Goal: Task Accomplishment & Management: Use online tool/utility

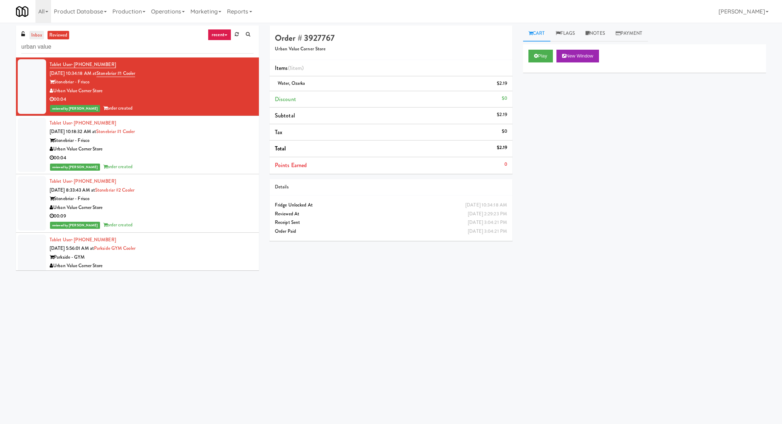
click at [40, 34] on link "inbox" at bounding box center [36, 35] width 15 height 9
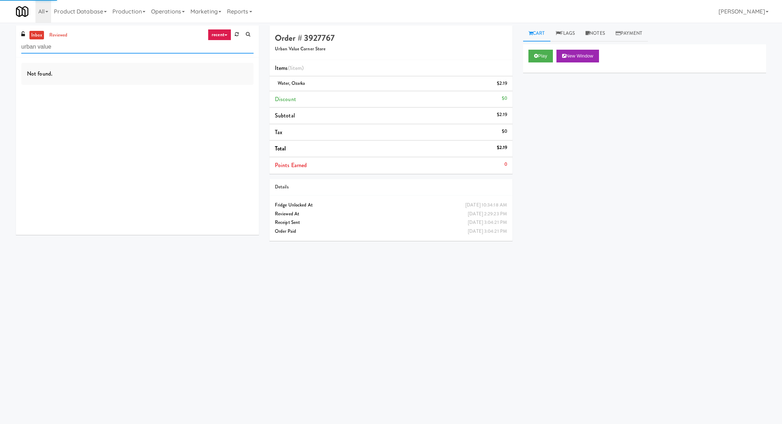
click at [42, 48] on input "urban value" at bounding box center [137, 46] width 232 height 13
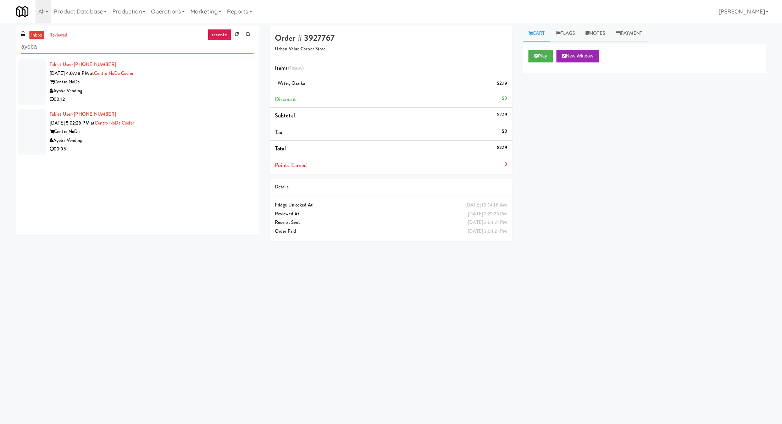
type input "ayoba"
click at [155, 75] on div "Tablet User · (480) 612-3962 Sep 10, 2025 4:07:18 PM at Centro NoDa Cooler Cent…" at bounding box center [152, 82] width 204 height 44
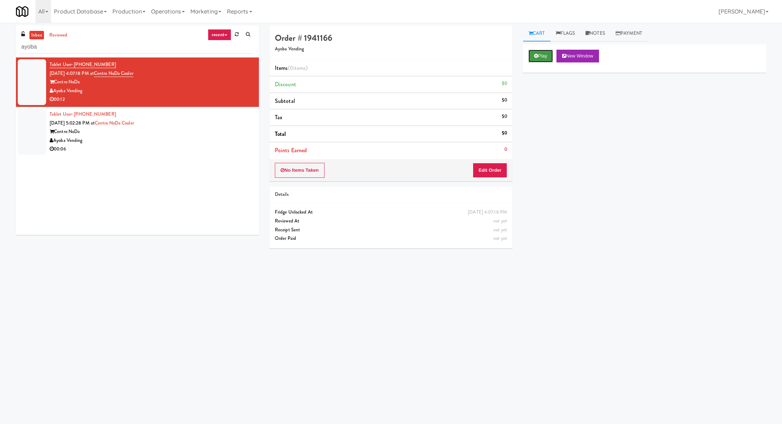
click at [541, 56] on button "Play" at bounding box center [540, 56] width 24 height 13
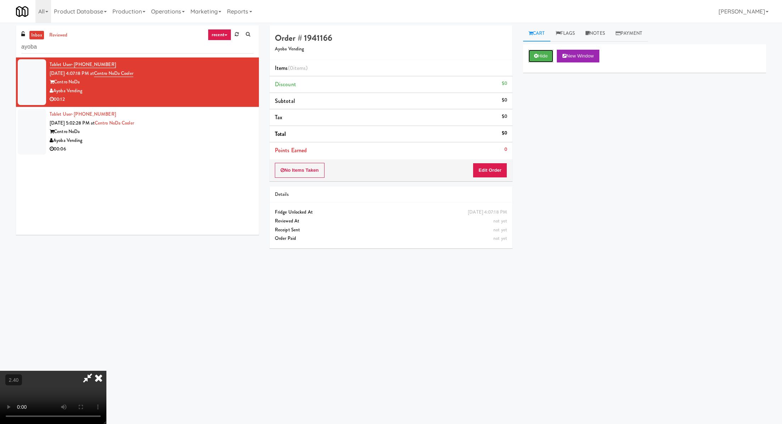
scroll to position [94, 0]
click at [106, 371] on video at bounding box center [53, 397] width 106 height 53
click at [496, 168] on button "Edit Order" at bounding box center [490, 170] width 34 height 15
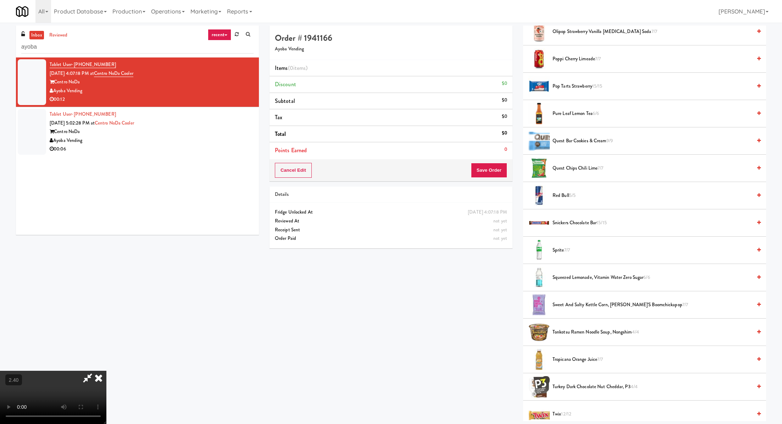
scroll to position [598, 0]
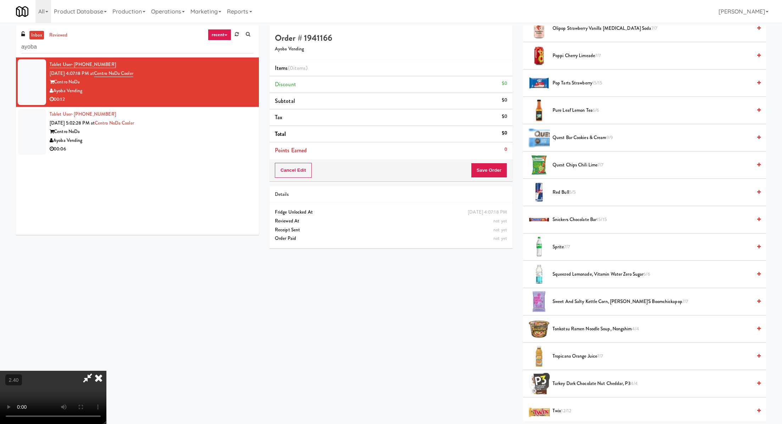
click at [568, 189] on span "Red Bull 5/5" at bounding box center [651, 192] width 199 height 9
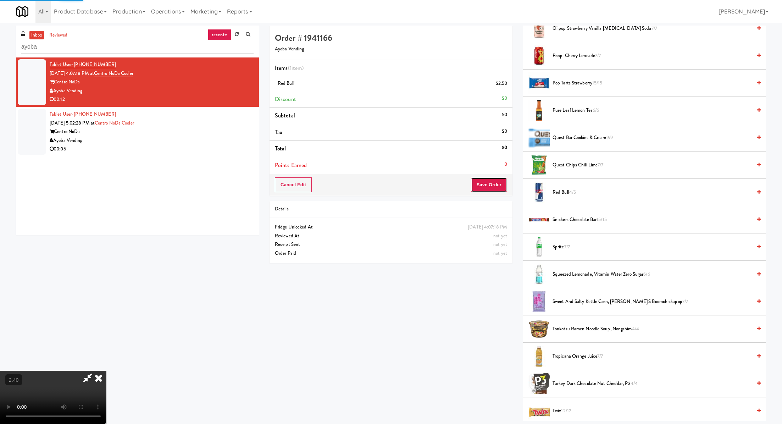
click at [496, 188] on button "Save Order" at bounding box center [489, 184] width 36 height 15
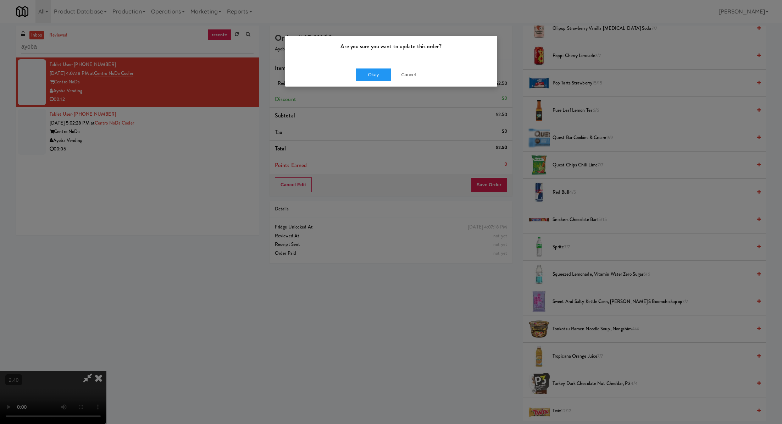
click at [355, 67] on div "Okay Cancel" at bounding box center [391, 75] width 212 height 24
click at [362, 74] on button "Okay" at bounding box center [373, 74] width 35 height 13
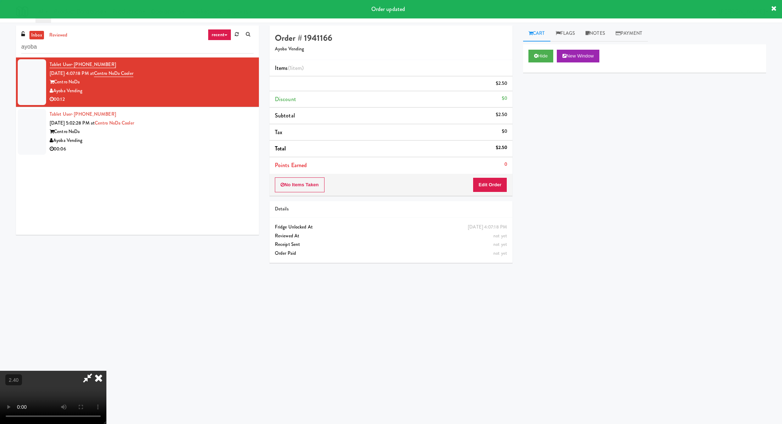
scroll to position [0, 0]
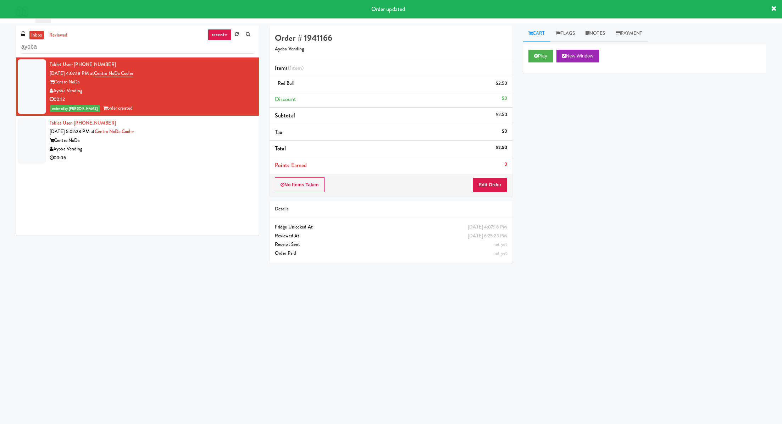
click at [201, 132] on div "Tablet User · (704) 796-7748 Sep 10, 2025 5:02:28 PM at Centro NoDa Cooler Cent…" at bounding box center [152, 141] width 204 height 44
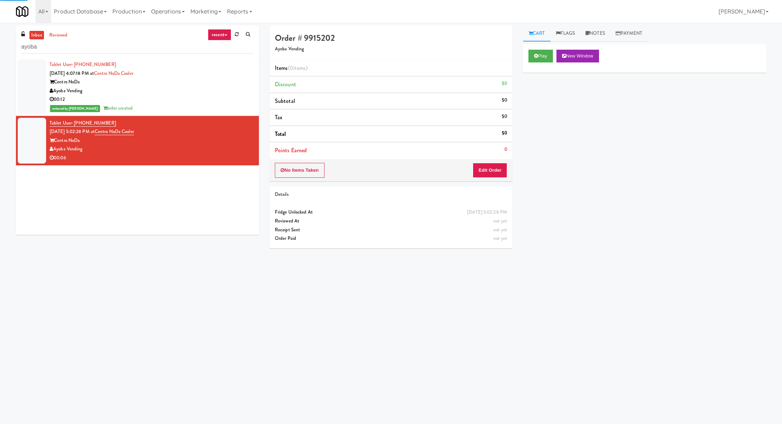
click at [224, 85] on div "Centro NoDa" at bounding box center [152, 82] width 204 height 9
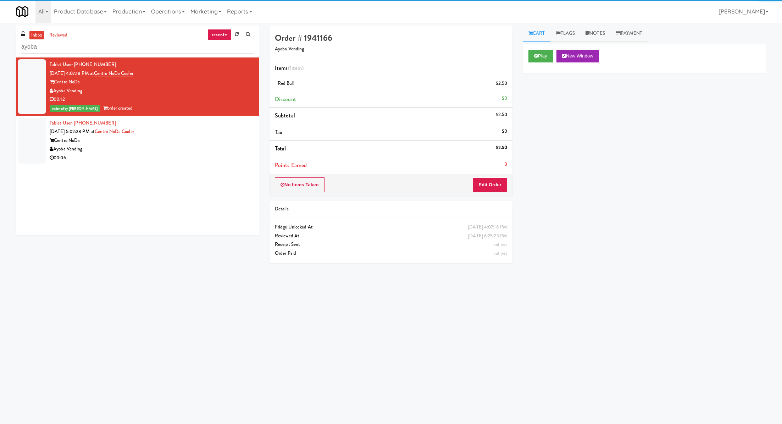
click at [217, 128] on div "Tablet User · (704) 796-7748 Sep 10, 2025 5:02:28 PM at Centro NoDa Cooler Cent…" at bounding box center [152, 141] width 204 height 44
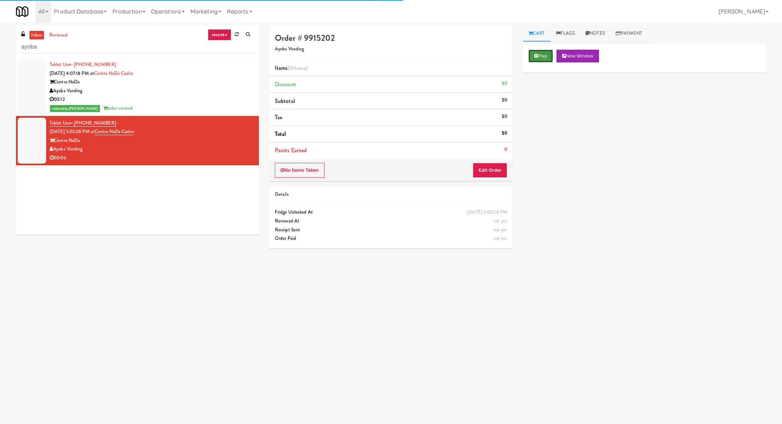
click at [538, 58] on button "Play" at bounding box center [540, 56] width 24 height 13
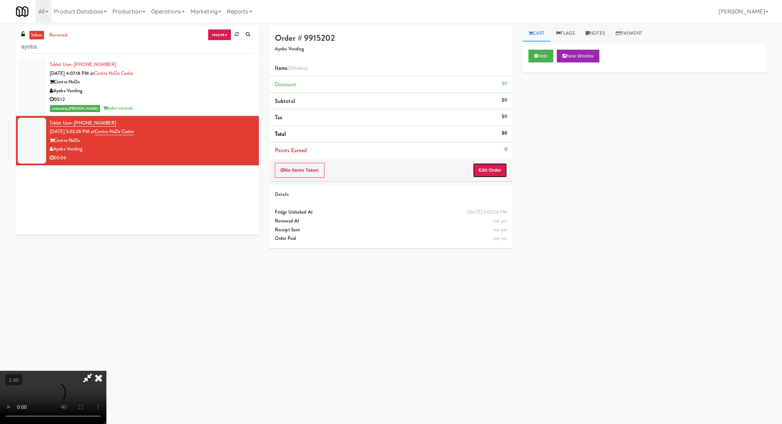
click at [498, 164] on button "Edit Order" at bounding box center [490, 170] width 34 height 15
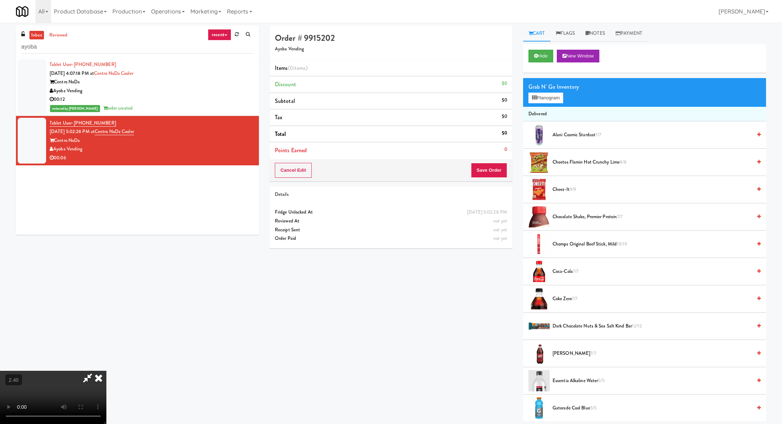
click at [106, 371] on video at bounding box center [53, 397] width 106 height 53
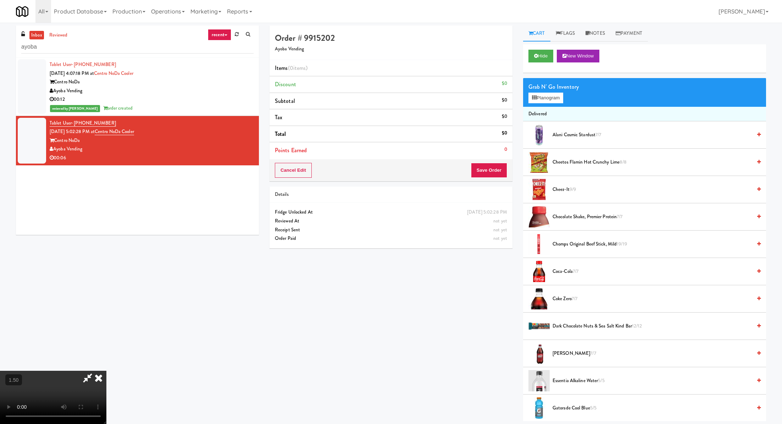
click at [106, 371] on video at bounding box center [53, 397] width 106 height 53
click at [545, 99] on button "Planogram" at bounding box center [545, 98] width 35 height 11
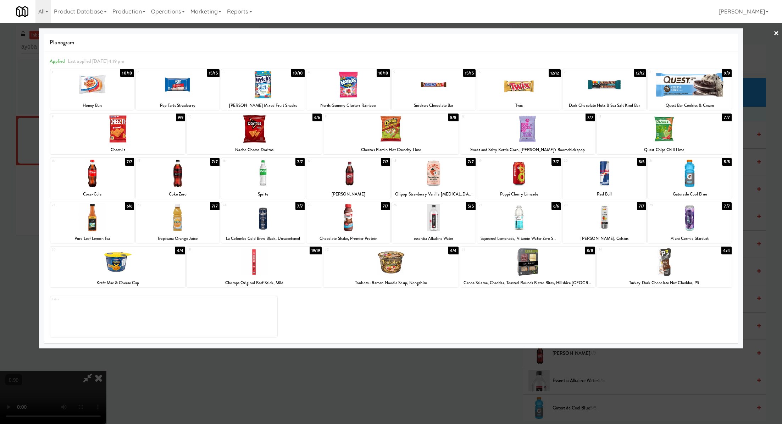
click at [601, 224] on div at bounding box center [604, 217] width 84 height 27
click at [523, 259] on div at bounding box center [527, 261] width 135 height 27
click at [777, 34] on link "×" at bounding box center [776, 34] width 6 height 22
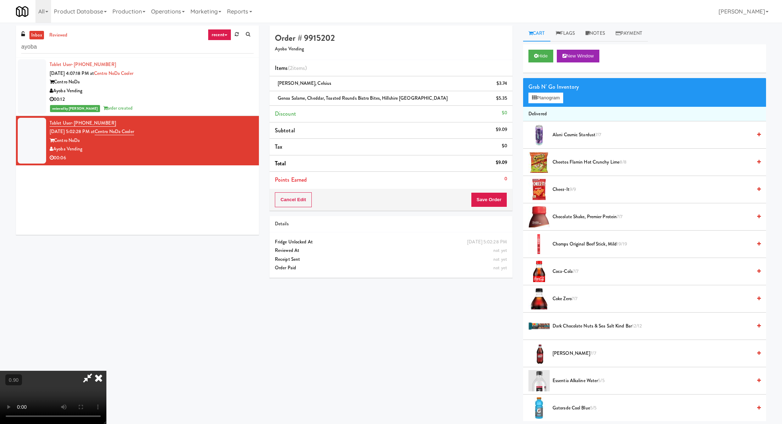
click at [106, 371] on video at bounding box center [53, 397] width 106 height 53
click at [483, 197] on button "Save Order" at bounding box center [489, 199] width 36 height 15
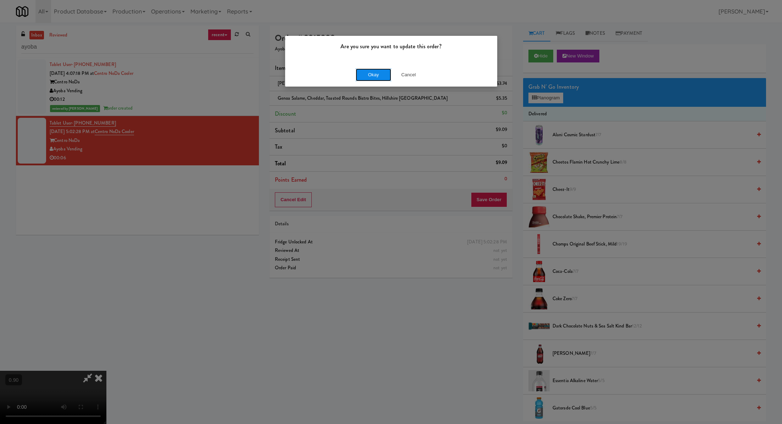
click at [378, 73] on button "Okay" at bounding box center [373, 74] width 35 height 13
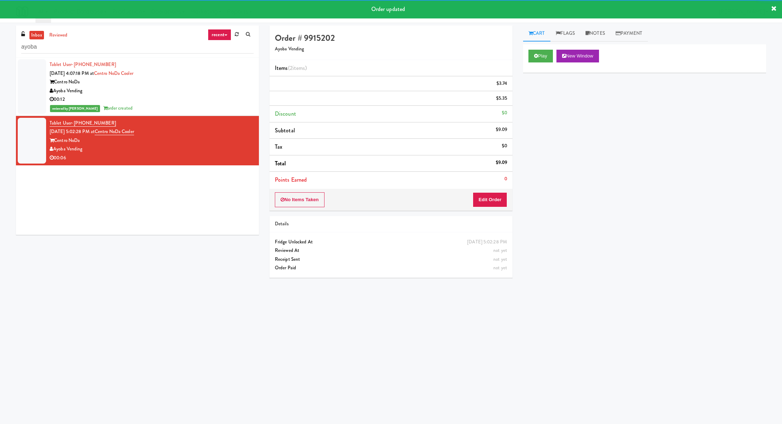
click at [460, 28] on div "Order # 9915202 Ayoba Vending" at bounding box center [390, 43] width 243 height 34
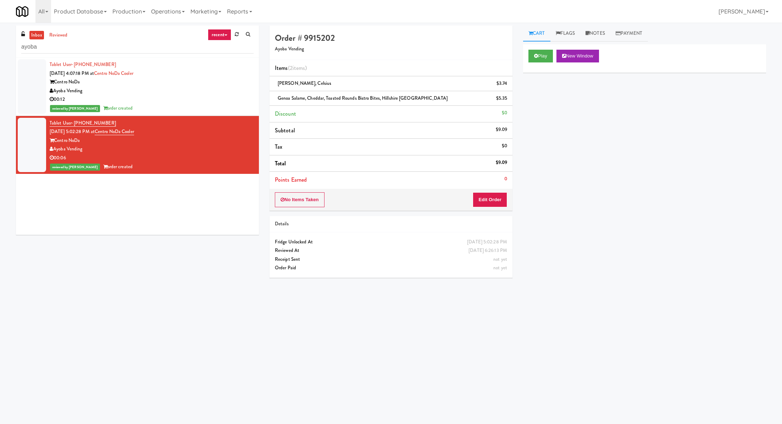
click at [318, 83] on span "Mango Lemonade, Celsius" at bounding box center [305, 83] width 54 height 7
copy span "Mango Lemonade, Celsius"
click at [335, 95] on span "Genoa Salame, Cheddar, Toasted Rounds Bistro Bites, Hillshire Snacking" at bounding box center [363, 98] width 170 height 7
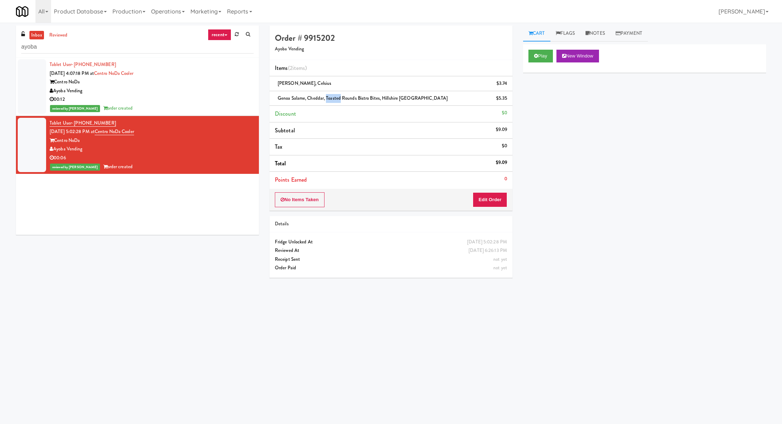
click at [335, 95] on span "Genoa Salame, Cheddar, Toasted Rounds Bistro Bites, Hillshire Snacking" at bounding box center [363, 98] width 170 height 7
copy span "Genoa Salame, Cheddar, Toasted Rounds Bistro Bites, Hillshire Snacking"
click at [70, 56] on div "inbox reviewed recent all unclear take inventory issue suspicious failed recent…" at bounding box center [137, 42] width 243 height 32
click at [70, 49] on input "ayoba" at bounding box center [137, 46] width 232 height 13
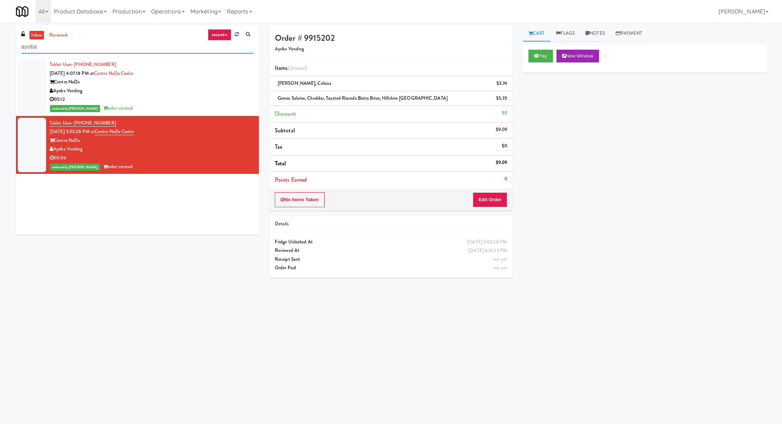
click at [70, 49] on input "ayoba" at bounding box center [137, 46] width 232 height 13
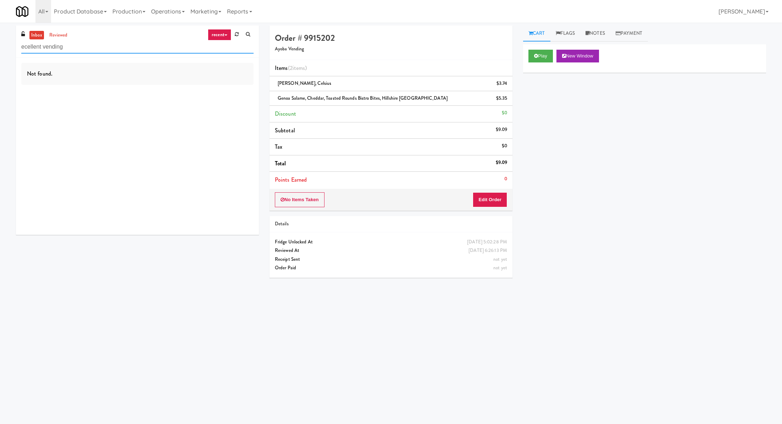
click at [24, 47] on input "ecellent vending" at bounding box center [137, 46] width 232 height 13
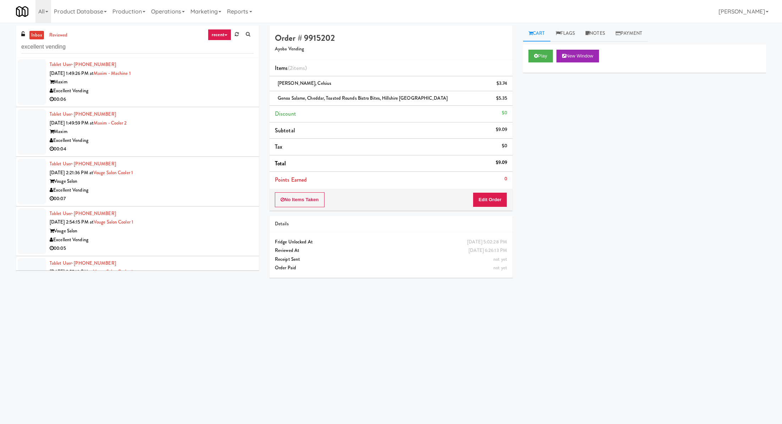
click at [169, 80] on div "Maxim" at bounding box center [152, 82] width 204 height 9
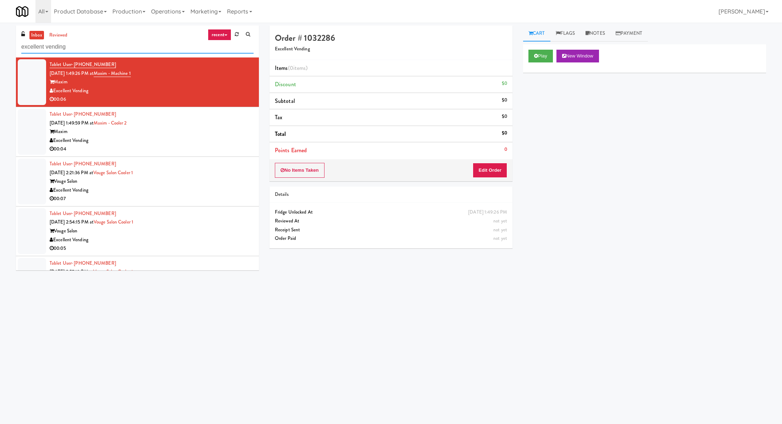
click at [109, 49] on input "excellent vending" at bounding box center [137, 46] width 232 height 13
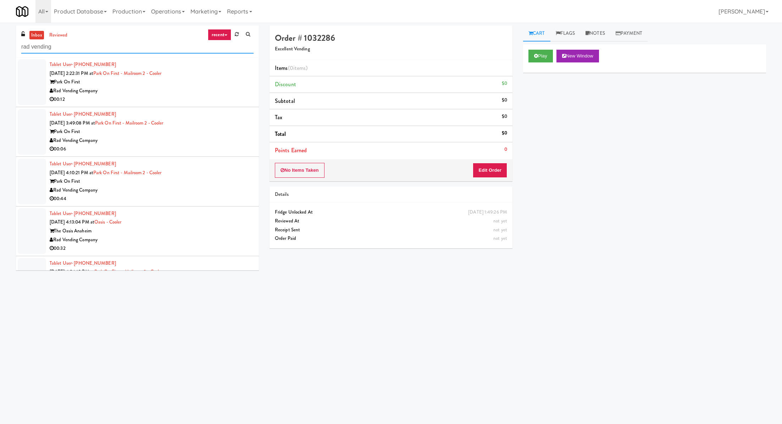
type input "rad vending"
click at [132, 96] on div "00:12" at bounding box center [152, 99] width 204 height 9
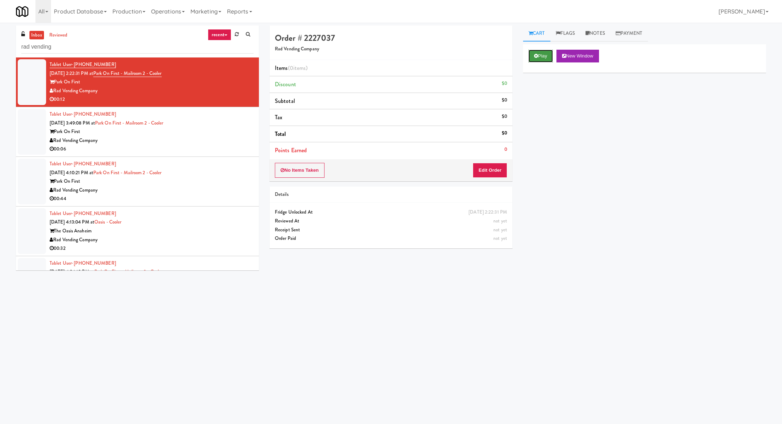
click at [532, 57] on button "Play" at bounding box center [540, 56] width 24 height 13
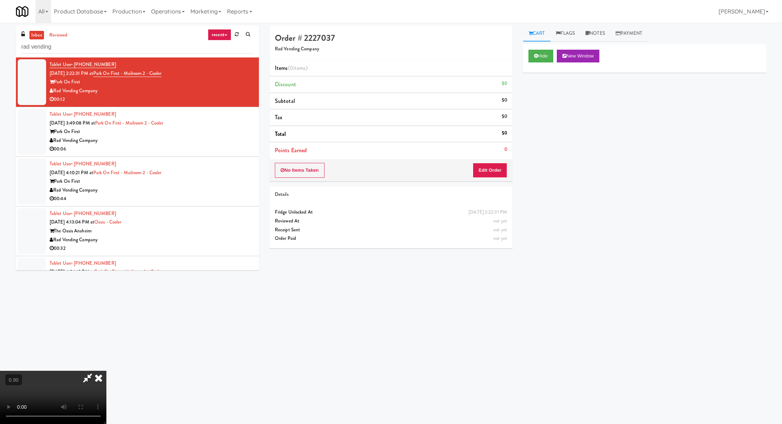
click at [106, 371] on video at bounding box center [53, 397] width 106 height 53
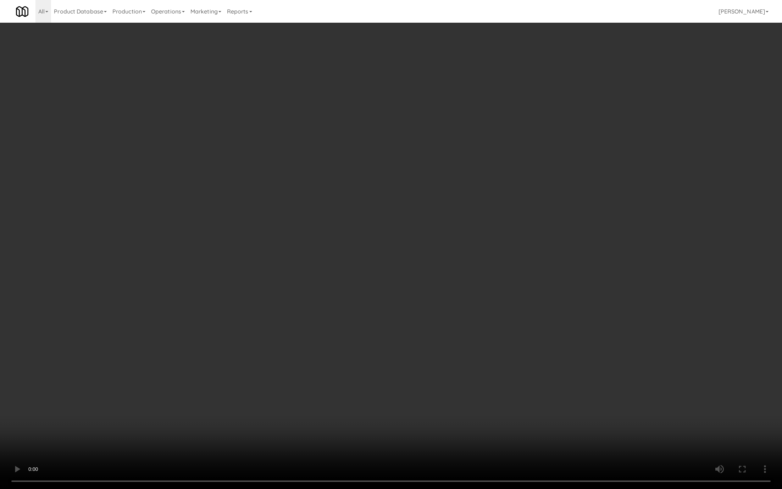
click at [150, 314] on video at bounding box center [391, 244] width 782 height 489
click at [163, 316] on video at bounding box center [391, 244] width 782 height 489
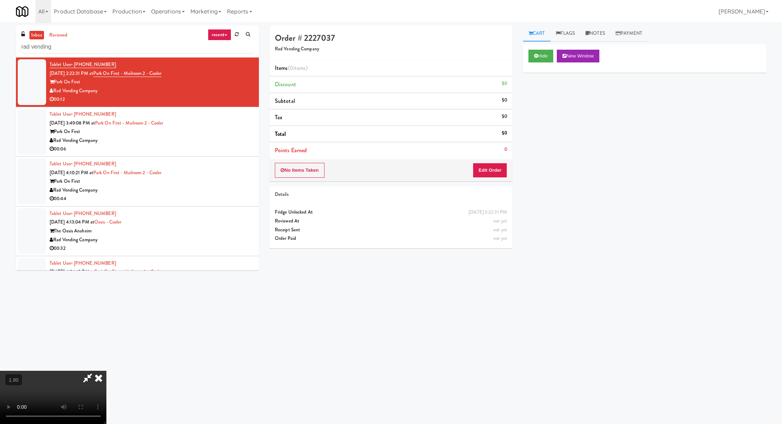
click at [507, 173] on div "No Items Taken Edit Order" at bounding box center [390, 170] width 243 height 22
click at [498, 168] on button "Edit Order" at bounding box center [490, 170] width 34 height 15
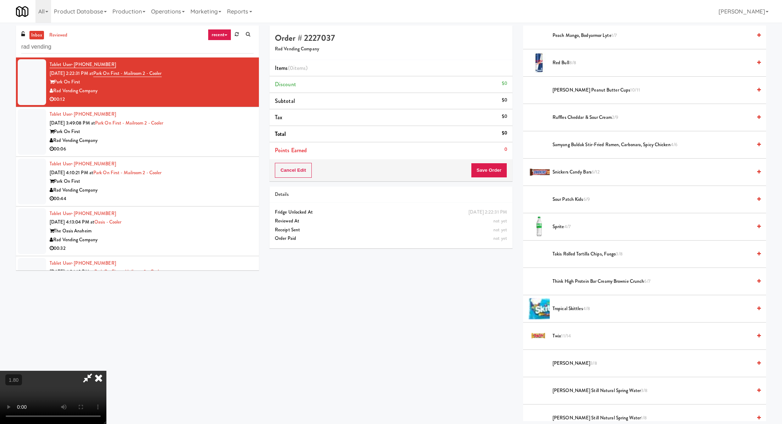
scroll to position [238, 0]
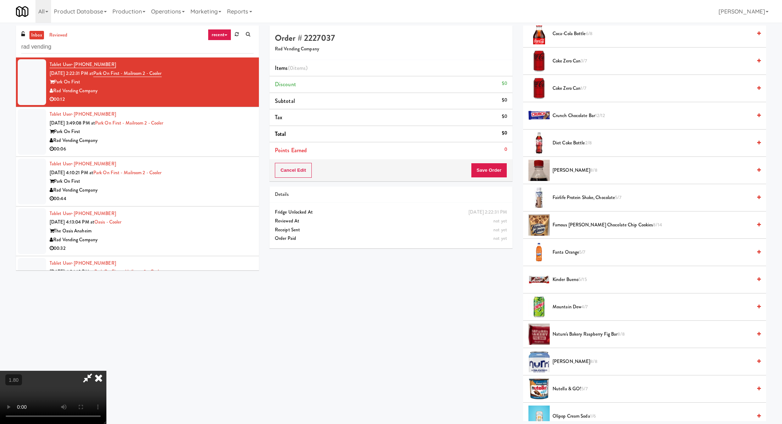
click at [603, 222] on span "Famous Amos Chocolate Chip Cookies 8/14" at bounding box center [651, 225] width 199 height 9
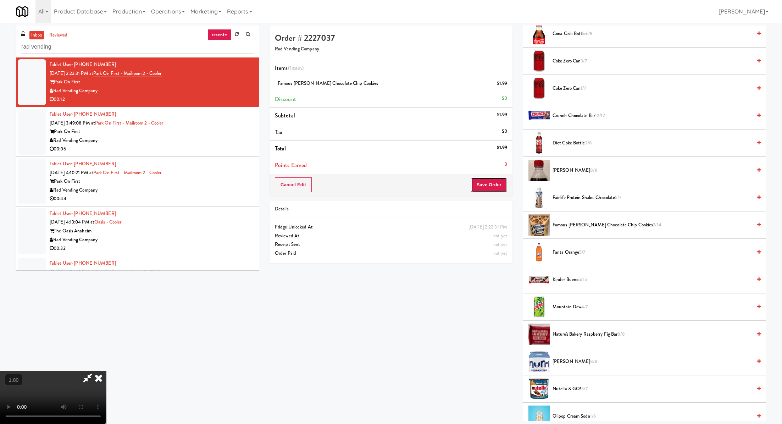
click at [492, 188] on button "Save Order" at bounding box center [489, 184] width 36 height 15
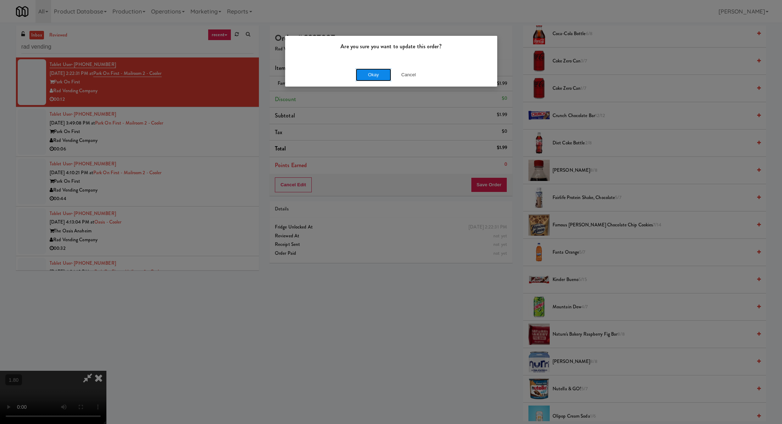
click at [372, 77] on button "Okay" at bounding box center [373, 74] width 35 height 13
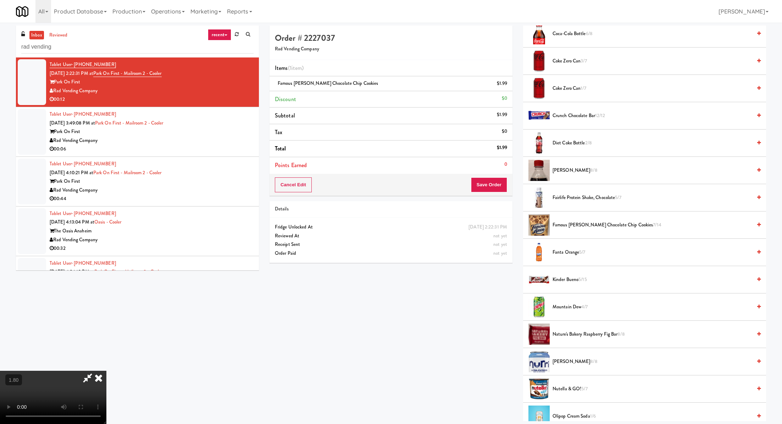
click at [214, 143] on div "Rad Vending Company" at bounding box center [152, 140] width 204 height 9
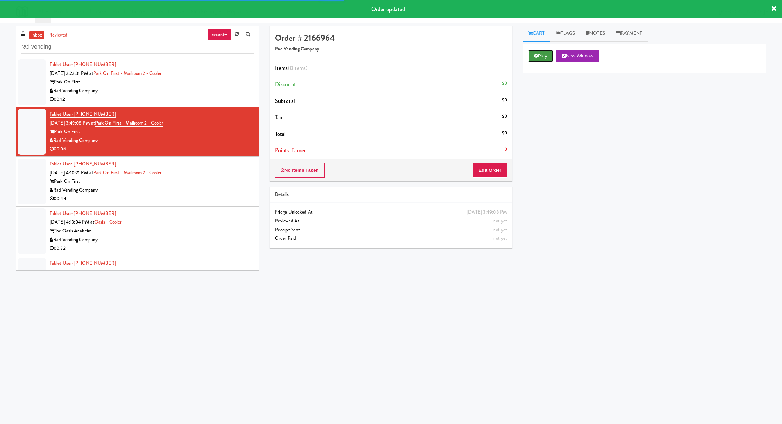
click at [549, 56] on button "Play" at bounding box center [540, 56] width 24 height 13
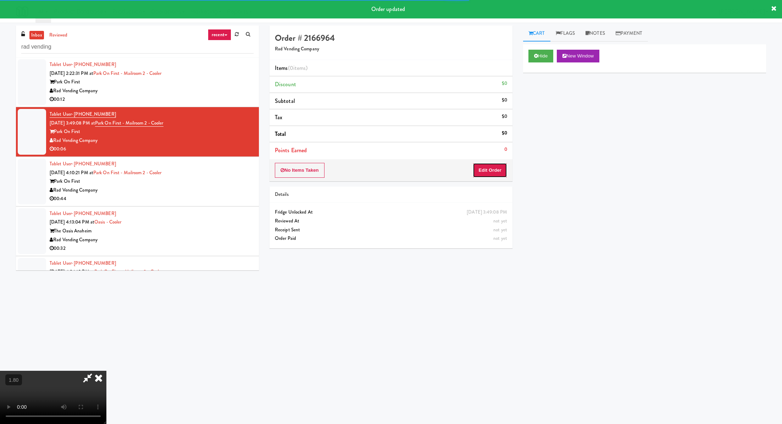
click at [498, 169] on button "Edit Order" at bounding box center [490, 170] width 34 height 15
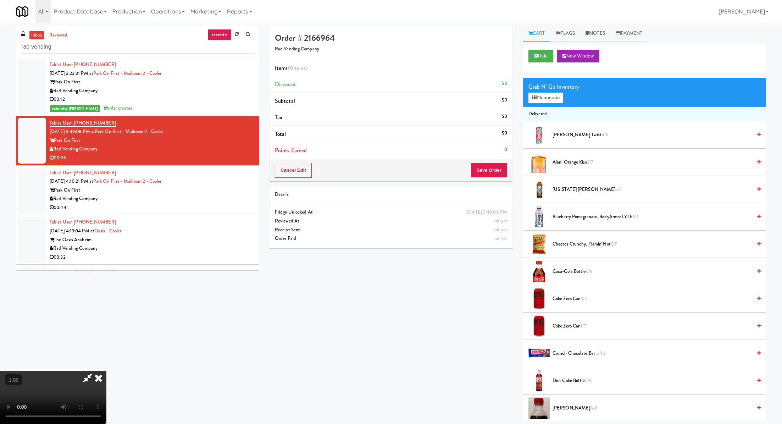
click at [106, 371] on video at bounding box center [53, 397] width 106 height 53
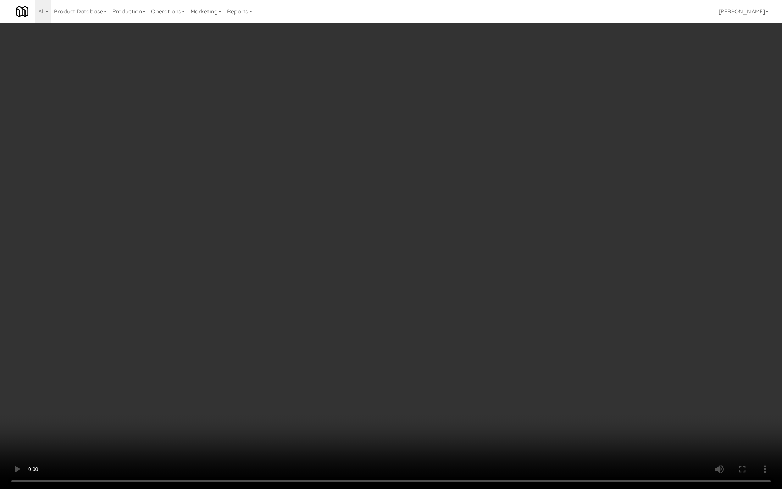
click at [522, 104] on video at bounding box center [391, 244] width 782 height 489
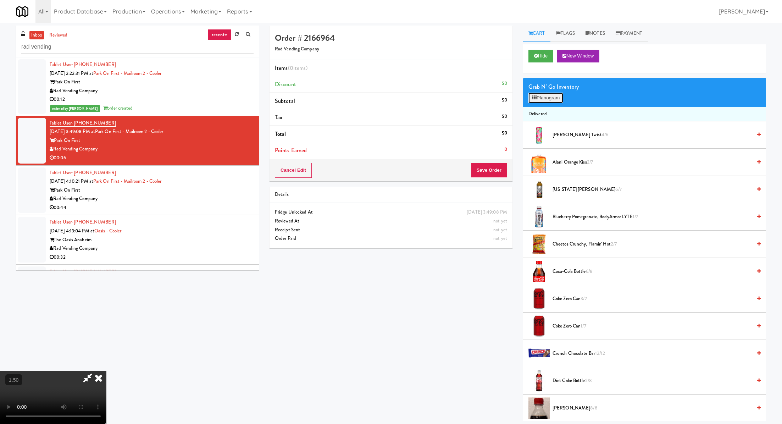
click at [556, 98] on button "Planogram" at bounding box center [545, 98] width 35 height 11
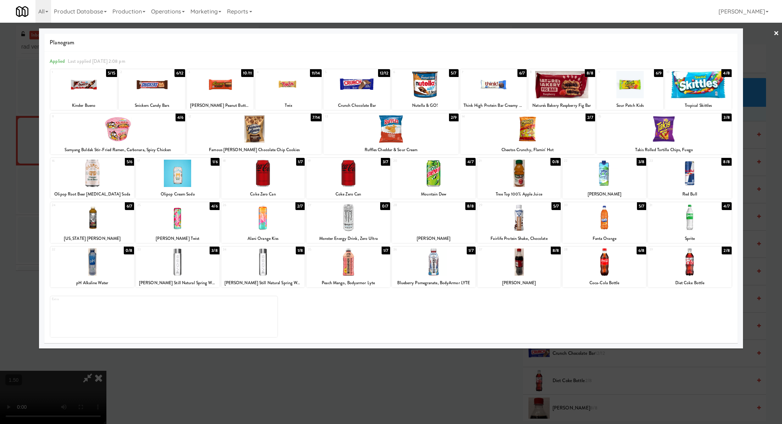
click at [369, 86] on div at bounding box center [356, 84] width 67 height 27
click at [775, 35] on link "×" at bounding box center [776, 34] width 6 height 22
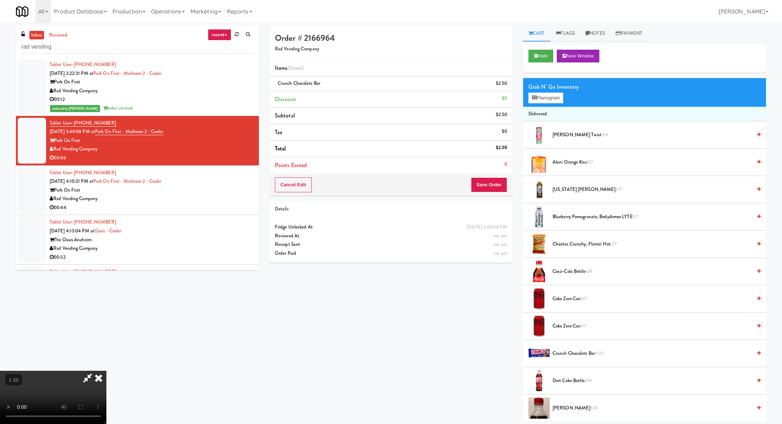
click at [106, 371] on video at bounding box center [53, 397] width 106 height 53
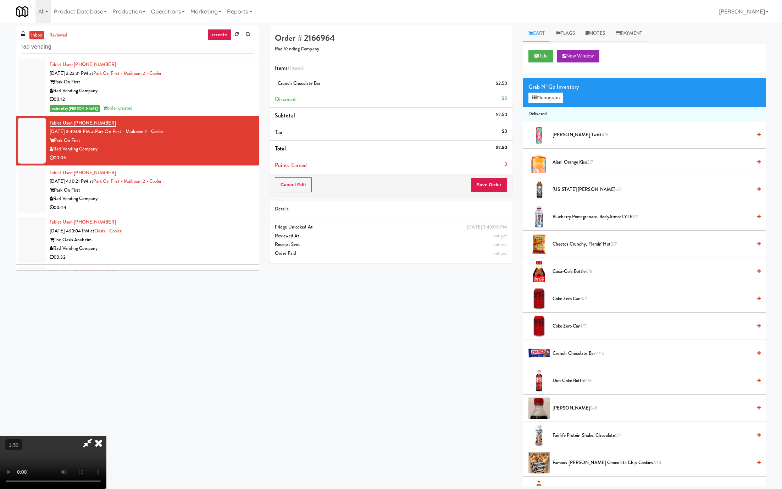
click at [106, 423] on video at bounding box center [53, 461] width 106 height 53
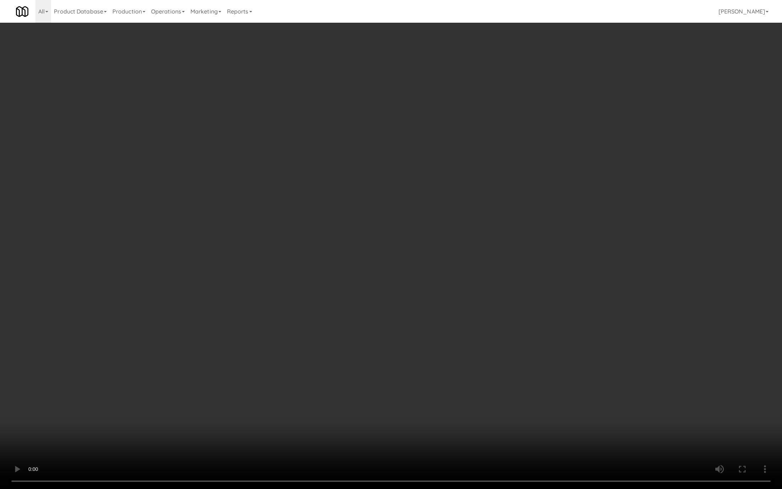
click at [274, 338] on video at bounding box center [391, 244] width 782 height 489
click at [371, 302] on video at bounding box center [391, 244] width 782 height 489
click at [441, 395] on video at bounding box center [391, 244] width 782 height 489
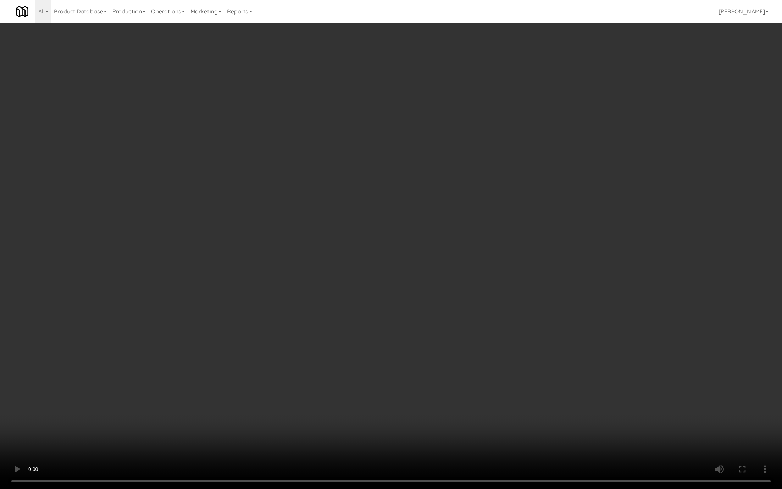
click at [441, 395] on video at bounding box center [391, 244] width 782 height 489
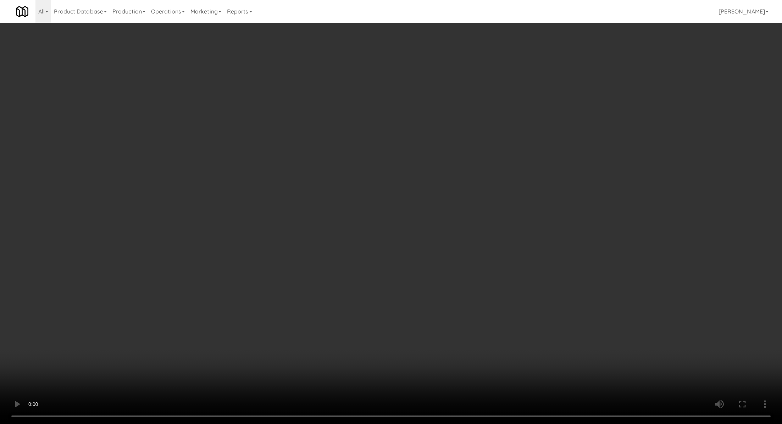
click at [506, 88] on icon at bounding box center [508, 86] width 4 height 5
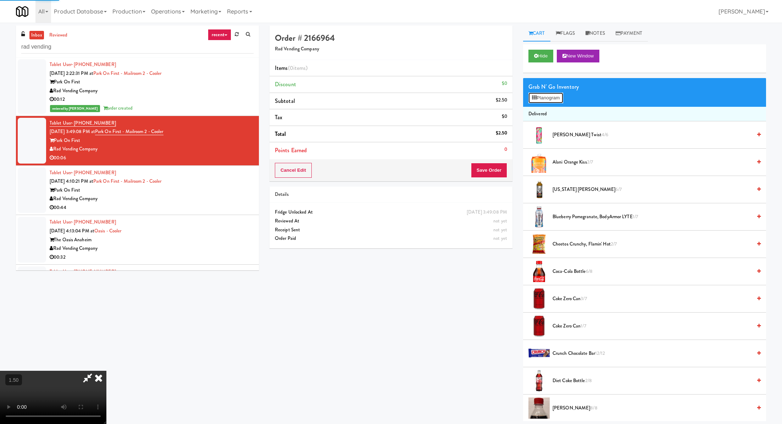
click at [542, 103] on div "Grab N' Go Inventory Planogram" at bounding box center [644, 92] width 243 height 29
click at [541, 95] on button "Planogram" at bounding box center [545, 98] width 35 height 11
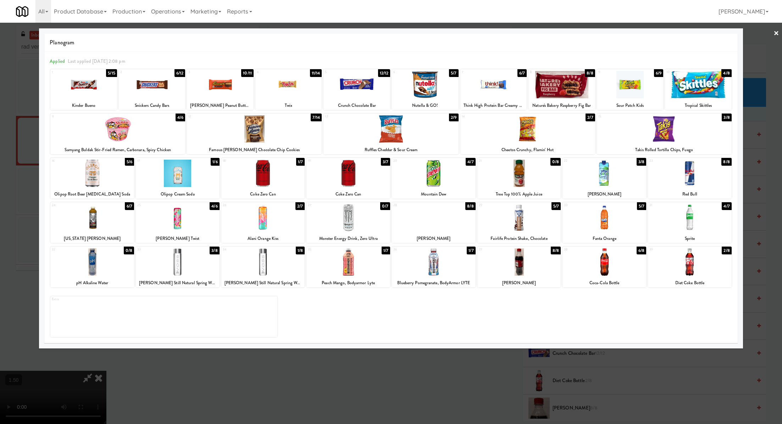
click at [485, 86] on div at bounding box center [493, 84] width 67 height 27
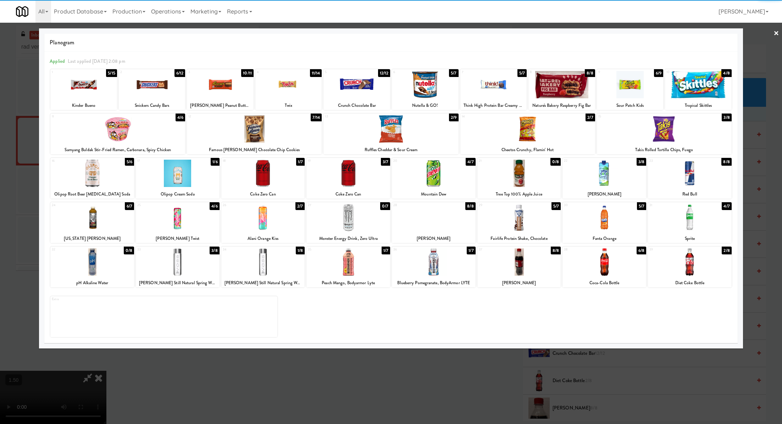
click at [518, 23] on div at bounding box center [391, 212] width 782 height 424
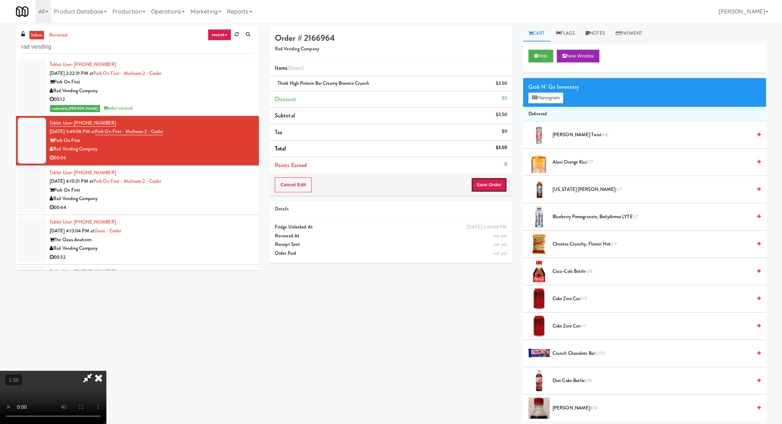
click at [485, 186] on button "Save Order" at bounding box center [489, 184] width 36 height 15
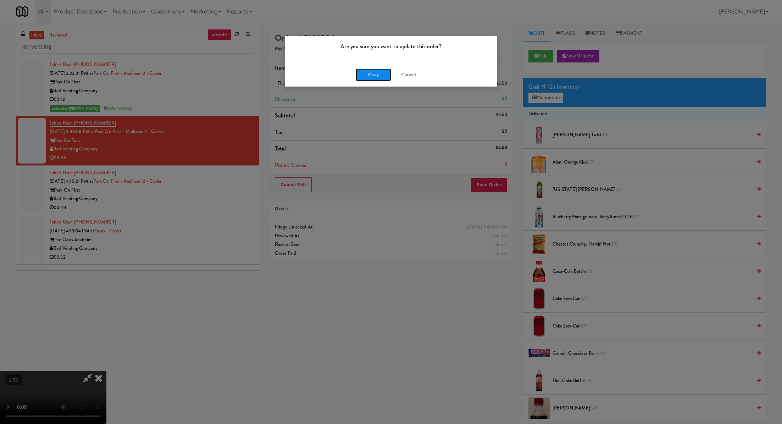
click at [366, 70] on button "Okay" at bounding box center [373, 74] width 35 height 13
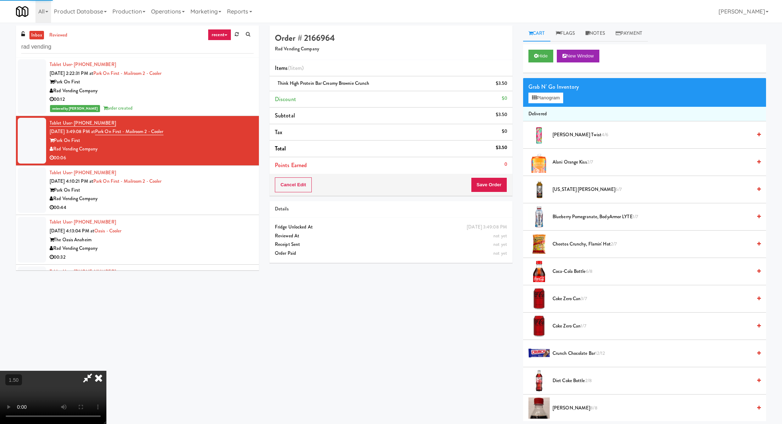
click at [459, 166] on div "Order # 2166964 Rad Vending Company Items (1 item ) Think High Protein Bar Crea…" at bounding box center [517, 223] width 496 height 395
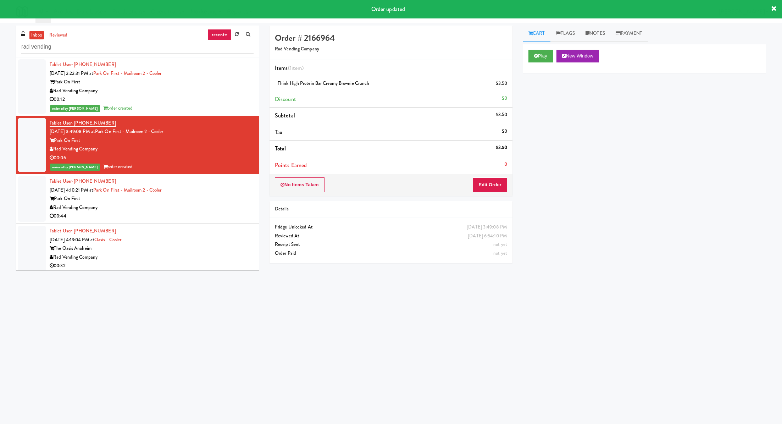
click at [231, 193] on div "Tablet User · (657) 626-6105 Sep 10, 2025 4:10:21 PM at Park on First - Mailroo…" at bounding box center [152, 199] width 204 height 44
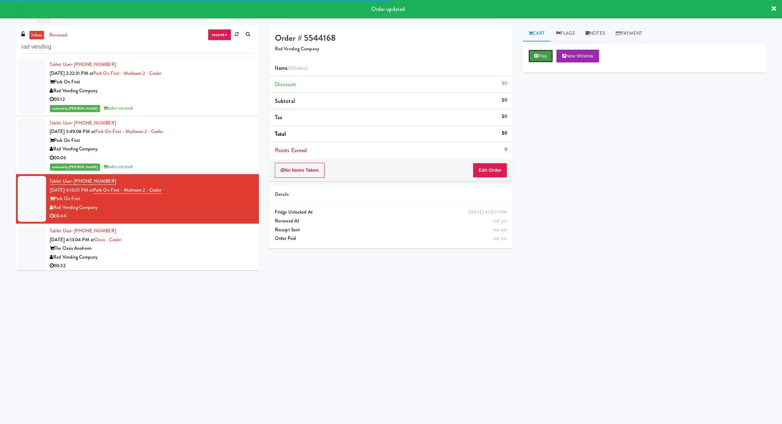
click at [544, 59] on button "Play" at bounding box center [540, 56] width 24 height 13
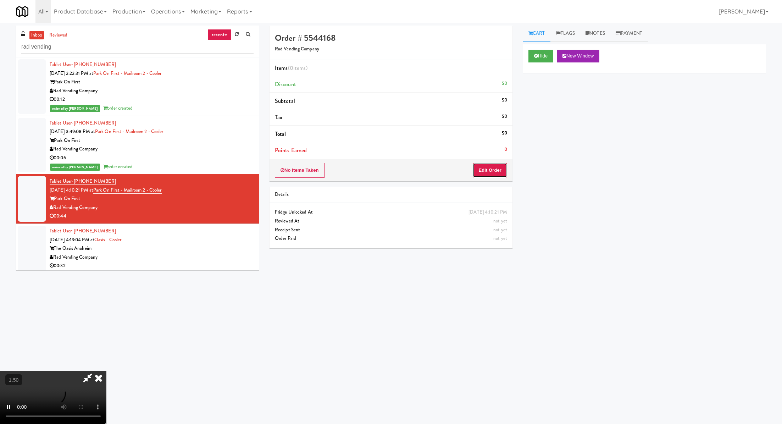
click at [499, 167] on button "Edit Order" at bounding box center [490, 170] width 34 height 15
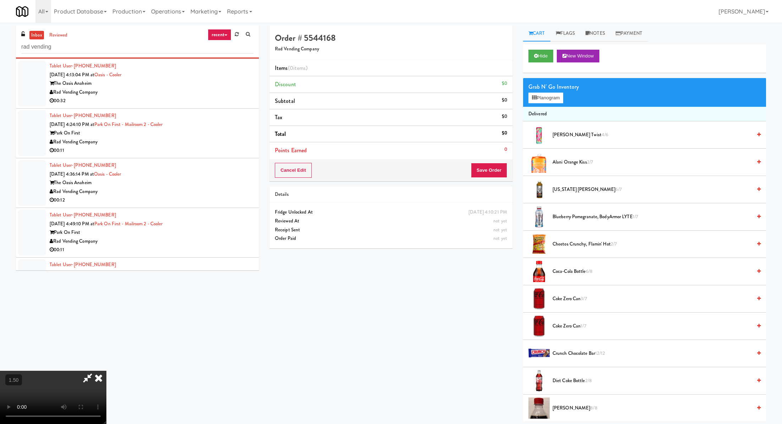
scroll to position [156, 0]
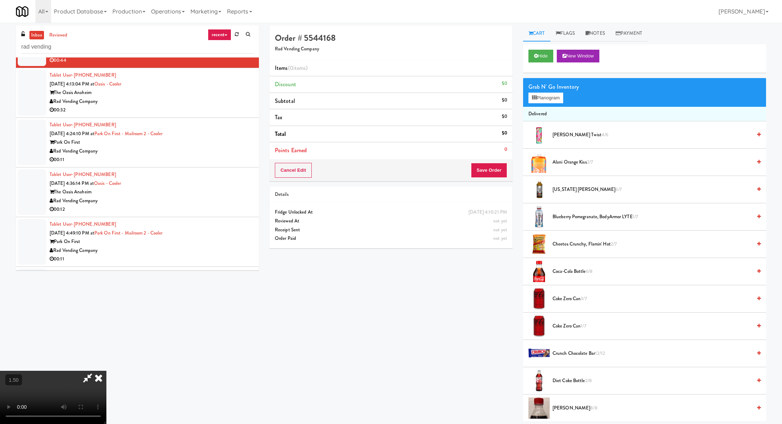
click at [106, 371] on video at bounding box center [53, 397] width 106 height 53
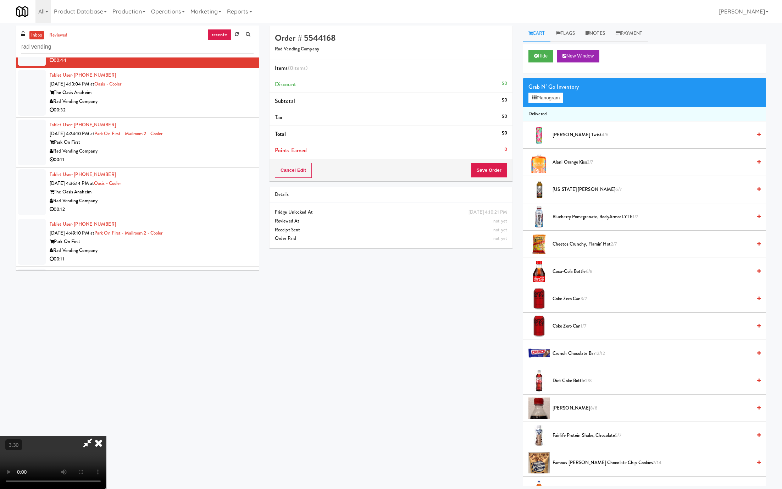
click at [106, 423] on video at bounding box center [53, 461] width 106 height 53
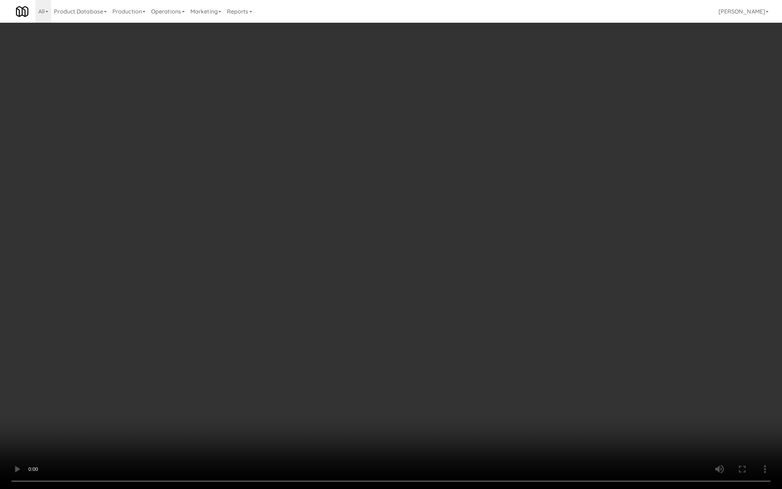
click at [333, 336] on video at bounding box center [391, 244] width 782 height 489
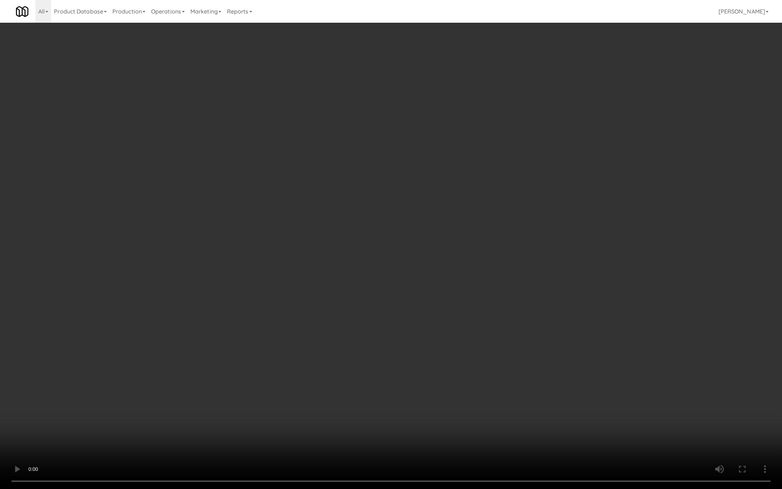
click at [333, 336] on video at bounding box center [391, 244] width 782 height 489
click at [388, 289] on video at bounding box center [391, 244] width 782 height 489
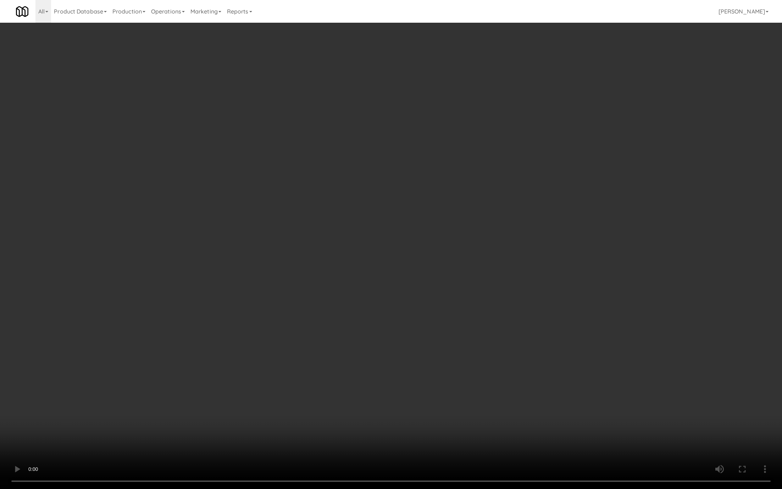
click at [484, 379] on video at bounding box center [391, 244] width 782 height 489
click at [484, 378] on video at bounding box center [391, 244] width 782 height 489
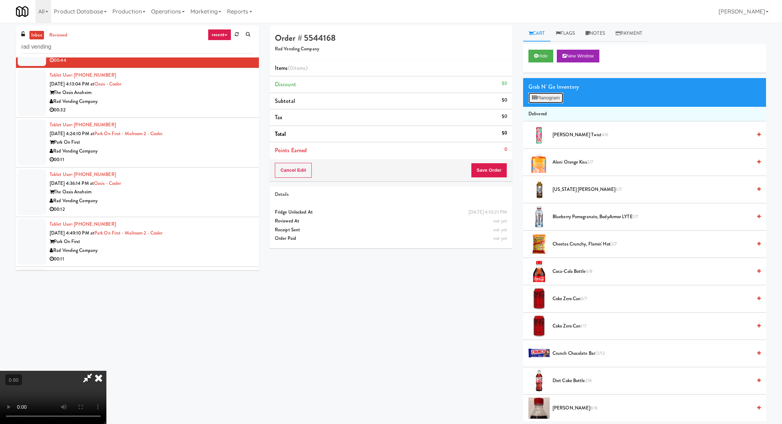
click at [552, 98] on button "Planogram" at bounding box center [545, 98] width 35 height 11
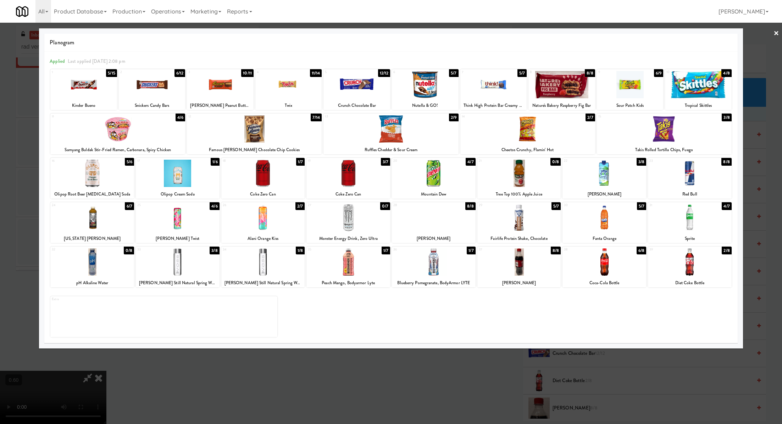
click at [678, 179] on div at bounding box center [690, 173] width 84 height 27
click at [536, 138] on div at bounding box center [527, 128] width 135 height 27
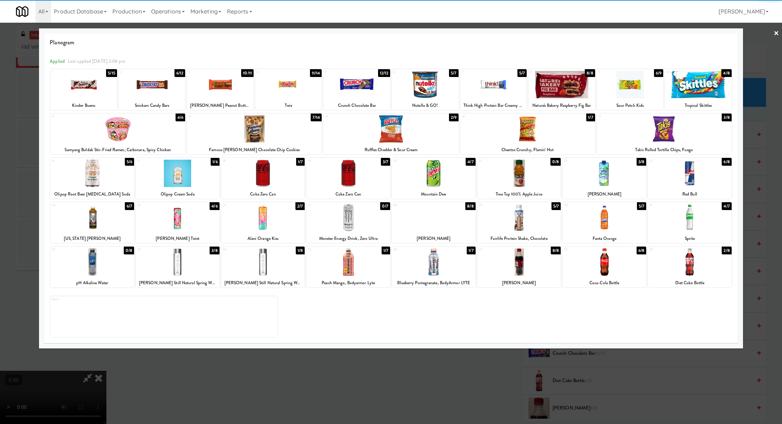
click at [241, 136] on div at bounding box center [254, 128] width 135 height 27
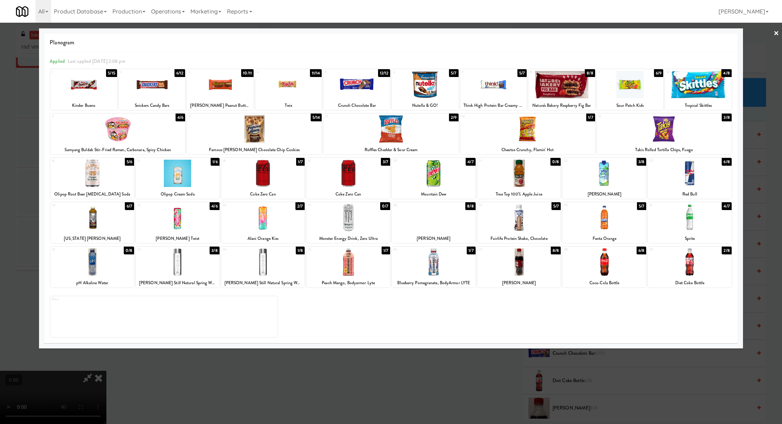
click at [495, 372] on div at bounding box center [391, 212] width 782 height 424
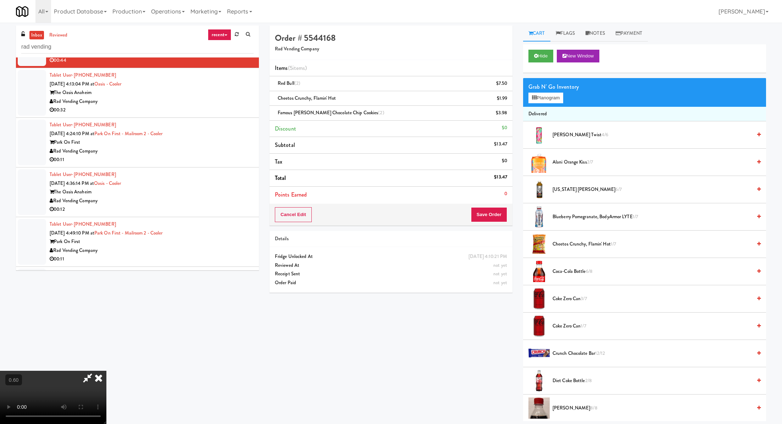
click at [106, 371] on video at bounding box center [53, 397] width 106 height 53
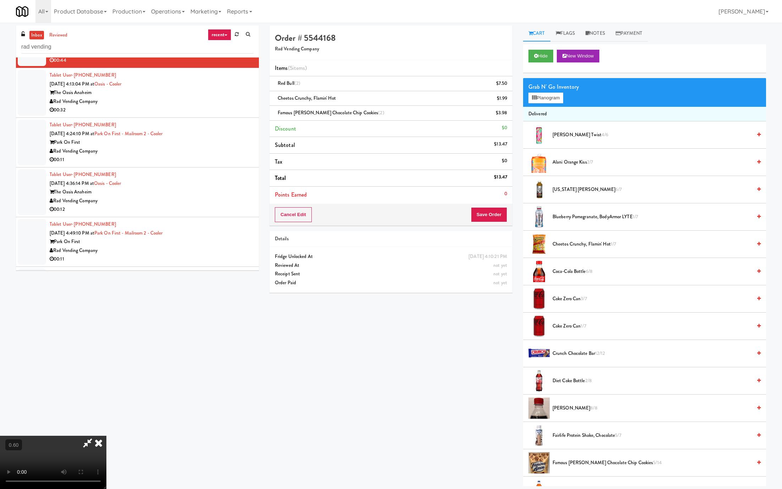
click at [106, 423] on video at bounding box center [53, 461] width 106 height 53
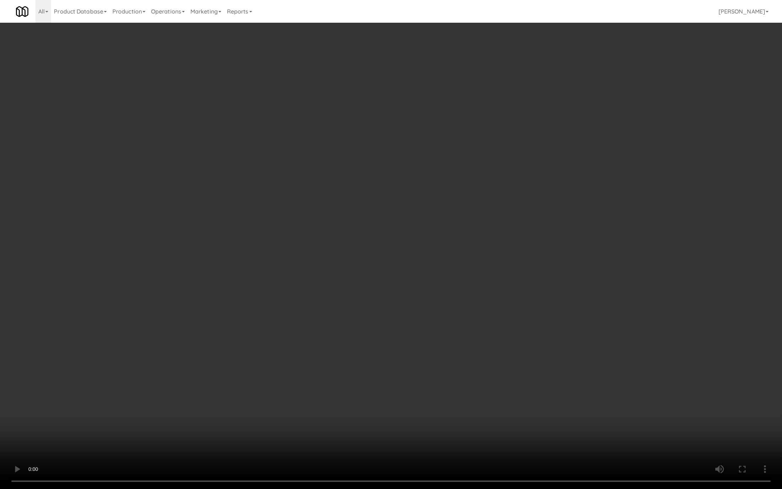
click at [327, 334] on video at bounding box center [391, 244] width 782 height 489
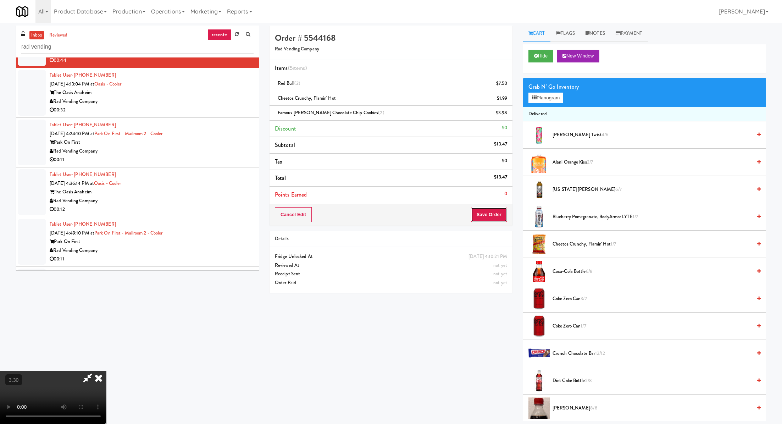
click at [495, 216] on button "Save Order" at bounding box center [489, 214] width 36 height 15
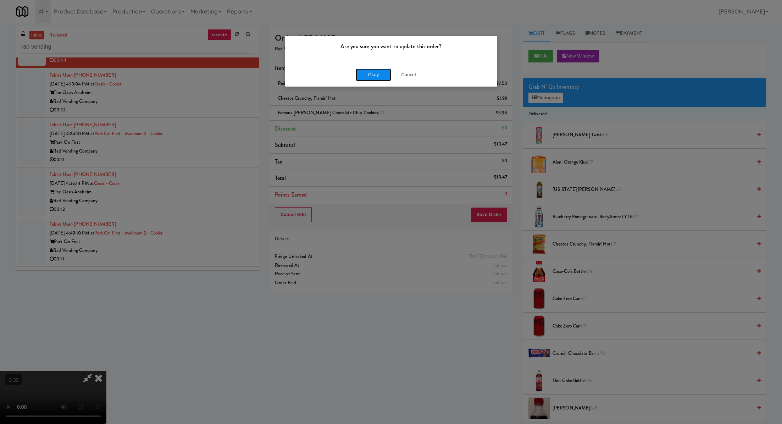
click at [370, 73] on button "Okay" at bounding box center [373, 74] width 35 height 13
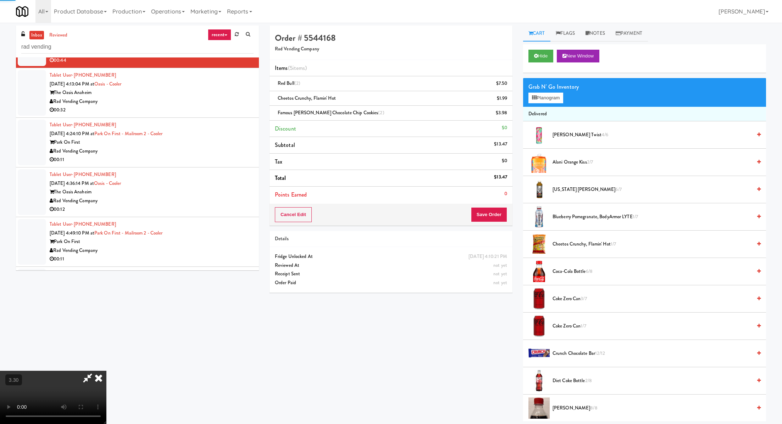
click at [204, 93] on div "The Oasis Anaheim" at bounding box center [152, 92] width 204 height 9
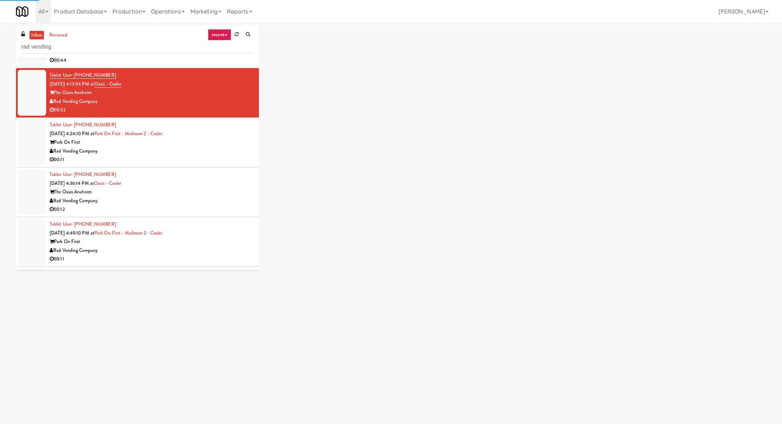
click at [207, 136] on div "Tablet User · (385) 332-7842 Sep 10, 2025 4:24:10 PM at Park on First - Mailroo…" at bounding box center [152, 143] width 204 height 44
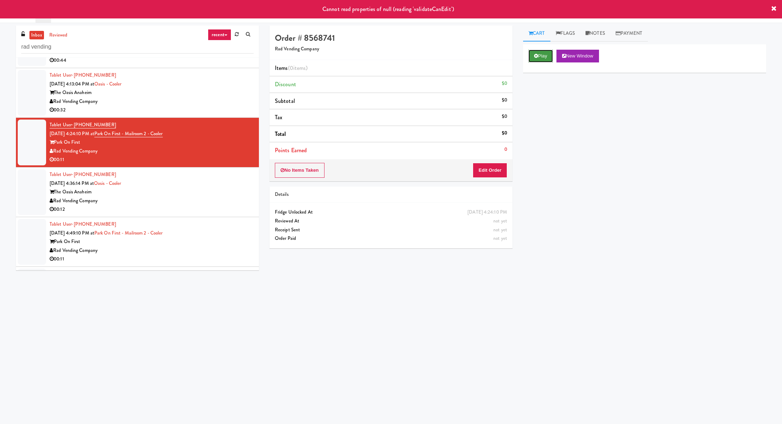
click at [528, 60] on button "Play" at bounding box center [540, 56] width 24 height 13
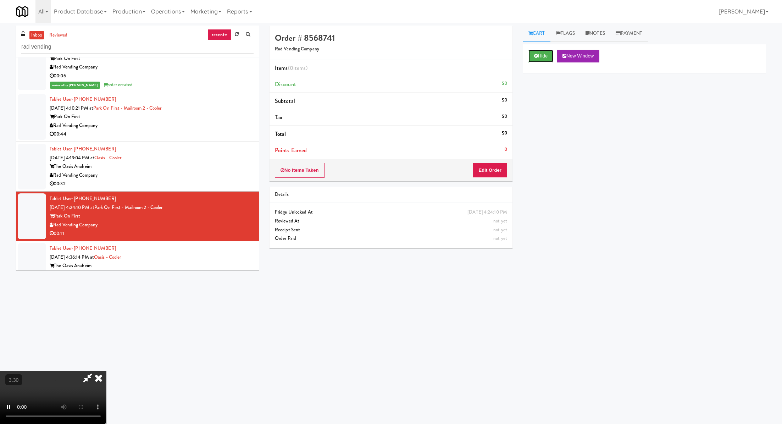
scroll to position [80, 0]
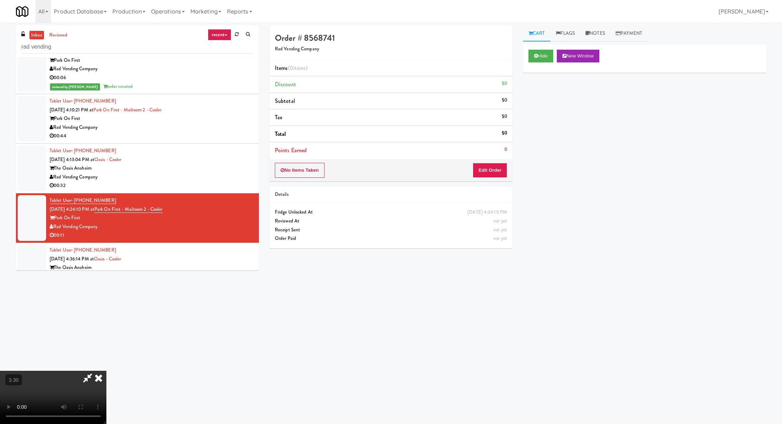
click at [106, 371] on video at bounding box center [53, 397] width 106 height 53
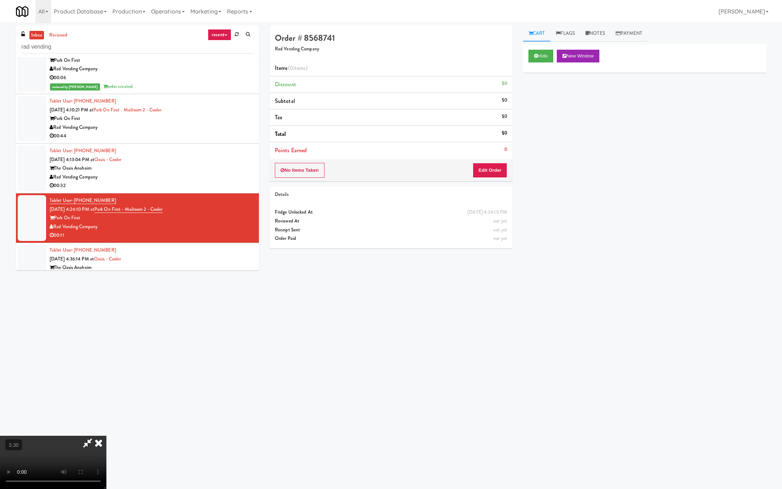
click at [106, 423] on video at bounding box center [53, 461] width 106 height 53
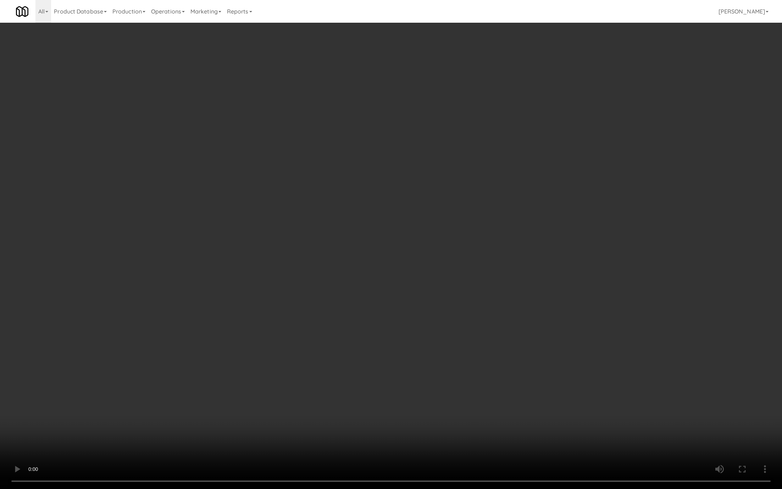
click at [296, 398] on video at bounding box center [391, 244] width 782 height 489
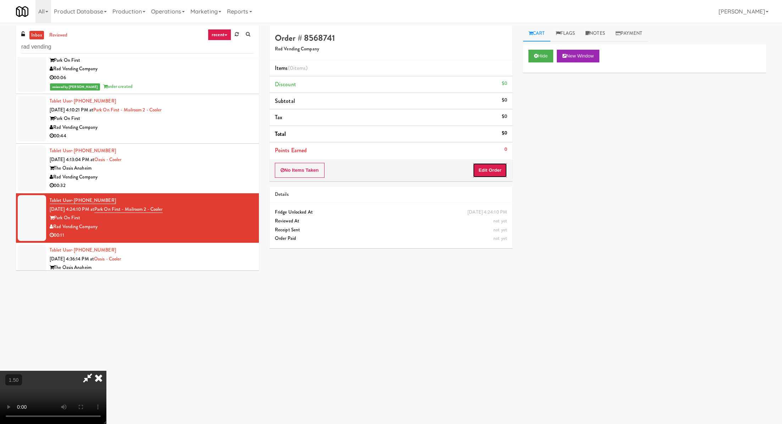
click at [500, 166] on button "Edit Order" at bounding box center [490, 170] width 34 height 15
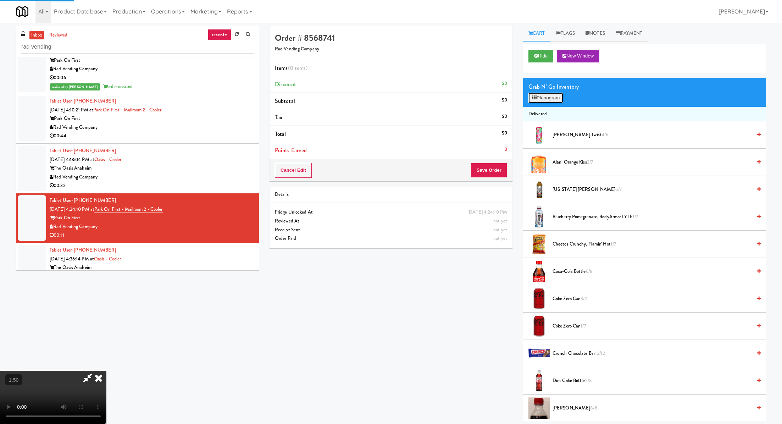
click at [556, 98] on button "Planogram" at bounding box center [545, 98] width 35 height 11
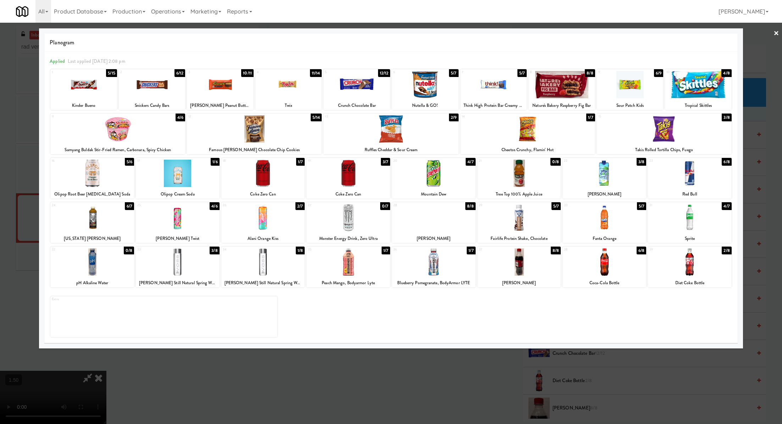
click at [268, 172] on div at bounding box center [263, 173] width 84 height 27
click at [774, 29] on link "×" at bounding box center [776, 34] width 6 height 22
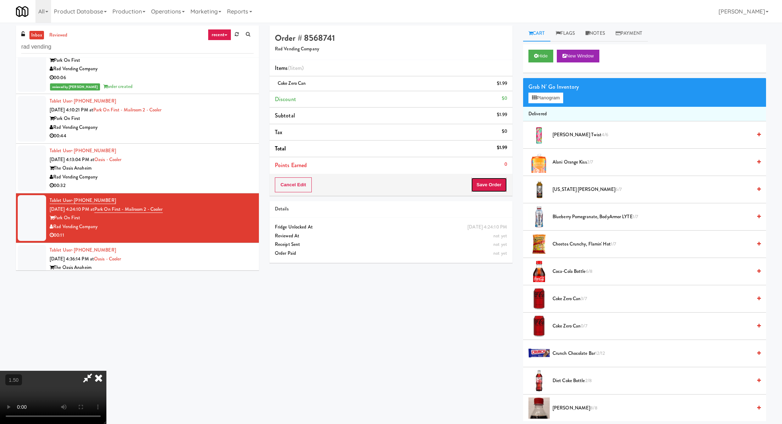
click at [477, 182] on button "Save Order" at bounding box center [489, 184] width 36 height 15
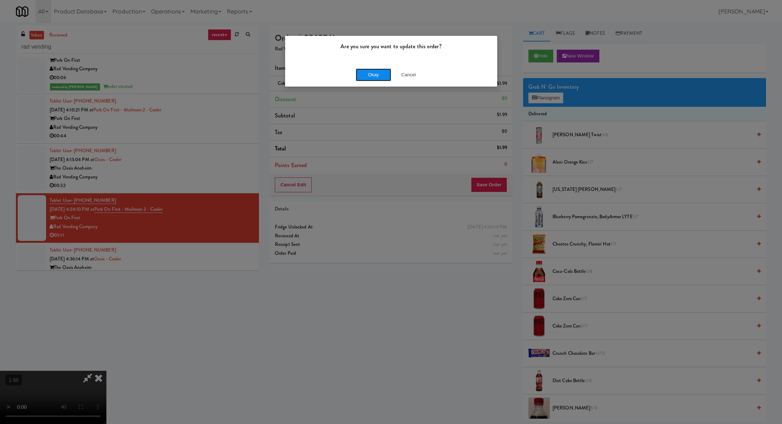
click at [361, 76] on button "Okay" at bounding box center [373, 74] width 35 height 13
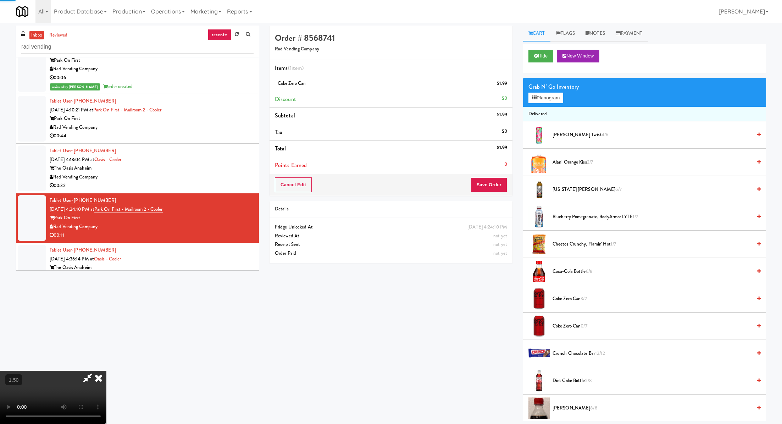
click at [179, 132] on div "00:44" at bounding box center [152, 136] width 204 height 9
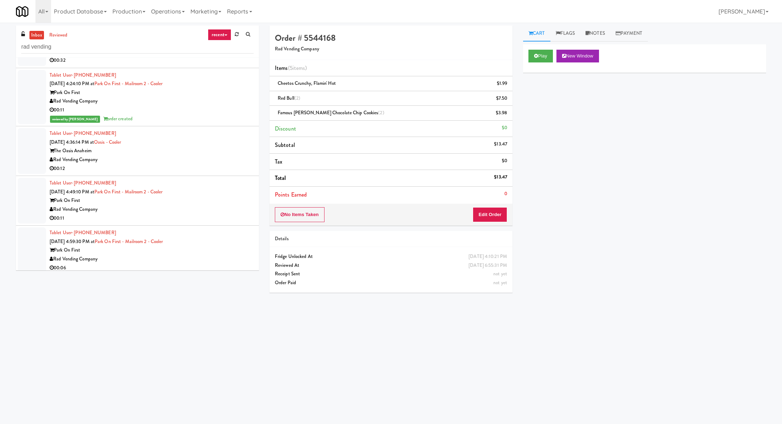
scroll to position [217, 0]
click at [209, 185] on div "Tablet User · (562) 832-0072 Sep 10, 2025 4:49:10 PM at Park on First - Mailroo…" at bounding box center [152, 198] width 204 height 44
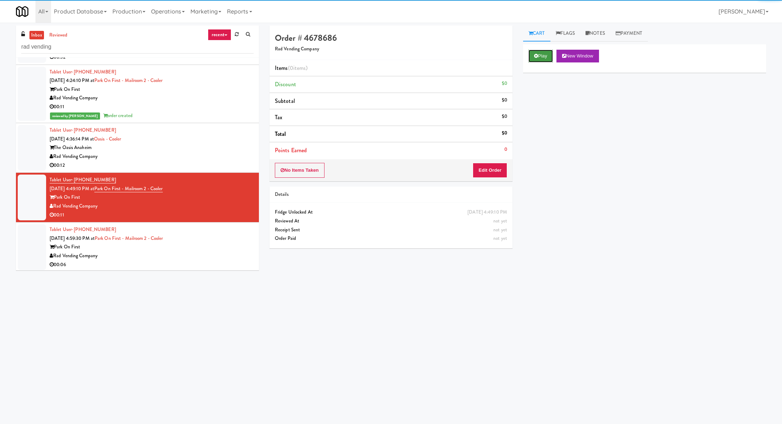
click at [535, 59] on button "Play" at bounding box center [540, 56] width 24 height 13
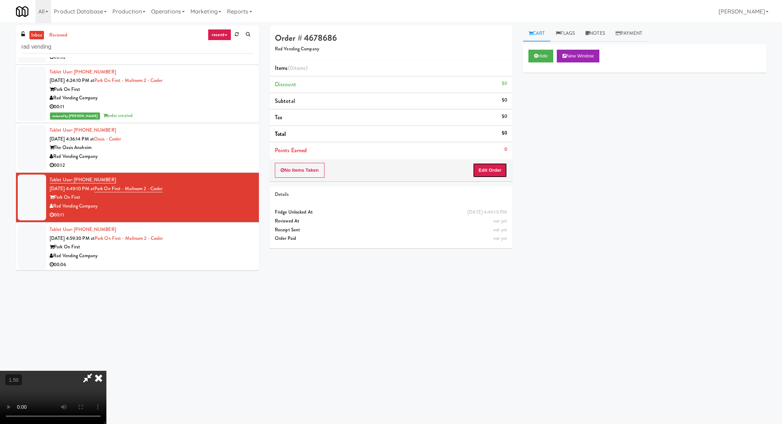
click at [489, 173] on button "Edit Order" at bounding box center [490, 170] width 34 height 15
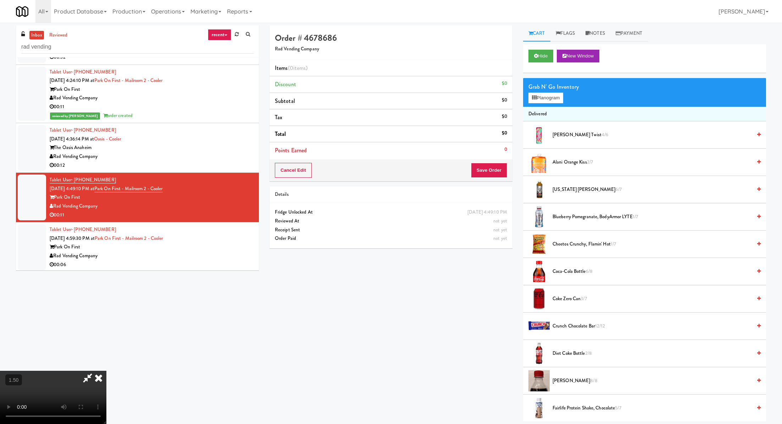
scroll to position [22, 0]
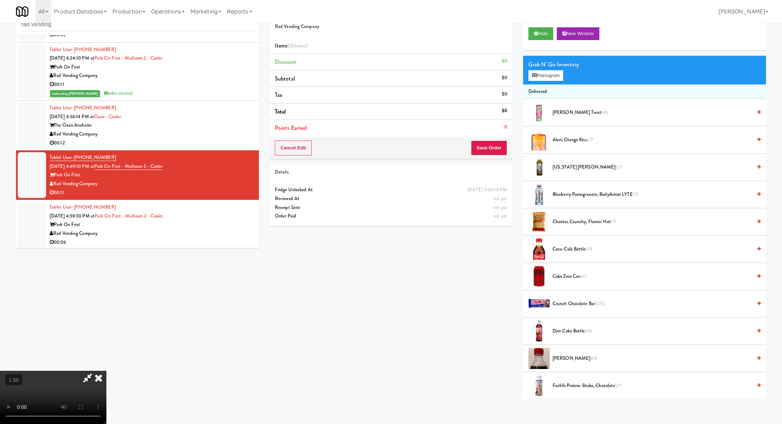
click at [106, 371] on video at bounding box center [53, 397] width 106 height 53
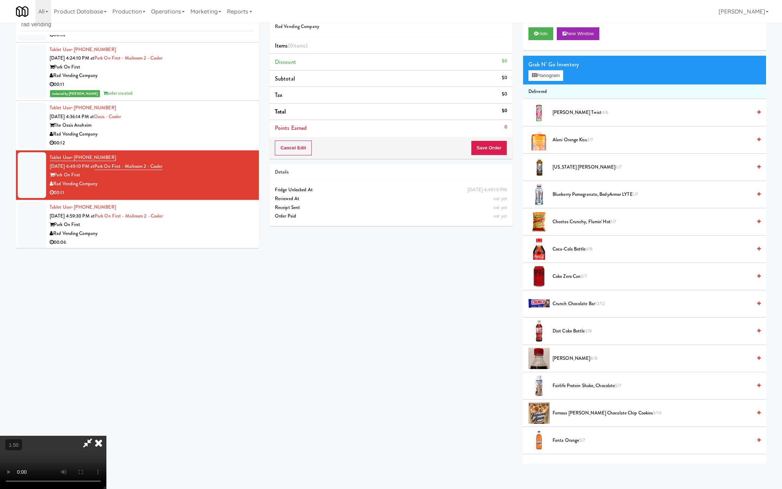
click at [106, 423] on video at bounding box center [53, 461] width 106 height 53
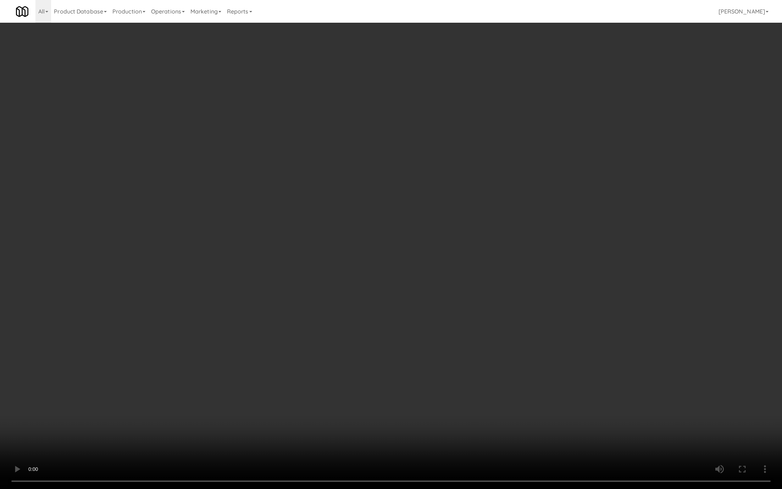
click at [219, 352] on video at bounding box center [391, 244] width 782 height 489
click at [250, 306] on video at bounding box center [391, 244] width 782 height 489
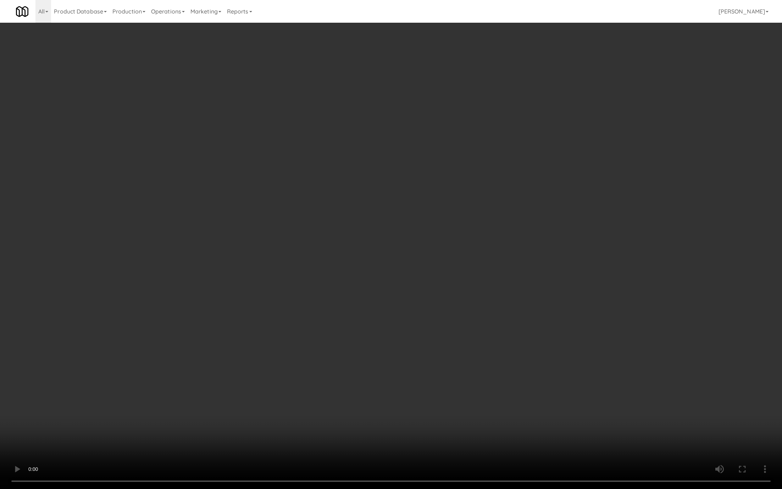
click at [250, 306] on video at bounding box center [391, 244] width 782 height 489
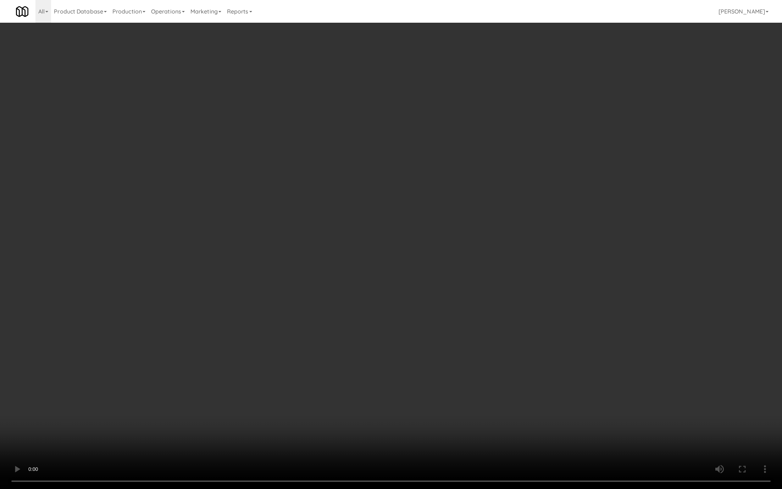
click at [250, 306] on video at bounding box center [391, 244] width 782 height 489
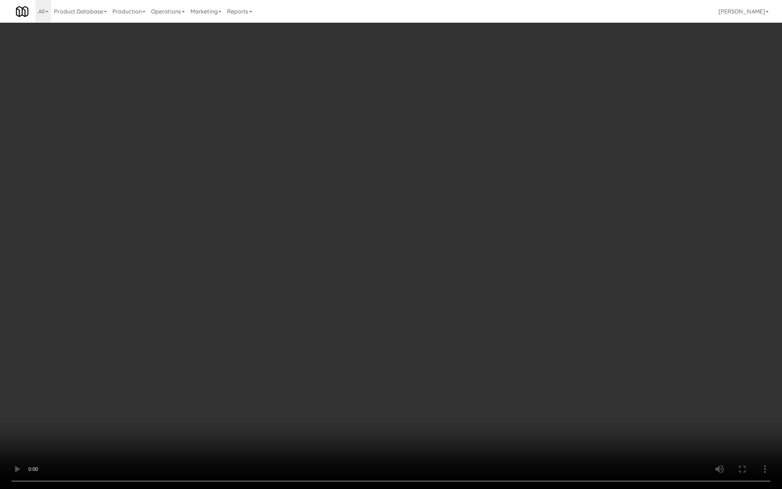
click at [250, 306] on video at bounding box center [391, 244] width 782 height 489
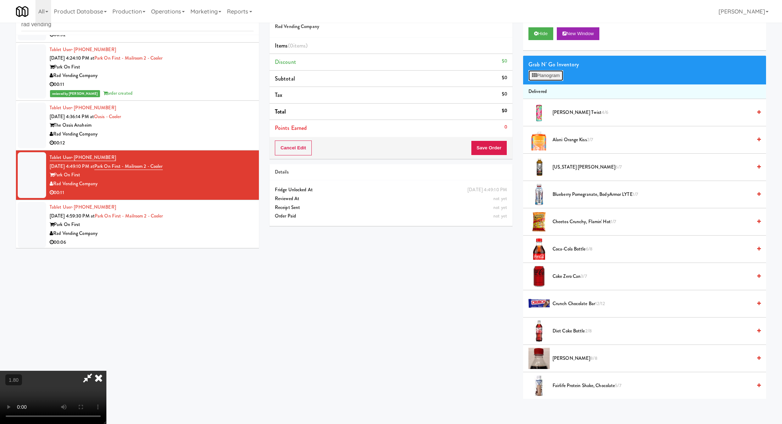
click at [542, 79] on button "Planogram" at bounding box center [545, 75] width 35 height 11
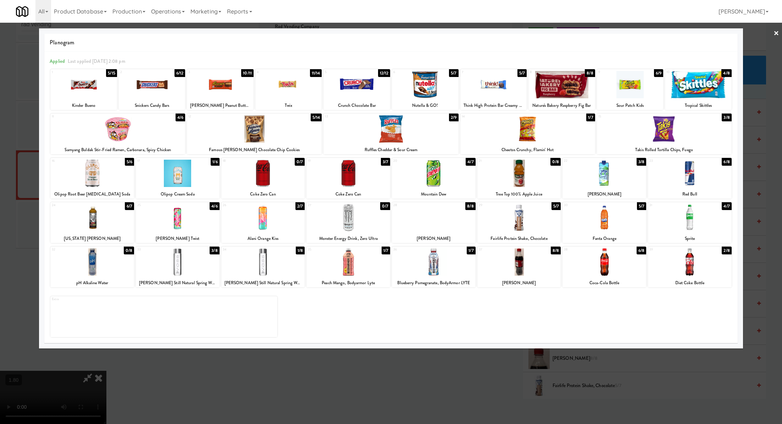
click at [350, 229] on div at bounding box center [348, 217] width 84 height 27
click at [516, 377] on div at bounding box center [391, 212] width 782 height 424
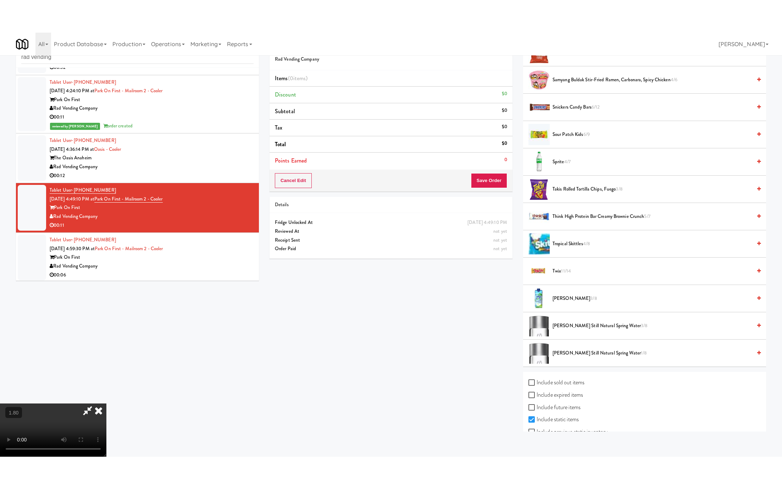
scroll to position [734, 0]
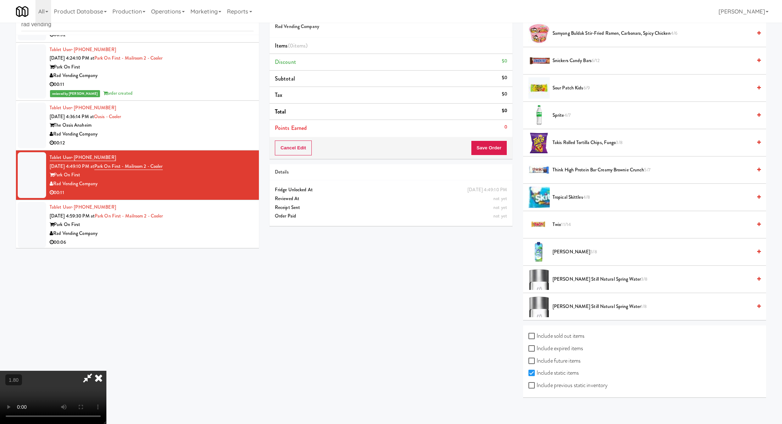
click at [106, 371] on video at bounding box center [53, 397] width 106 height 53
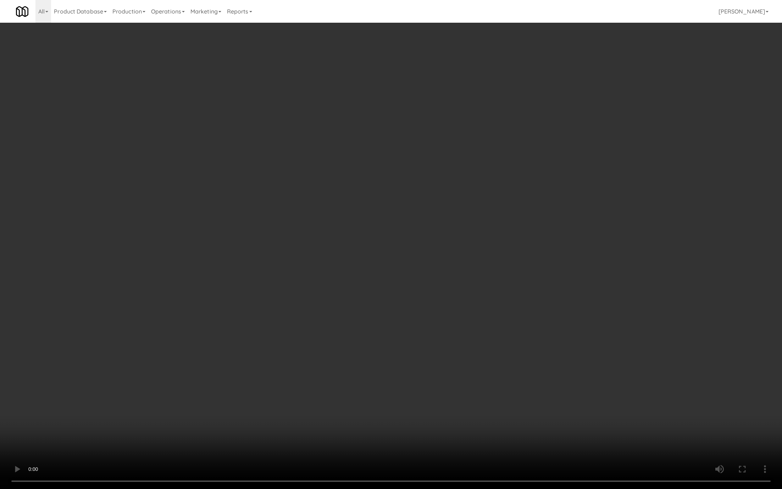
click at [273, 394] on video at bounding box center [391, 244] width 782 height 489
click at [274, 397] on video at bounding box center [391, 244] width 782 height 489
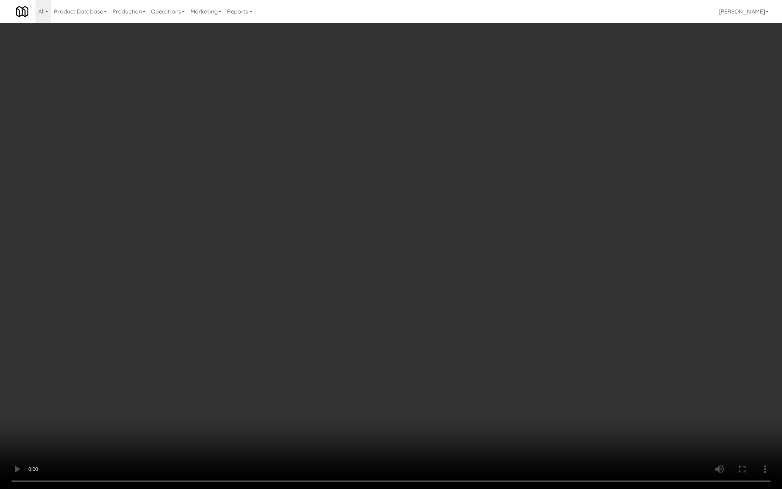
click at [274, 397] on video at bounding box center [391, 244] width 782 height 489
click at [274, 398] on video at bounding box center [391, 244] width 782 height 489
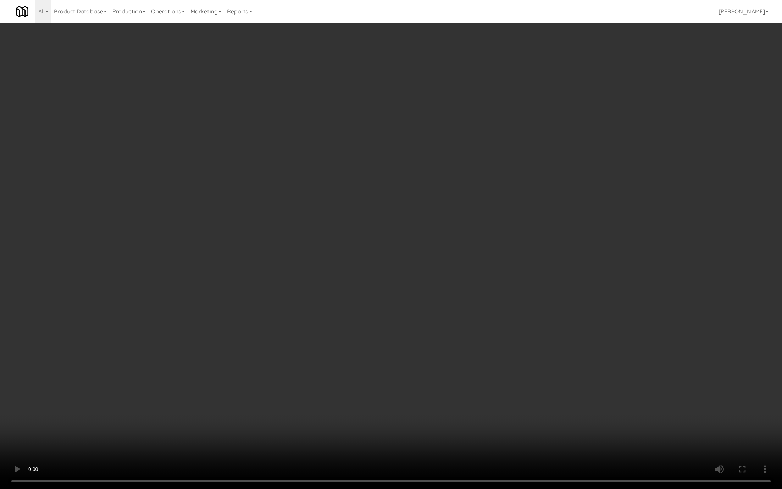
click at [274, 398] on video at bounding box center [391, 244] width 782 height 489
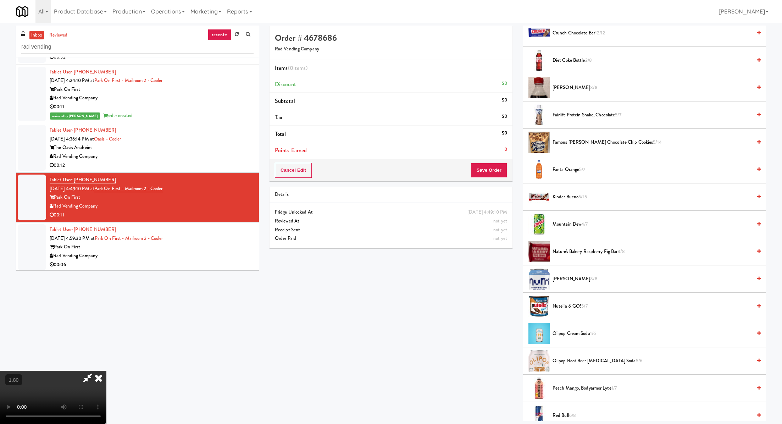
scroll to position [0, 0]
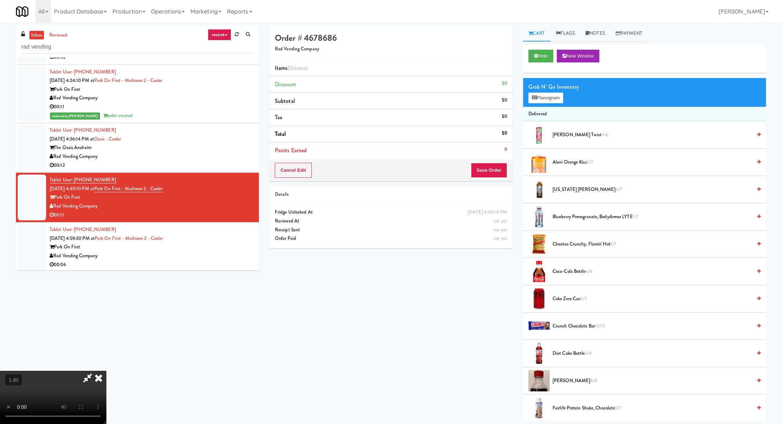
click at [544, 103] on div "Grab N' Go Inventory Planogram" at bounding box center [644, 92] width 243 height 29
click at [544, 102] on button "Planogram" at bounding box center [545, 98] width 35 height 11
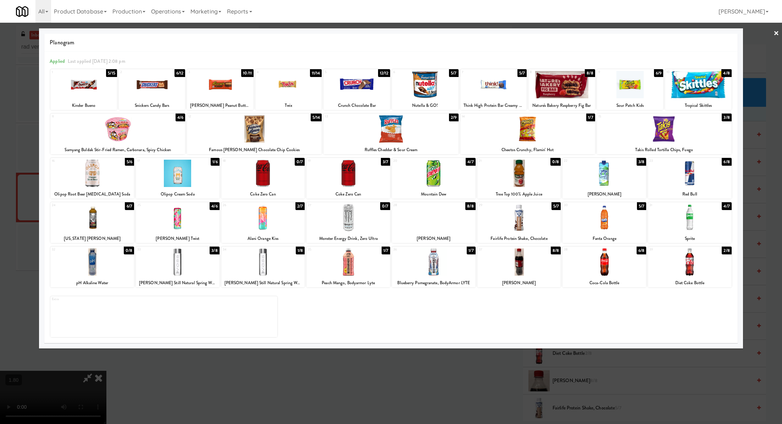
click at [416, 215] on div at bounding box center [434, 217] width 84 height 27
click at [771, 27] on div at bounding box center [391, 212] width 782 height 424
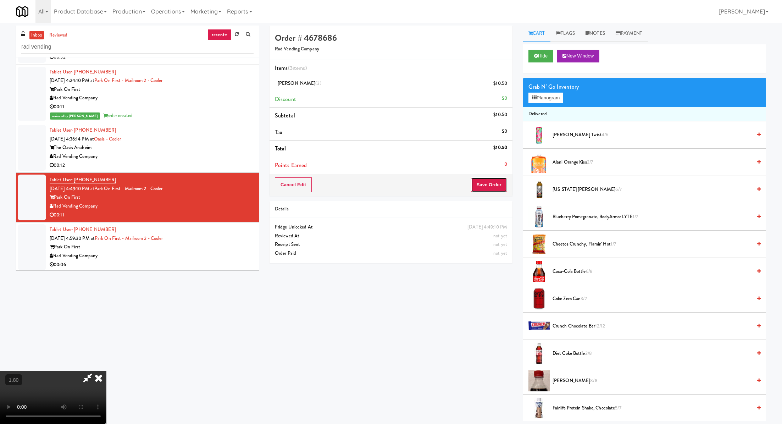
click at [495, 184] on button "Save Order" at bounding box center [489, 184] width 36 height 15
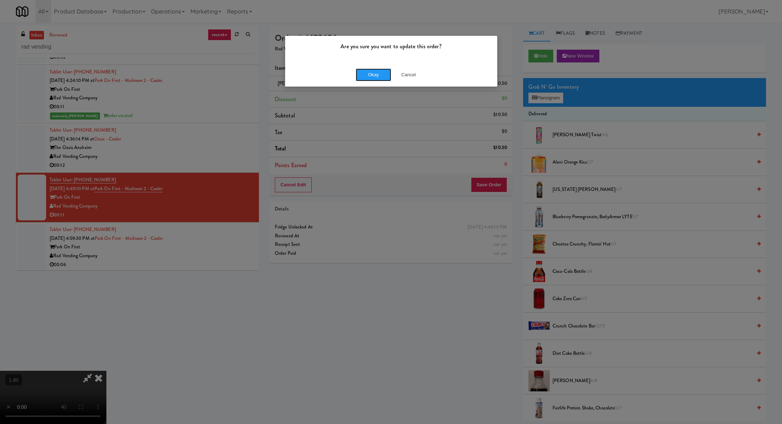
click at [360, 75] on button "Okay" at bounding box center [373, 74] width 35 height 13
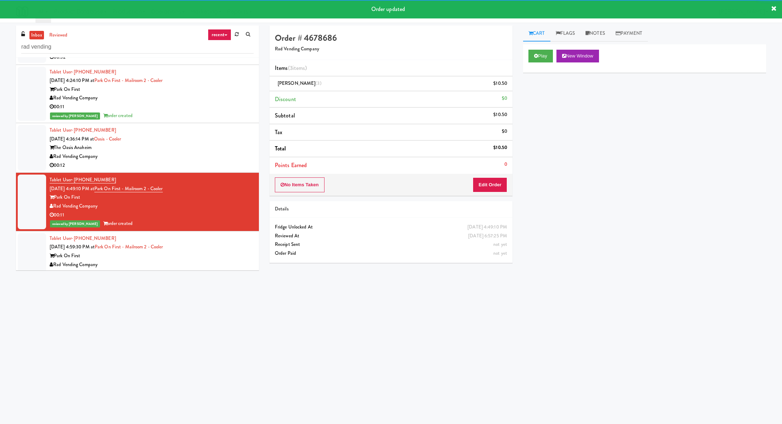
click at [230, 244] on div "Tablet User · (626) 465-2102 Sep 10, 2025 4:59:30 PM at Park on First - Mailroo…" at bounding box center [152, 256] width 204 height 44
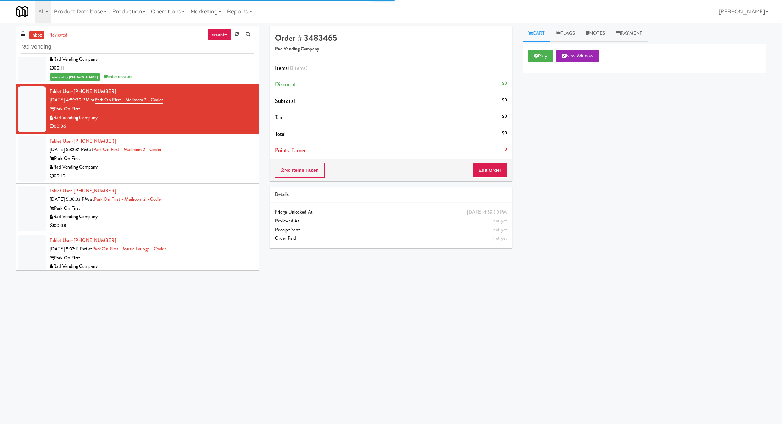
scroll to position [364, 0]
click at [533, 55] on button "Play" at bounding box center [540, 56] width 24 height 13
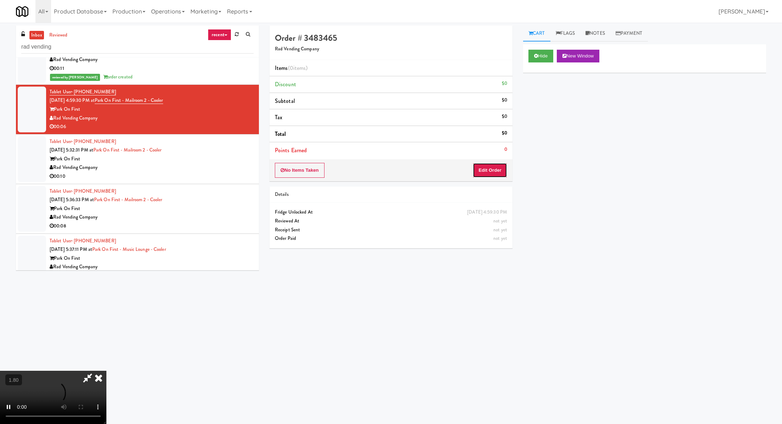
click at [489, 168] on button "Edit Order" at bounding box center [490, 170] width 34 height 15
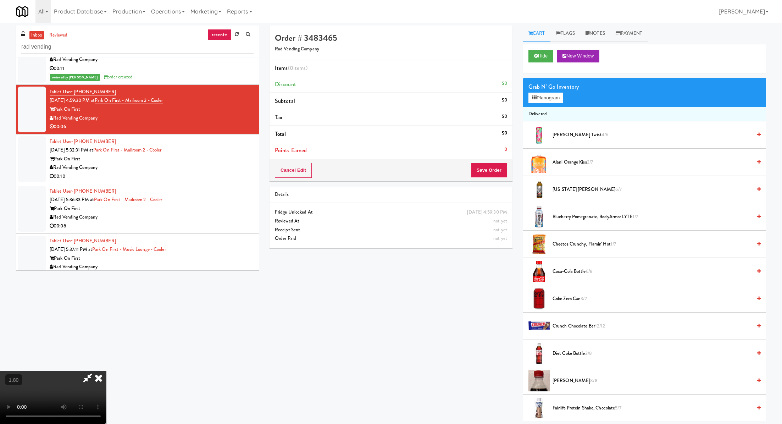
click at [106, 371] on video at bounding box center [53, 397] width 106 height 53
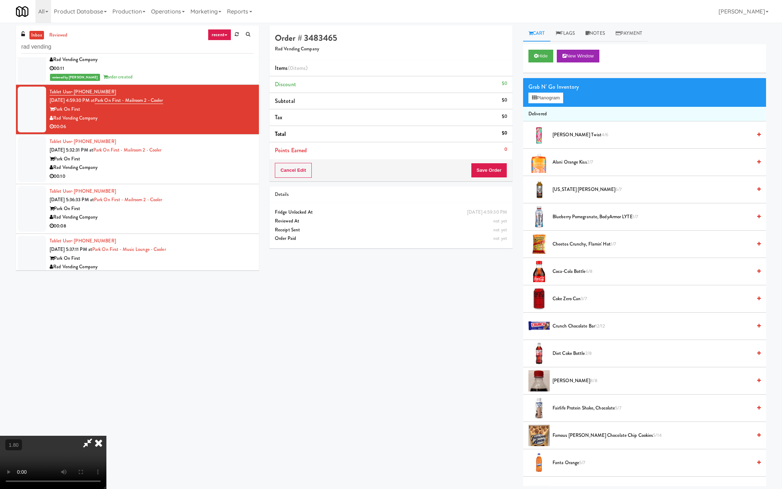
click at [106, 423] on video at bounding box center [53, 461] width 106 height 53
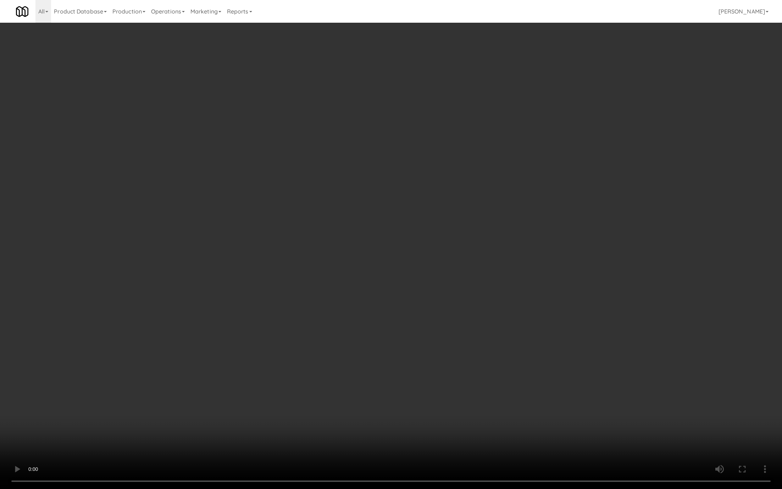
click at [266, 346] on video at bounding box center [391, 244] width 782 height 489
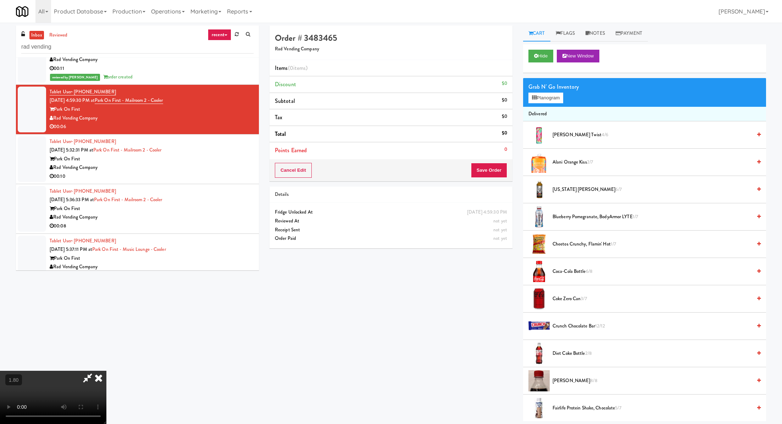
click at [202, 155] on div "Park On First" at bounding box center [152, 159] width 204 height 9
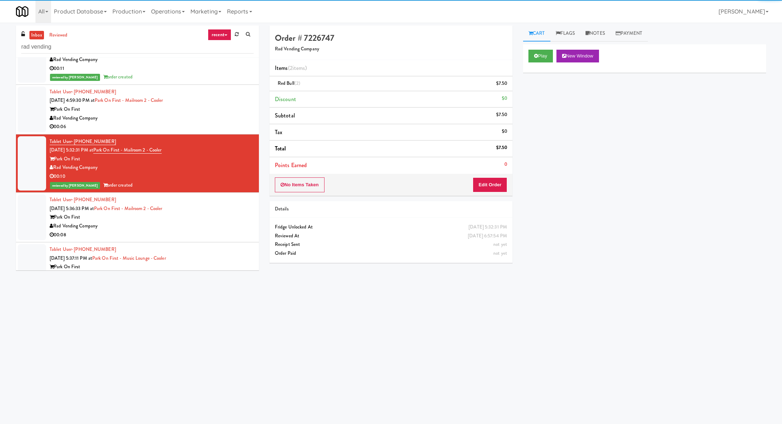
click at [212, 115] on div "Rad Vending Company" at bounding box center [152, 118] width 204 height 9
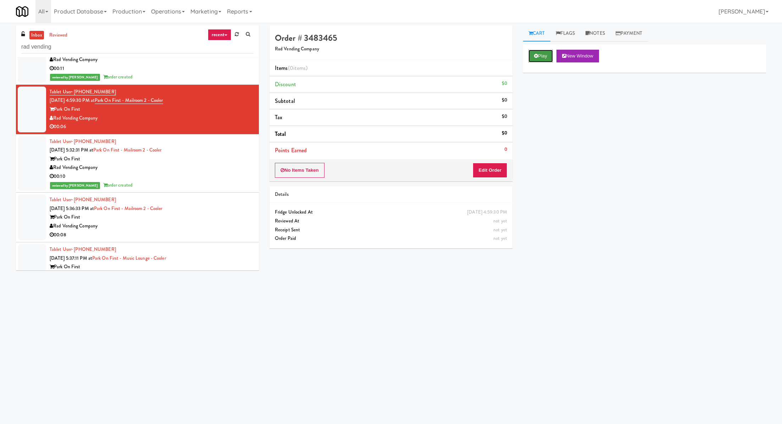
click at [532, 55] on button "Play" at bounding box center [540, 56] width 24 height 13
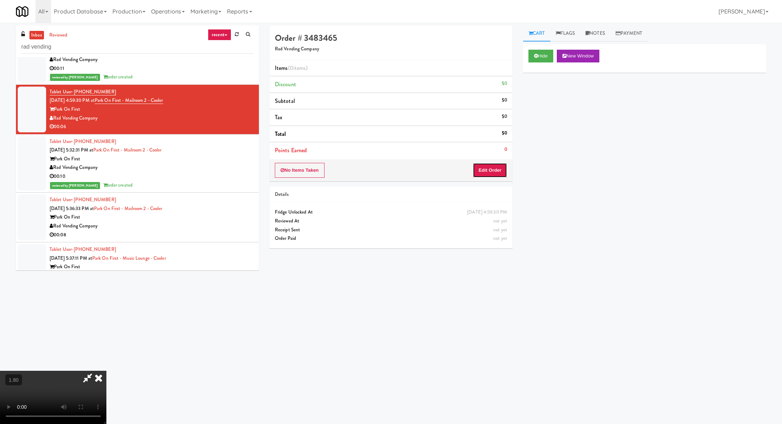
click at [491, 170] on button "Edit Order" at bounding box center [490, 170] width 34 height 15
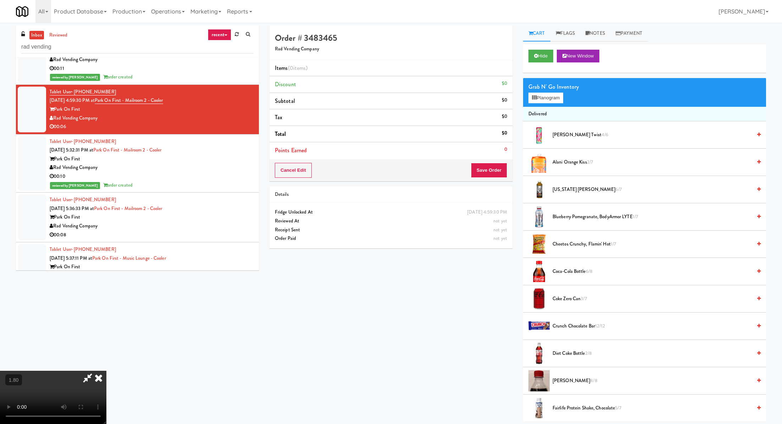
click at [106, 371] on video at bounding box center [53, 397] width 106 height 53
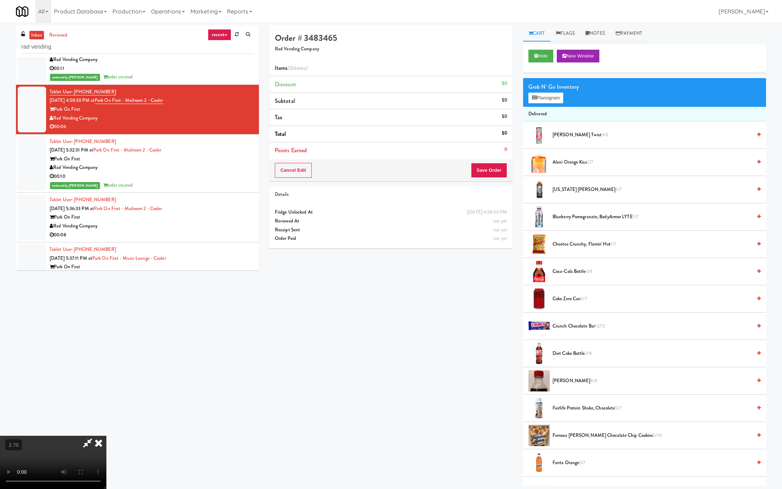
click at [106, 423] on video at bounding box center [53, 461] width 106 height 53
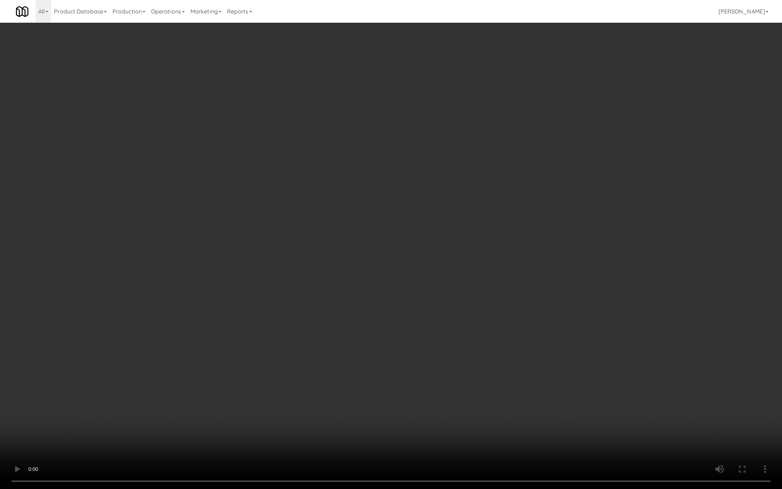
click at [290, 294] on video at bounding box center [391, 244] width 782 height 489
click at [290, 292] on video at bounding box center [391, 244] width 782 height 489
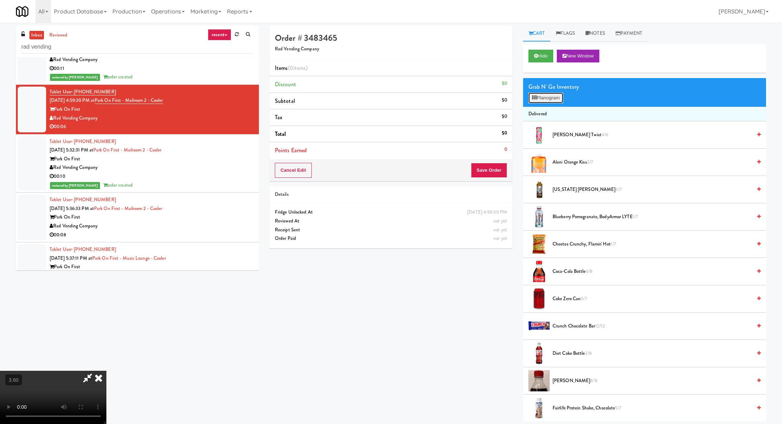
click at [550, 98] on button "Planogram" at bounding box center [545, 98] width 35 height 11
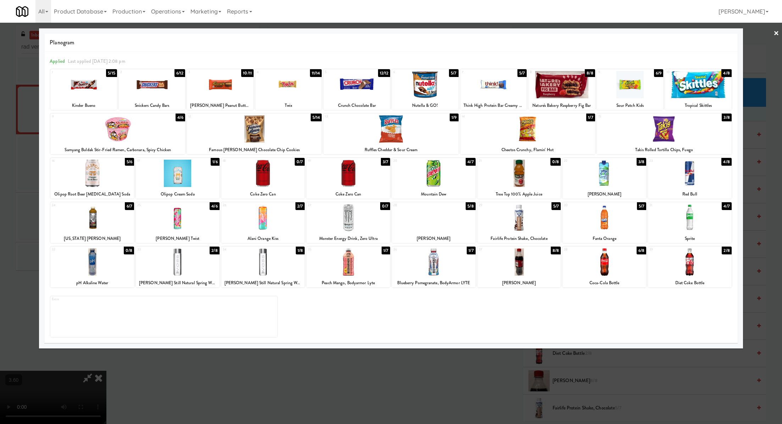
click at [608, 182] on div at bounding box center [604, 173] width 84 height 27
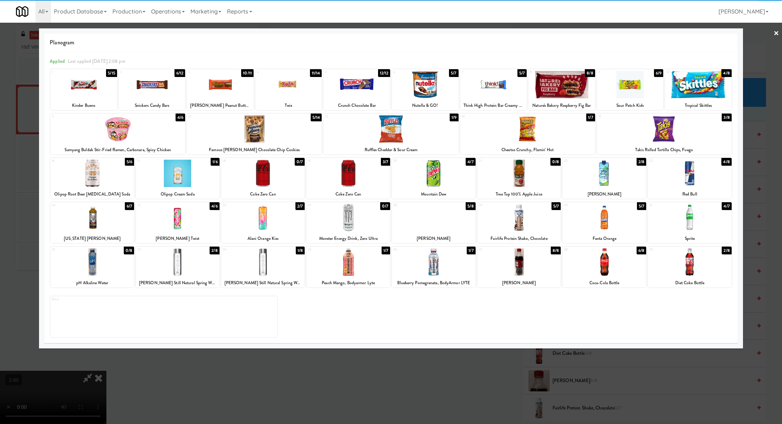
click at [493, 372] on div at bounding box center [391, 212] width 782 height 424
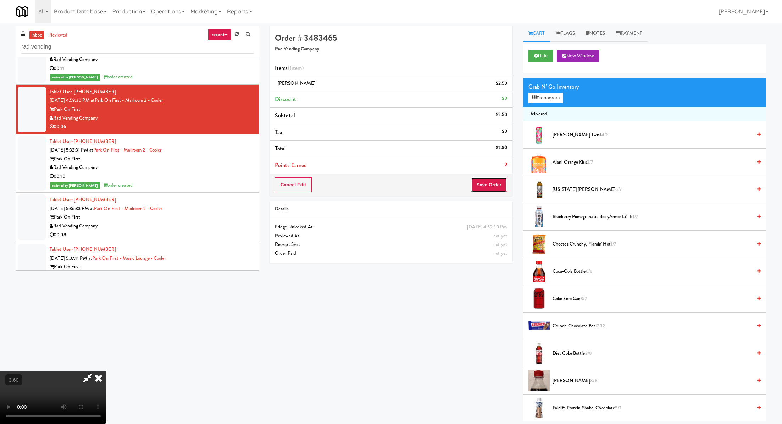
click at [495, 183] on button "Save Order" at bounding box center [489, 184] width 36 height 15
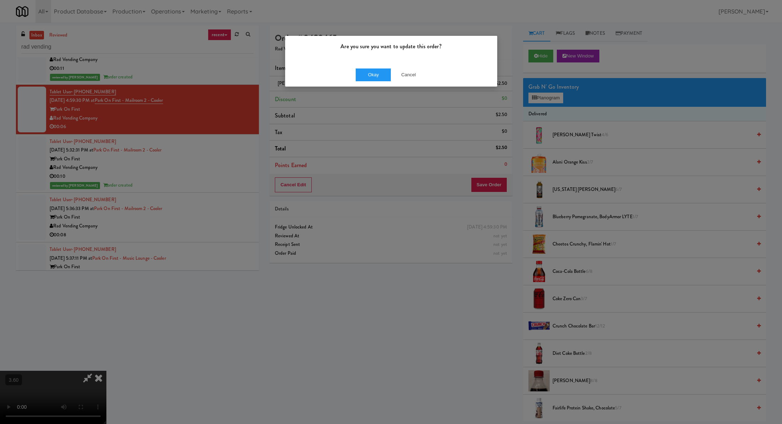
click at [354, 70] on div "Okay Cancel" at bounding box center [391, 75] width 212 height 24
click at [356, 70] on button "Okay" at bounding box center [373, 74] width 35 height 13
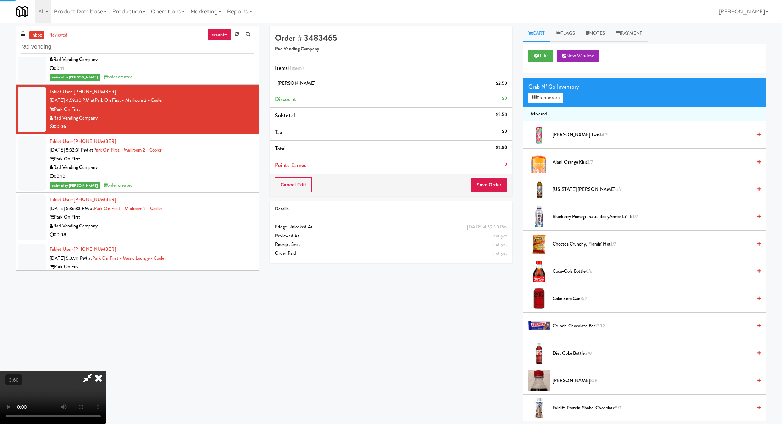
click at [238, 141] on div "Tablet User · (949) 697-5478 Sep 10, 2025 5:32:31 PM at Park on First - Mailroo…" at bounding box center [152, 163] width 204 height 52
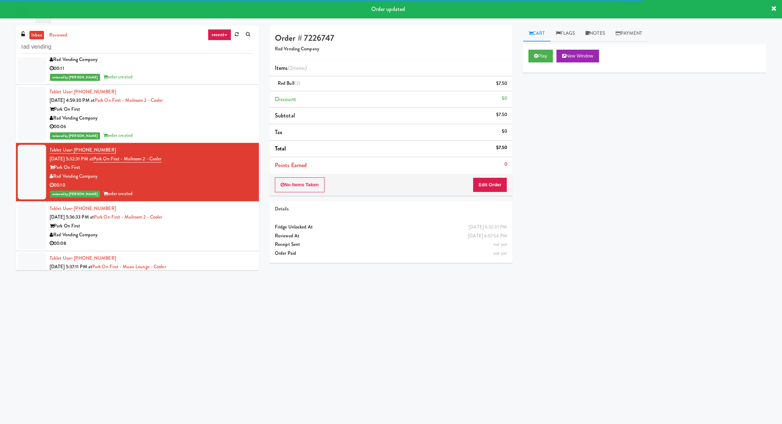
click at [225, 214] on div "Tablet User · (657) 505-6757 Sep 10, 2025 5:36:33 PM at Park on First - Mailroo…" at bounding box center [152, 226] width 204 height 44
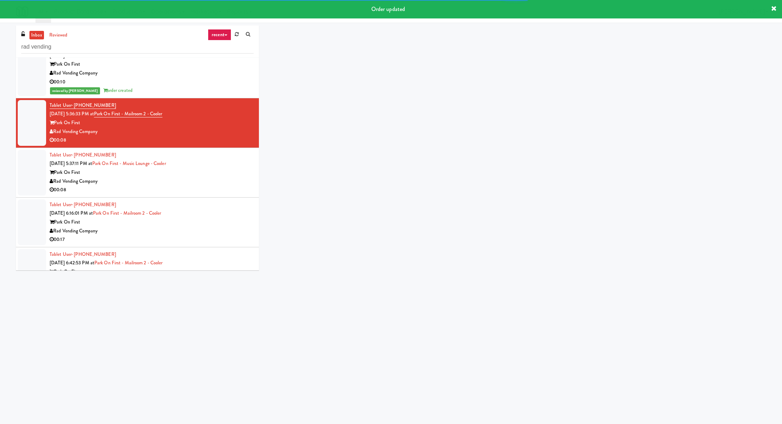
scroll to position [492, 0]
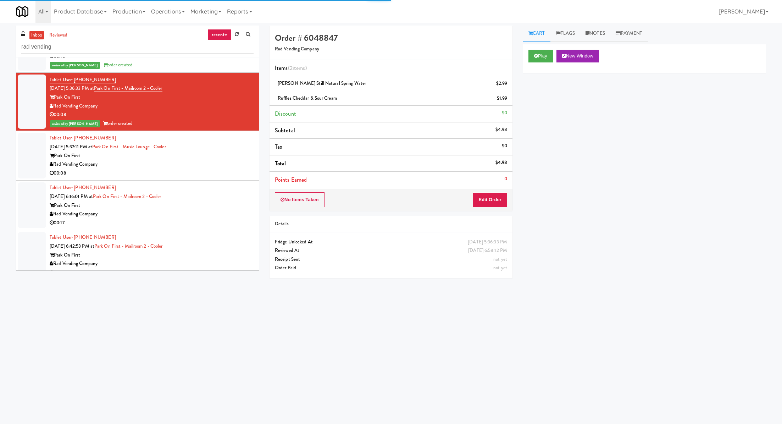
click at [217, 152] on div "Park On First" at bounding box center [152, 155] width 204 height 9
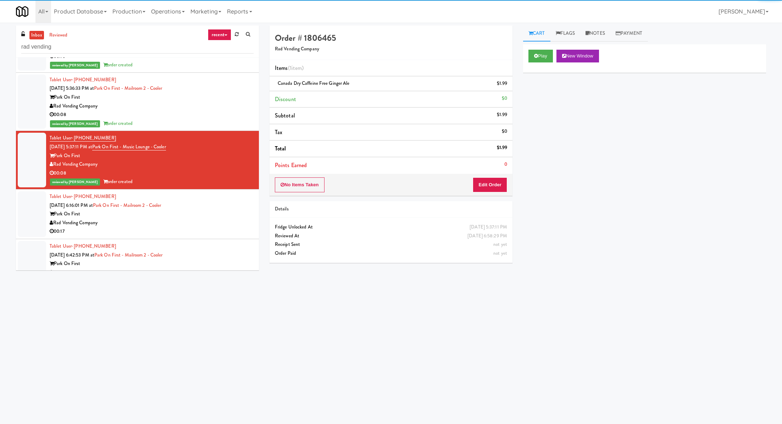
click at [214, 208] on div "Tablet User · (562) 303-0579 Sep 10, 2025 6:16:01 PM at Park on First - Mailroo…" at bounding box center [152, 214] width 204 height 44
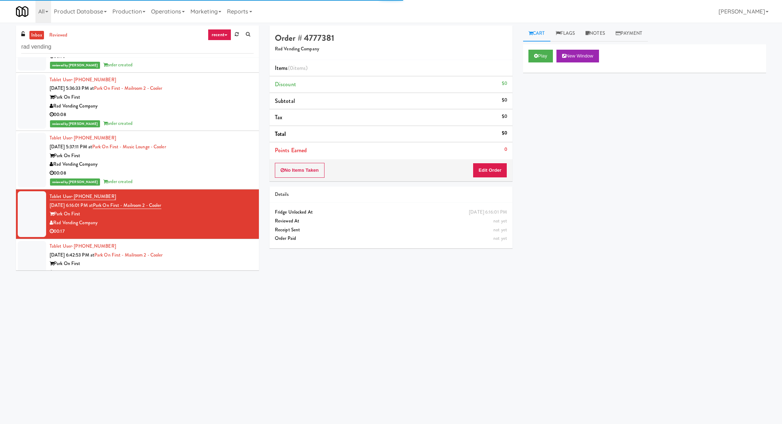
click at [217, 257] on div "Tablet User · (562) 441-7311 Sep 10, 2025 6:42:53 PM at Park on First - Mailroo…" at bounding box center [152, 264] width 204 height 44
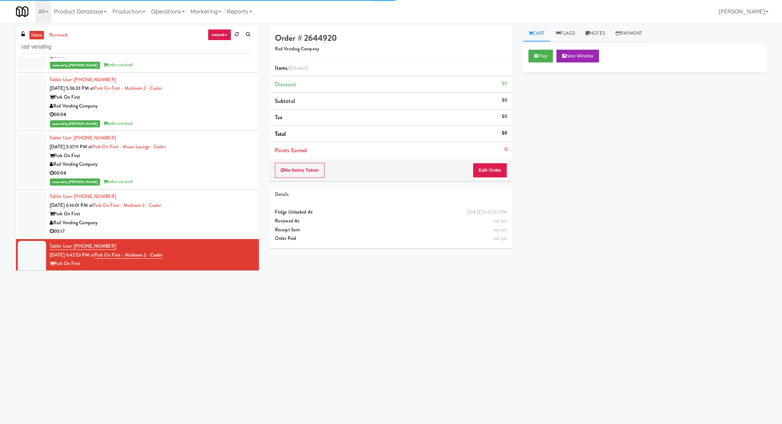
scroll to position [510, 0]
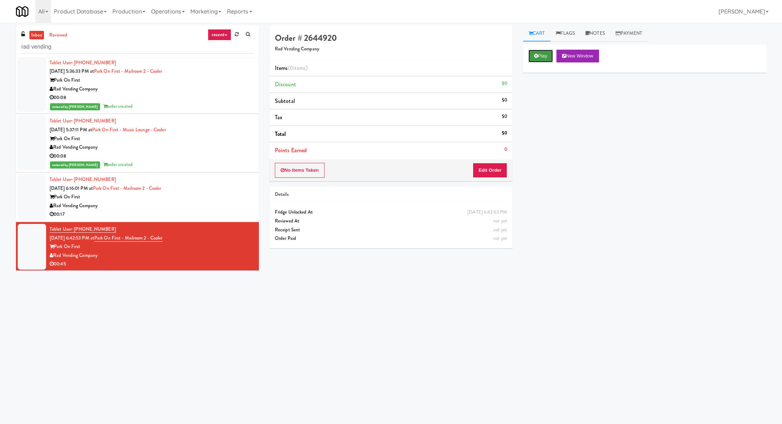
click at [542, 54] on button "Play" at bounding box center [540, 56] width 24 height 13
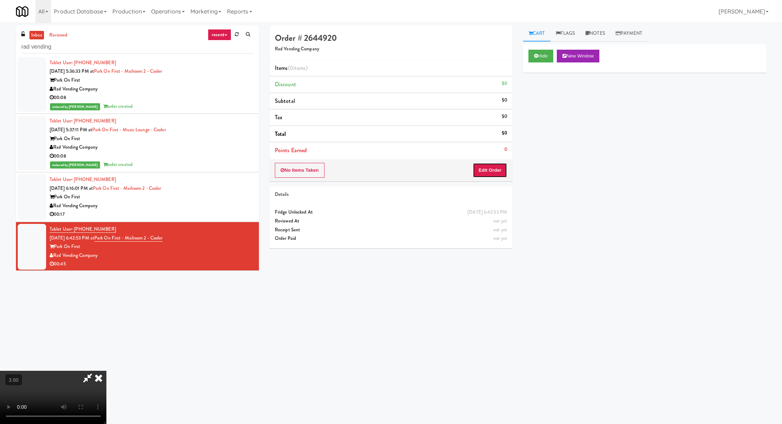
click at [492, 171] on button "Edit Order" at bounding box center [490, 170] width 34 height 15
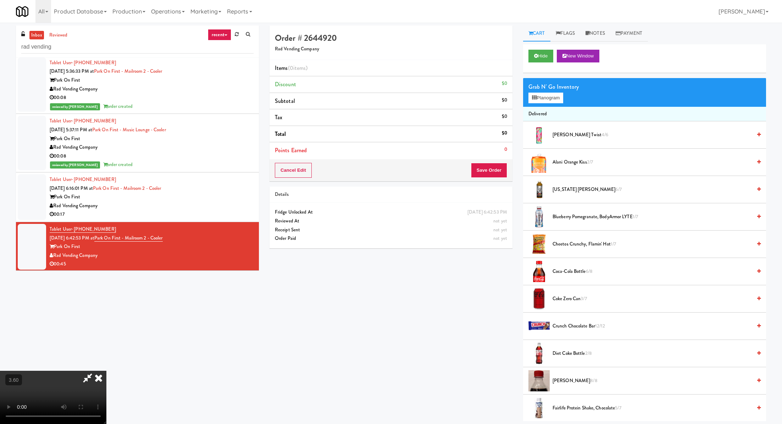
click at [106, 371] on video at bounding box center [53, 397] width 106 height 53
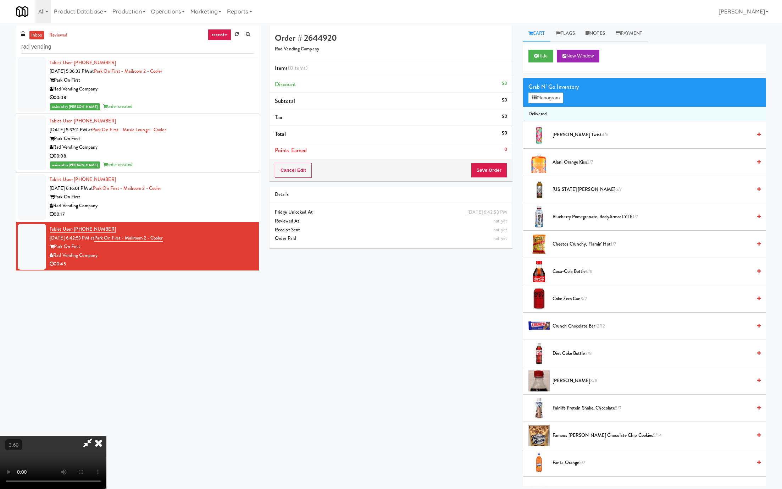
click at [106, 423] on video at bounding box center [53, 461] width 106 height 53
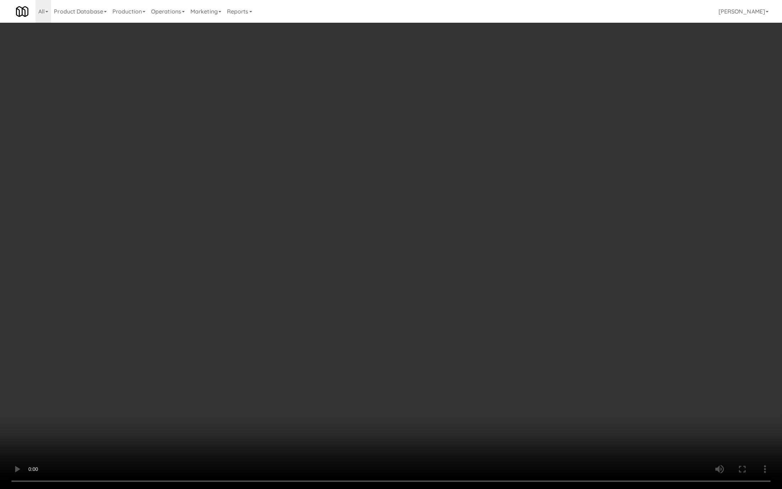
click at [334, 323] on video at bounding box center [391, 244] width 782 height 489
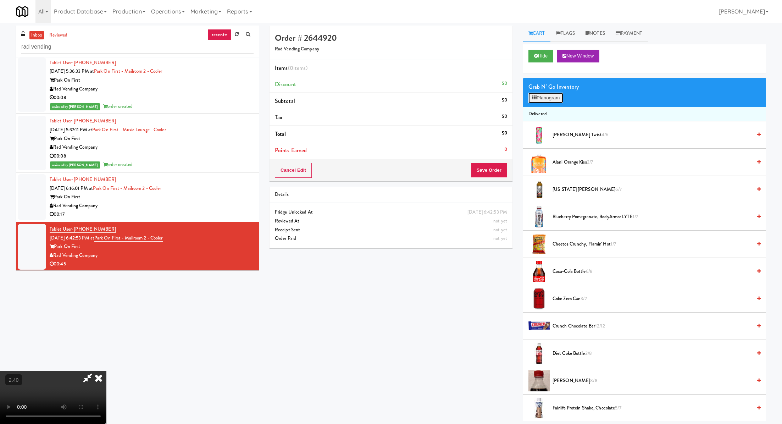
click at [556, 100] on button "Planogram" at bounding box center [545, 98] width 35 height 11
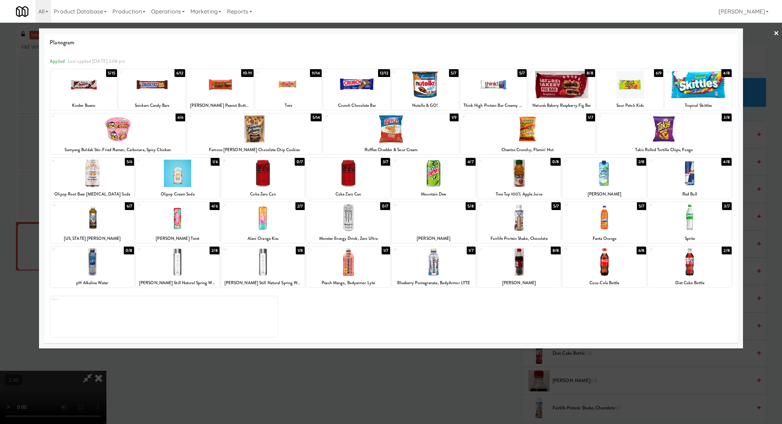
click at [137, 142] on div at bounding box center [117, 128] width 135 height 27
click at [653, 135] on div at bounding box center [664, 128] width 135 height 27
click at [174, 223] on div at bounding box center [178, 217] width 84 height 27
click at [767, 33] on div at bounding box center [391, 212] width 782 height 424
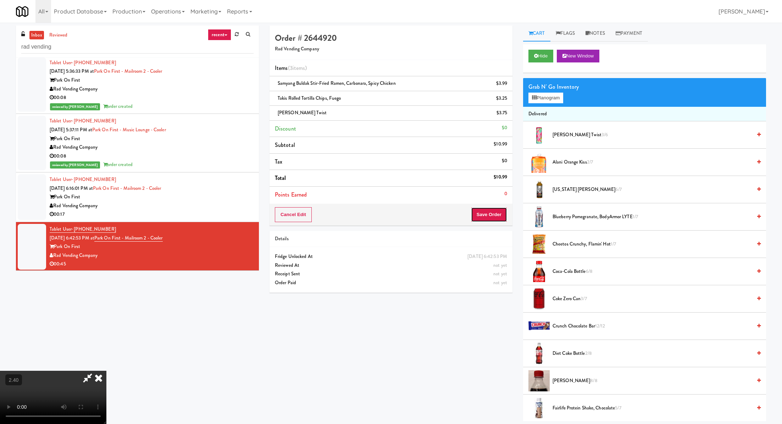
click at [491, 213] on button "Save Order" at bounding box center [489, 214] width 36 height 15
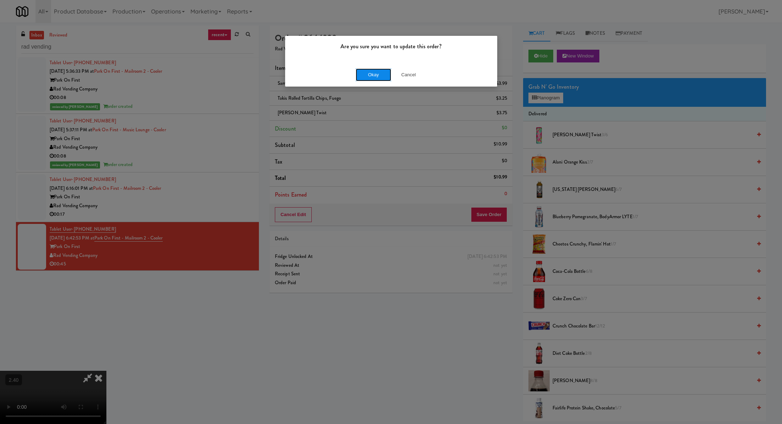
click at [368, 75] on button "Okay" at bounding box center [373, 74] width 35 height 13
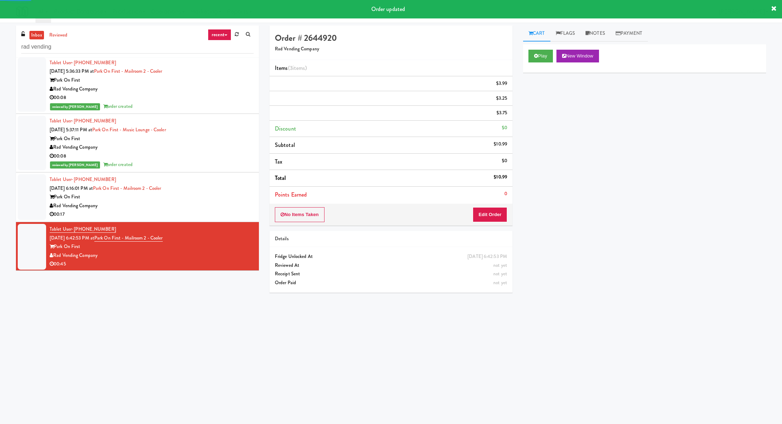
click at [458, 170] on li "Total $10.99" at bounding box center [390, 178] width 243 height 17
click at [225, 201] on div "Rad Vending Company" at bounding box center [152, 205] width 204 height 9
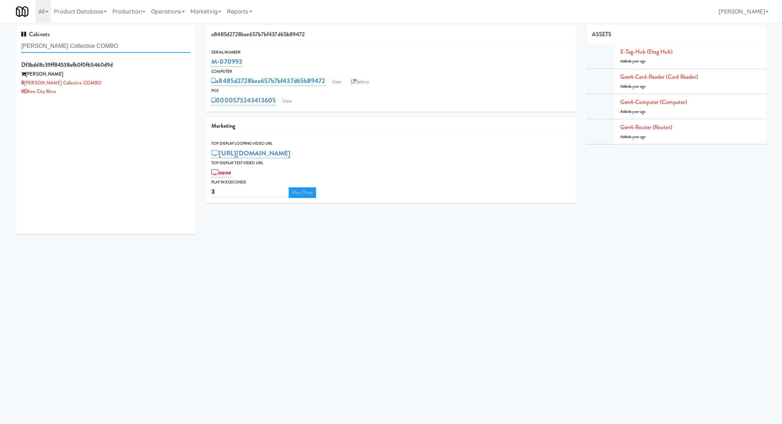
click at [117, 49] on input "[PERSON_NAME] Collective COMBO" at bounding box center [105, 46] width 169 height 13
type input "light on"
click at [133, 83] on div "Training Center Lunch Room - Cooler" at bounding box center [105, 83] width 169 height 9
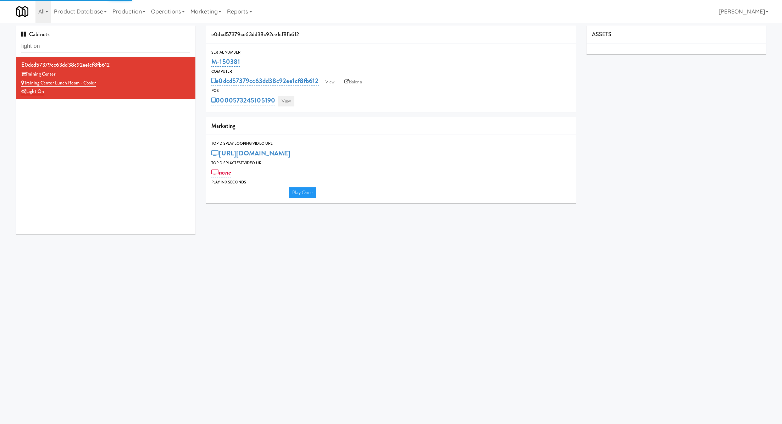
type input "3"
click at [291, 99] on link "View" at bounding box center [286, 101] width 16 height 11
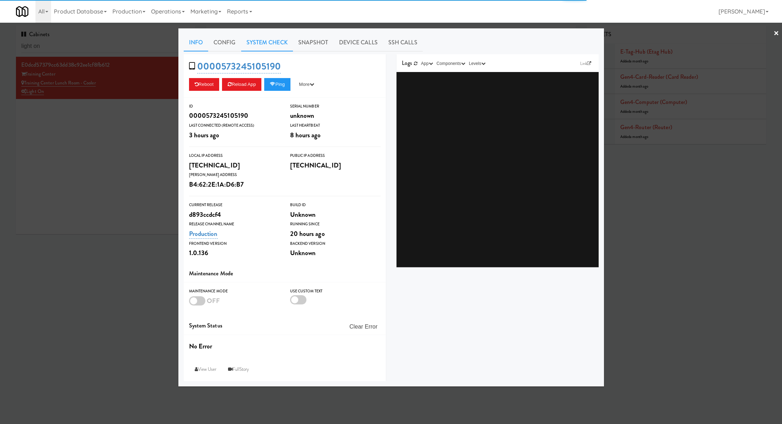
click at [250, 49] on link "System Check" at bounding box center [267, 43] width 52 height 18
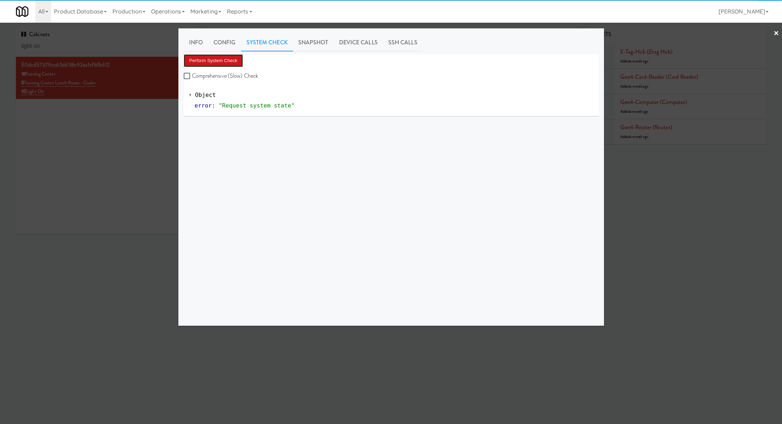
click at [231, 62] on button "Perform System Check" at bounding box center [214, 60] width 60 height 13
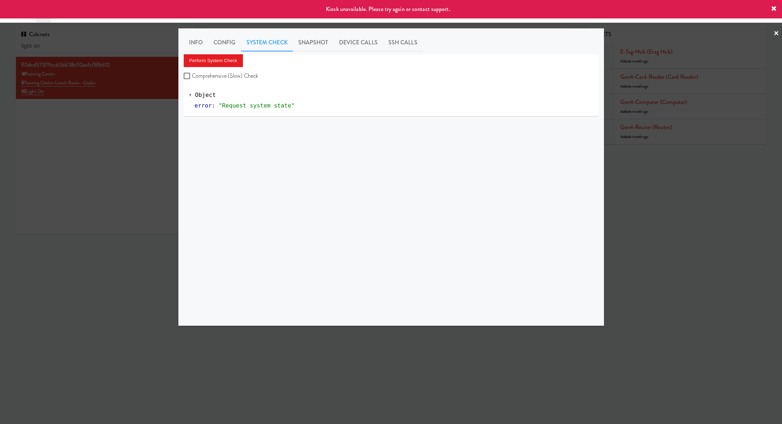
click at [114, 131] on div at bounding box center [391, 212] width 782 height 424
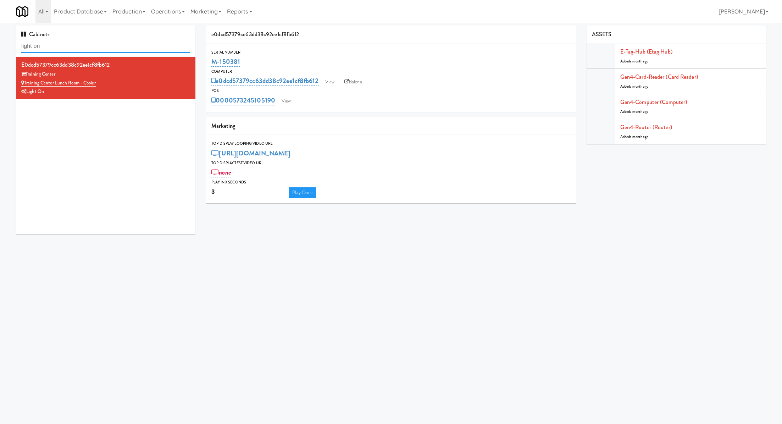
click at [136, 45] on input "light on" at bounding box center [105, 46] width 169 height 13
paste input "excellent vending"
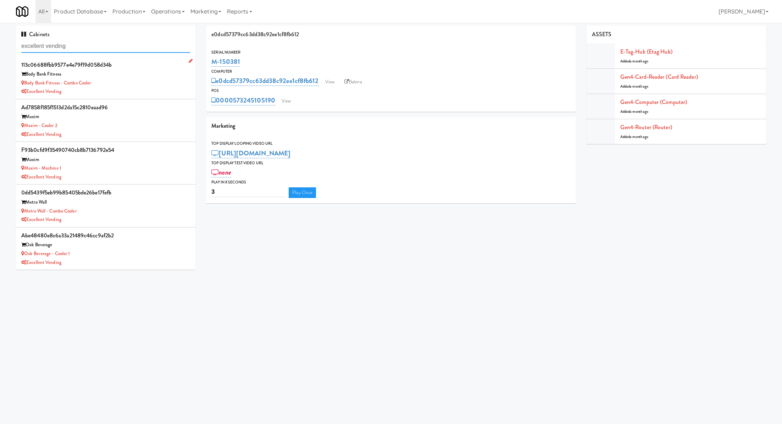
type input "excellent vending"
drag, startPoint x: 103, startPoint y: 84, endPoint x: 24, endPoint y: 84, distance: 79.1
click at [24, 84] on div "Body Bank Fitness - Combo Cooler" at bounding box center [105, 83] width 169 height 9
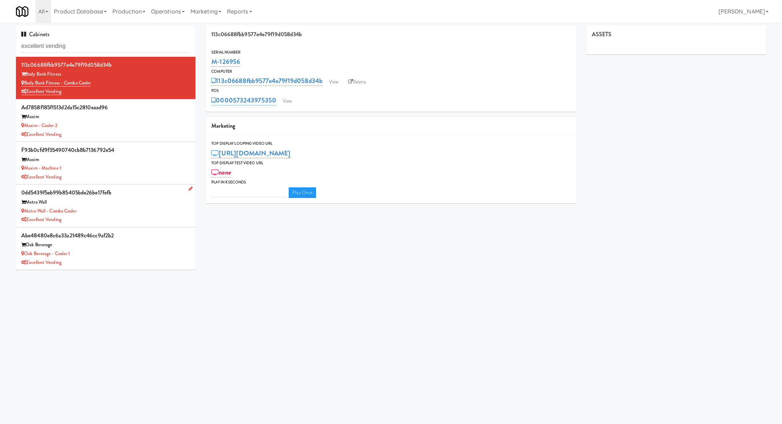
click at [154, 211] on div "Metro Wall - Combo cooler" at bounding box center [105, 211] width 169 height 9
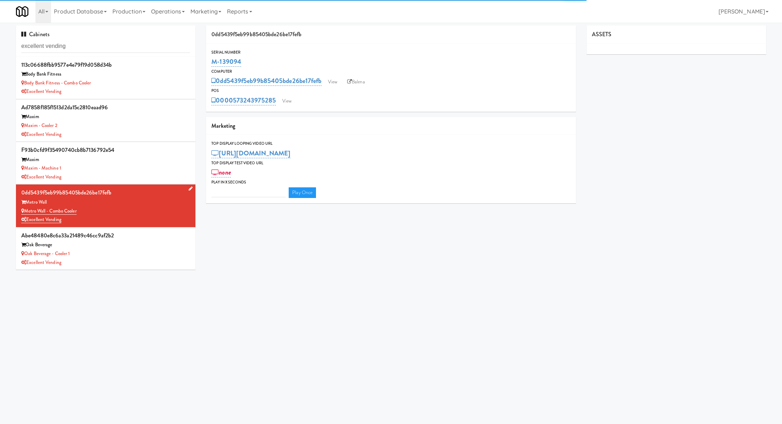
type input "3"
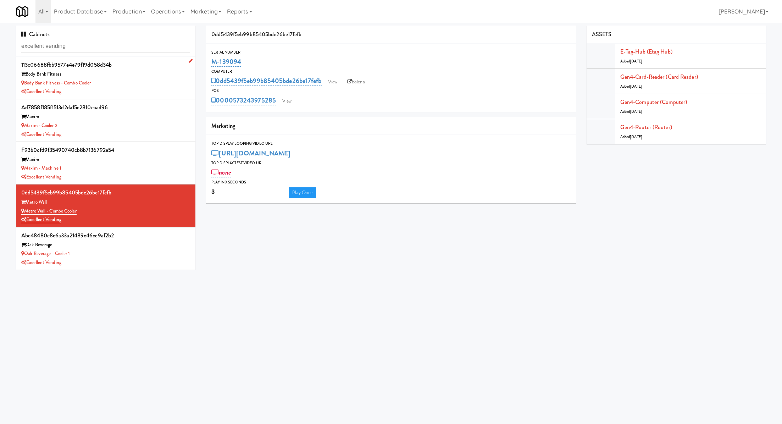
drag, startPoint x: 110, startPoint y: 83, endPoint x: 26, endPoint y: 84, distance: 84.4
click at [26, 84] on div "Body Bank Fitness - Combo Cooler" at bounding box center [105, 83] width 169 height 9
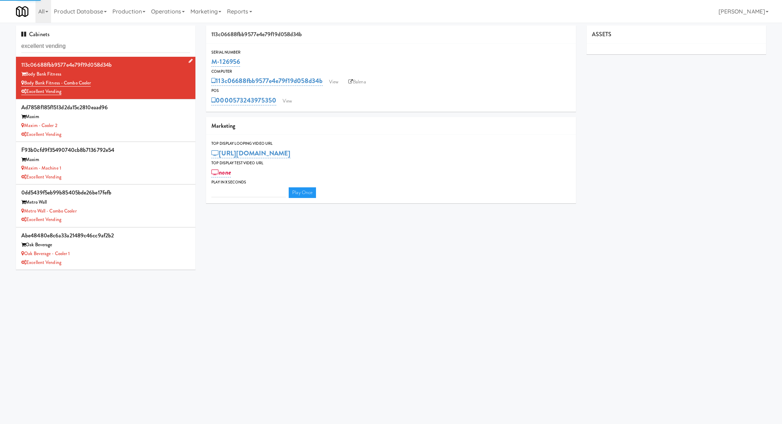
type input "3"
drag, startPoint x: 73, startPoint y: 125, endPoint x: 24, endPoint y: 124, distance: 49.3
click at [24, 124] on div "Maxim - Cooler 2" at bounding box center [105, 125] width 169 height 9
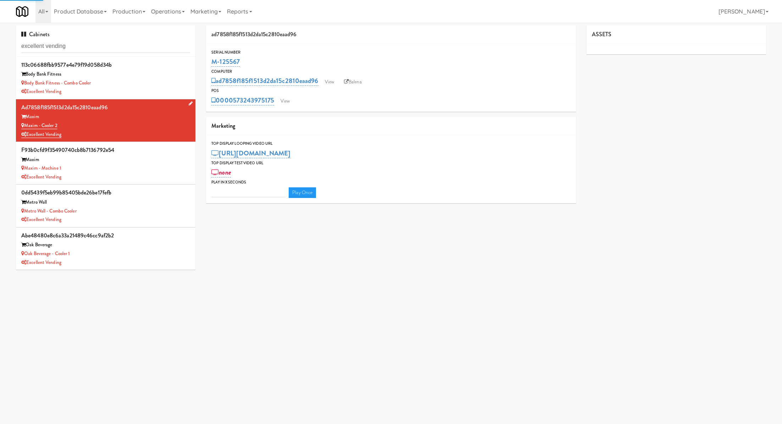
type input "3"
drag, startPoint x: 77, startPoint y: 169, endPoint x: 25, endPoint y: 169, distance: 51.8
click at [25, 169] on div "Maxim - Machine 1" at bounding box center [105, 168] width 169 height 9
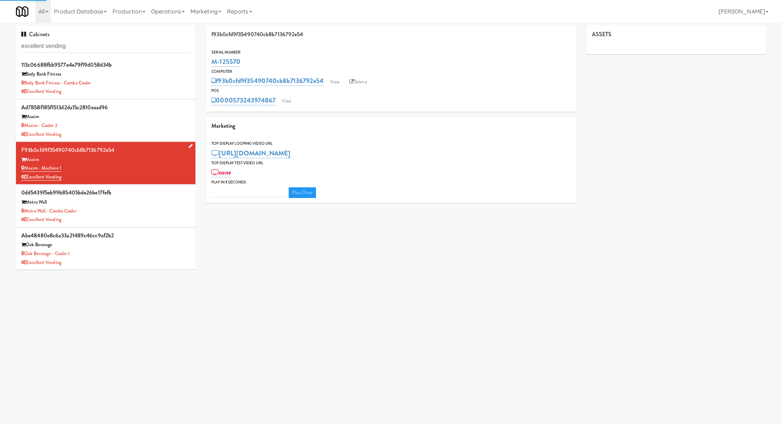
type input "3"
drag, startPoint x: 94, startPoint y: 206, endPoint x: 29, endPoint y: 206, distance: 64.9
click at [29, 206] on div "0dd5439f5eb99b85405bde26be17fefb Metro Wall Metro Wall - Combo cooler Excellent…" at bounding box center [105, 205] width 169 height 37
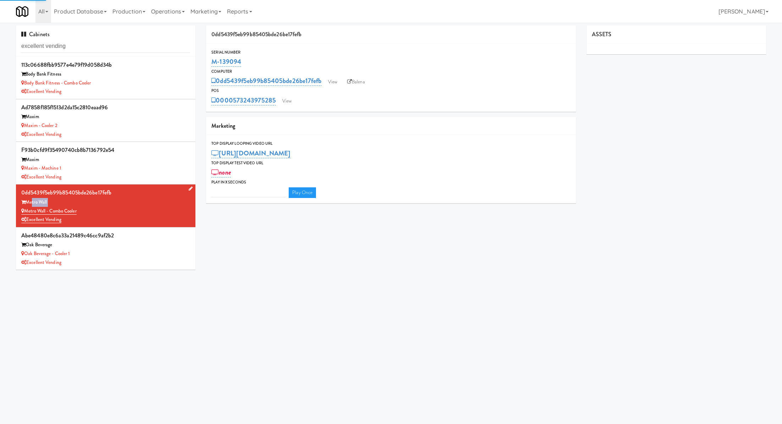
type input "3"
drag, startPoint x: 95, startPoint y: 211, endPoint x: 26, endPoint y: 213, distance: 68.8
click at [26, 213] on div "Metro Wall - Combo cooler" at bounding box center [105, 211] width 169 height 9
copy link "Metro Wall - Combo cooler"
drag, startPoint x: 88, startPoint y: 252, endPoint x: 26, endPoint y: 254, distance: 62.8
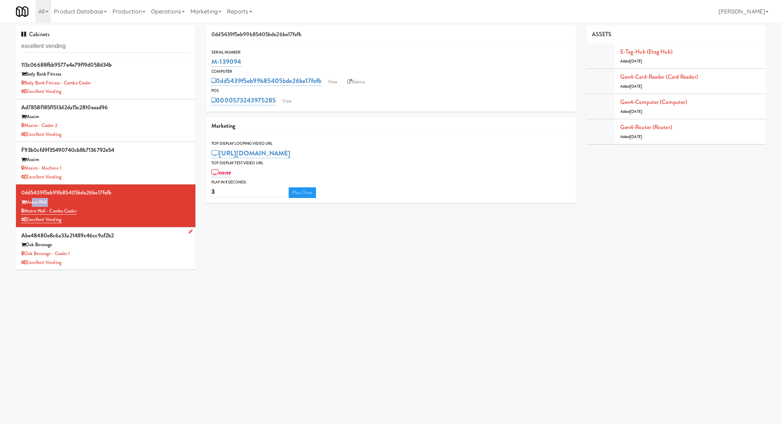
click at [26, 254] on div "Oak Beverage - Cooler 1" at bounding box center [105, 253] width 169 height 9
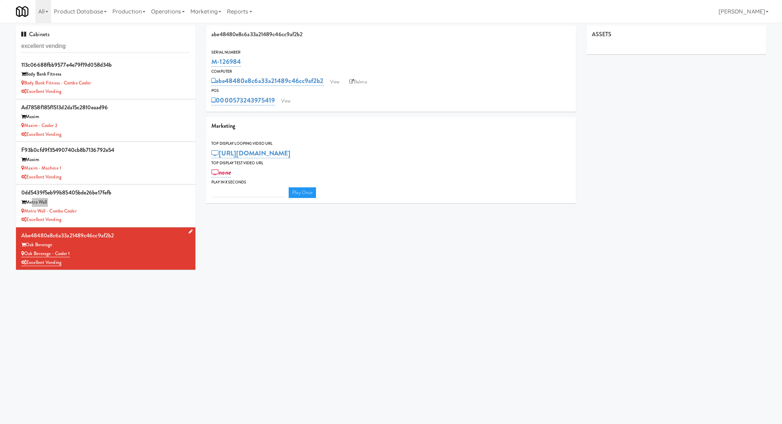
type input "3"
click at [152, 43] on input "excellent vending" at bounding box center [105, 46] width 169 height 13
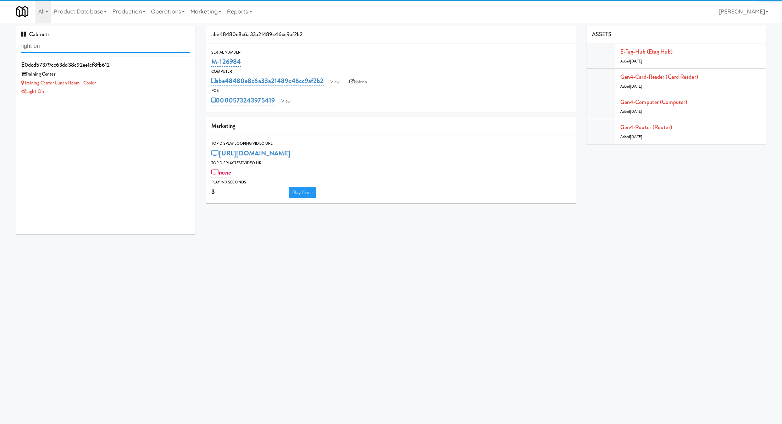
type input "light on"
click at [153, 79] on div "Training Center Lunch Room - Cooler" at bounding box center [105, 83] width 169 height 9
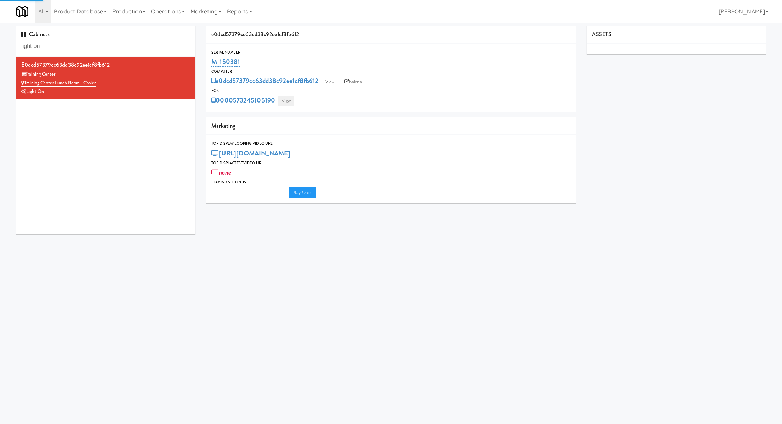
type input "3"
click at [287, 100] on link "View" at bounding box center [286, 101] width 16 height 11
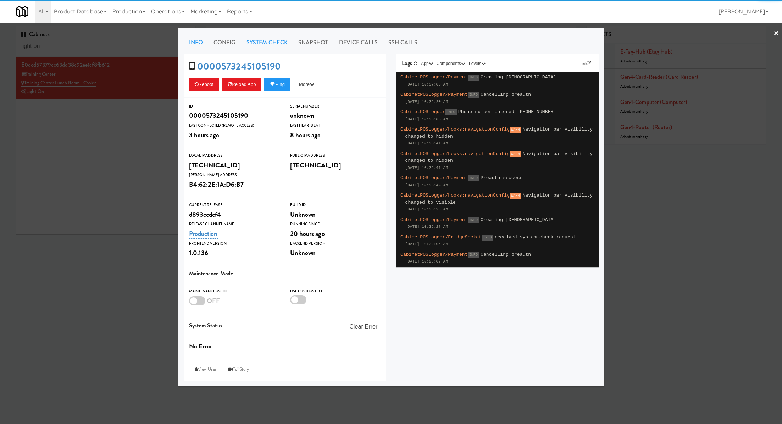
click at [272, 46] on link "System Check" at bounding box center [267, 43] width 52 height 18
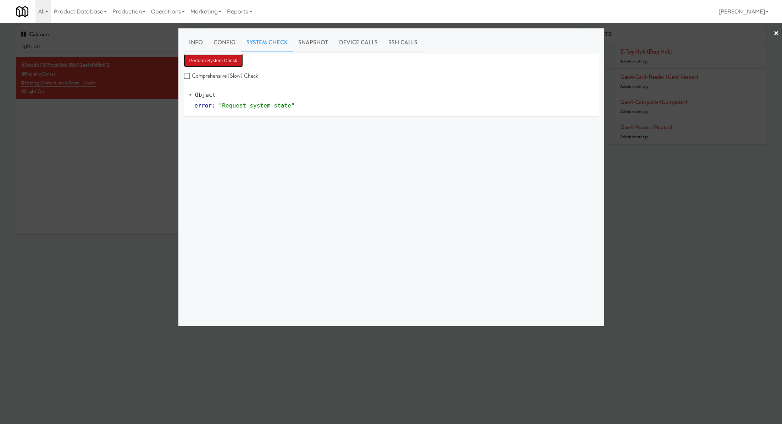
click at [240, 63] on button "Perform System Check" at bounding box center [214, 60] width 60 height 13
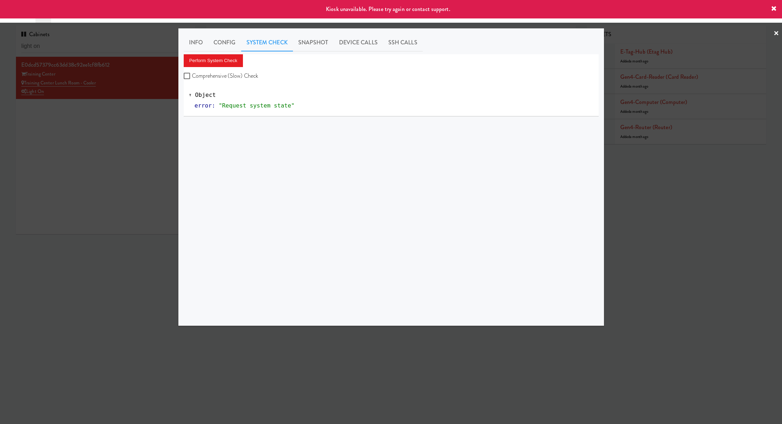
click at [153, 102] on div at bounding box center [391, 212] width 782 height 424
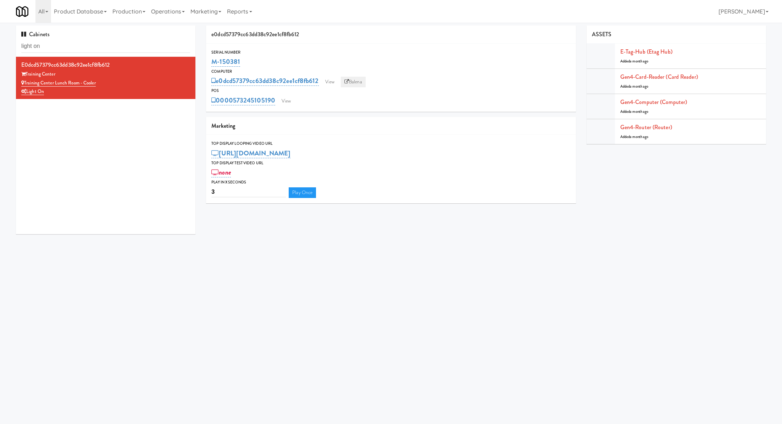
click at [351, 79] on link "Balena" at bounding box center [353, 82] width 25 height 11
click at [284, 105] on link "View" at bounding box center [286, 101] width 16 height 11
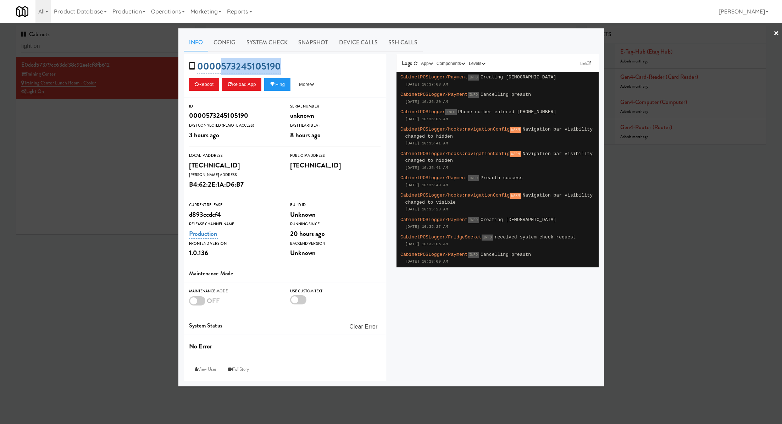
drag, startPoint x: 292, startPoint y: 69, endPoint x: 222, endPoint y: 68, distance: 70.6
click at [222, 68] on div "0000573245105190 Reboot Reload App Ping More Ping Server Restart Server Force R…" at bounding box center [285, 75] width 202 height 43
copy link "573245105190"
click at [122, 185] on div at bounding box center [391, 212] width 782 height 424
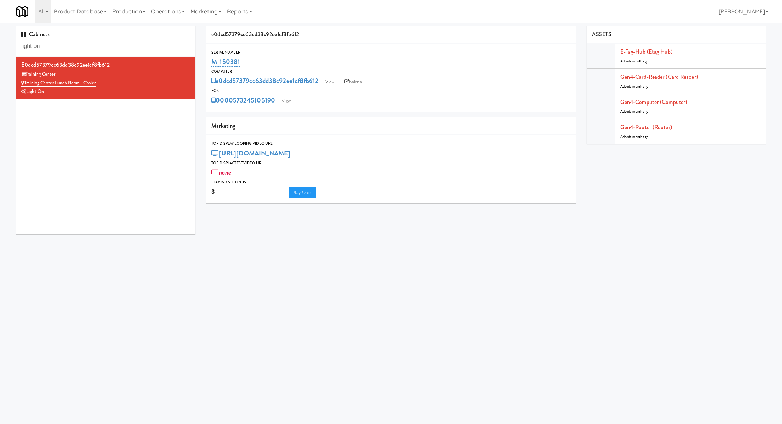
drag, startPoint x: 251, startPoint y: 63, endPoint x: 201, endPoint y: 65, distance: 49.7
click at [201, 65] on div "e0dcd57379cc63dd38c92ee1cf8fb612 Serial Number M-150381 Computer e0dcd57379cc63…" at bounding box center [391, 117] width 380 height 183
copy link "M-150381"
click at [285, 103] on link "View" at bounding box center [286, 101] width 16 height 11
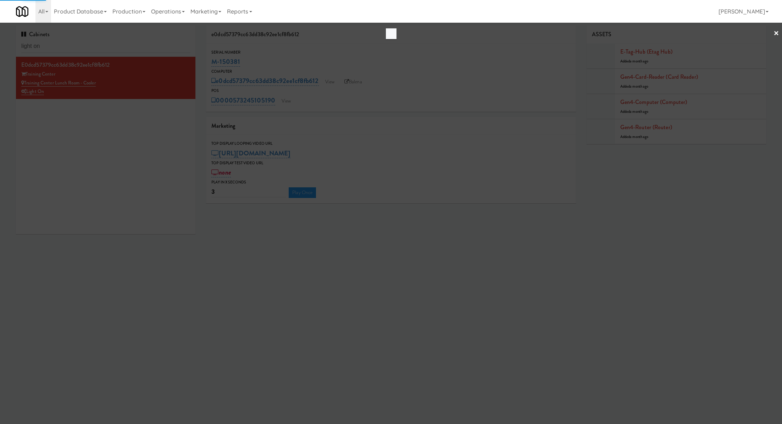
click at [300, 72] on div at bounding box center [391, 212] width 782 height 424
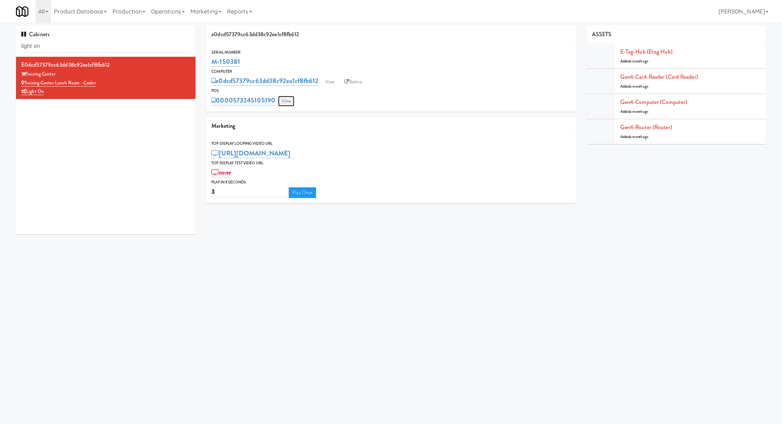
click at [285, 104] on link "View" at bounding box center [286, 101] width 16 height 11
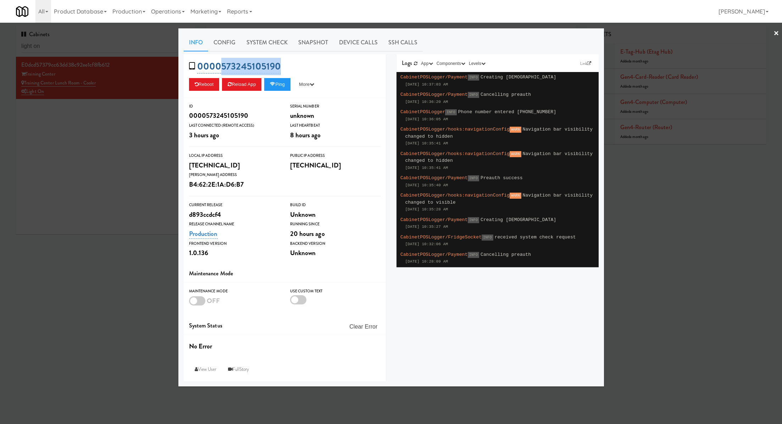
drag, startPoint x: 288, startPoint y: 65, endPoint x: 221, endPoint y: 66, distance: 66.7
click at [221, 66] on div "0000573245105190 Reboot Reload App Ping More Ping Server Restart Server Force R…" at bounding box center [285, 75] width 202 height 43
copy link "573245105190"
click at [271, 42] on link "System Check" at bounding box center [267, 43] width 52 height 18
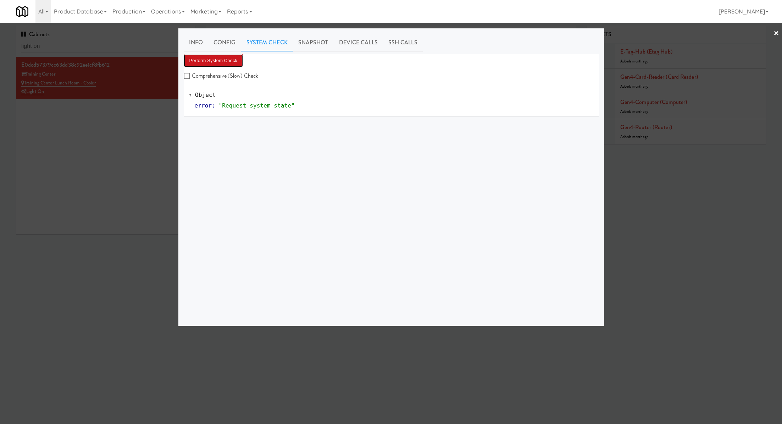
click at [235, 61] on button "Perform System Check" at bounding box center [214, 60] width 60 height 13
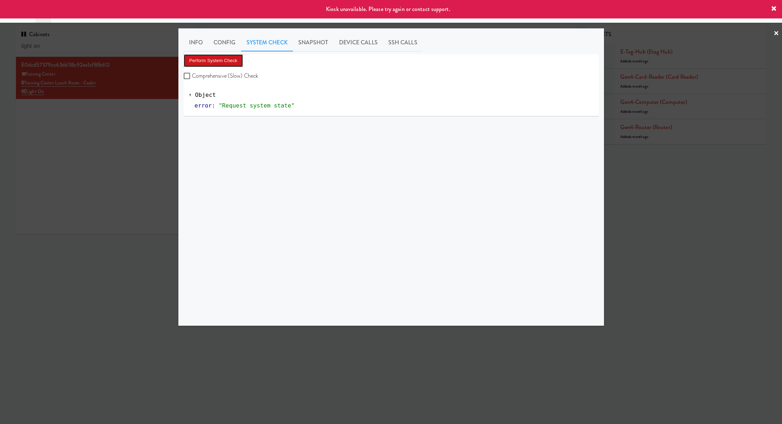
click at [235, 61] on button "Perform System Check" at bounding box center [214, 60] width 60 height 13
click at [330, 35] on link "Snapshot" at bounding box center [313, 43] width 41 height 18
click at [213, 64] on button "Get App Snapshot" at bounding box center [208, 60] width 49 height 13
click at [200, 60] on button "Get App Snapshot" at bounding box center [208, 60] width 49 height 13
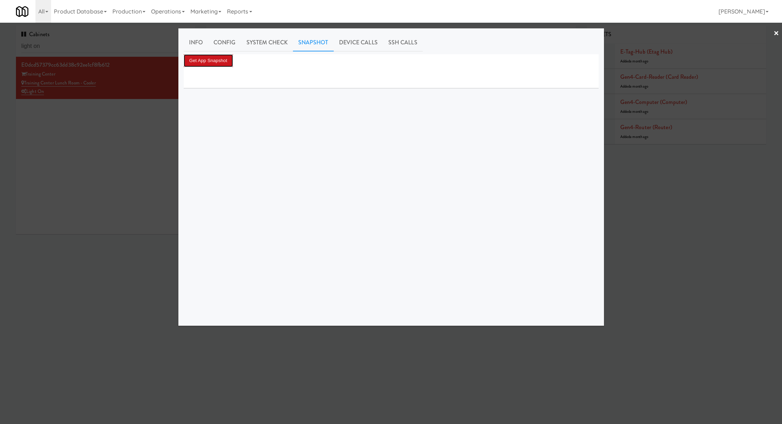
click at [220, 60] on button "Get App Snapshot" at bounding box center [208, 60] width 49 height 13
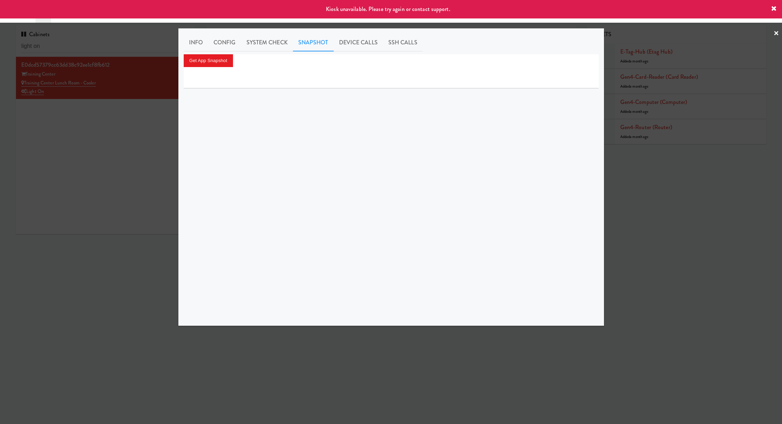
click at [139, 118] on div at bounding box center [391, 212] width 782 height 424
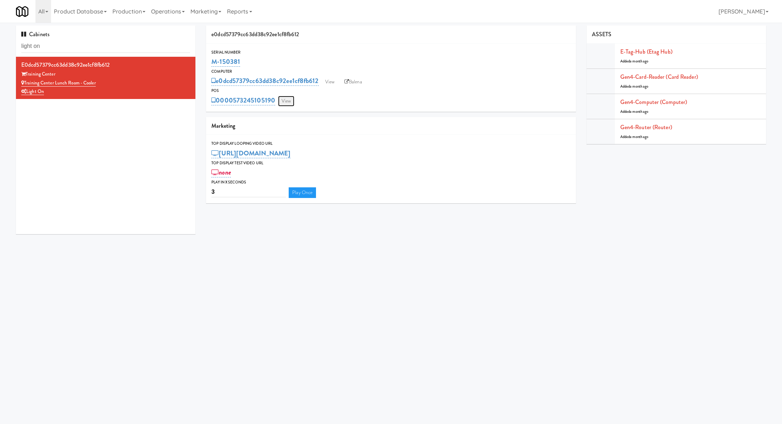
click at [287, 100] on link "View" at bounding box center [286, 101] width 16 height 11
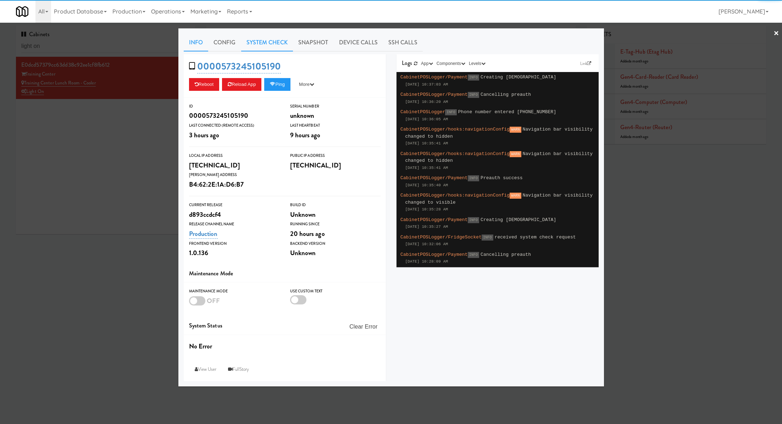
click at [260, 50] on link "System Check" at bounding box center [267, 43] width 52 height 18
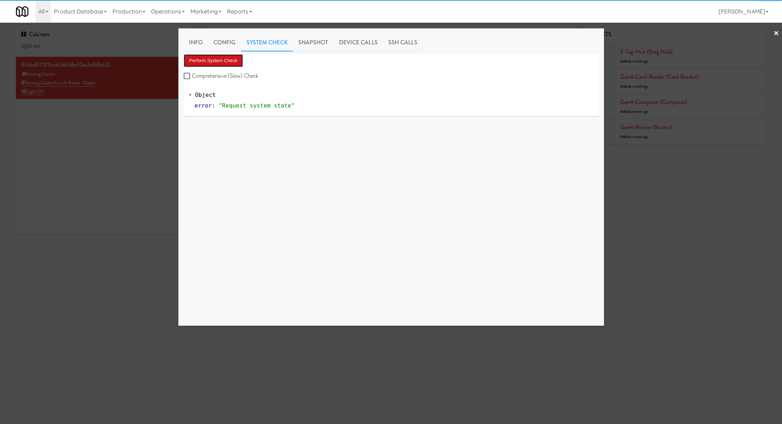
click at [226, 56] on button "Perform System Check" at bounding box center [214, 60] width 60 height 13
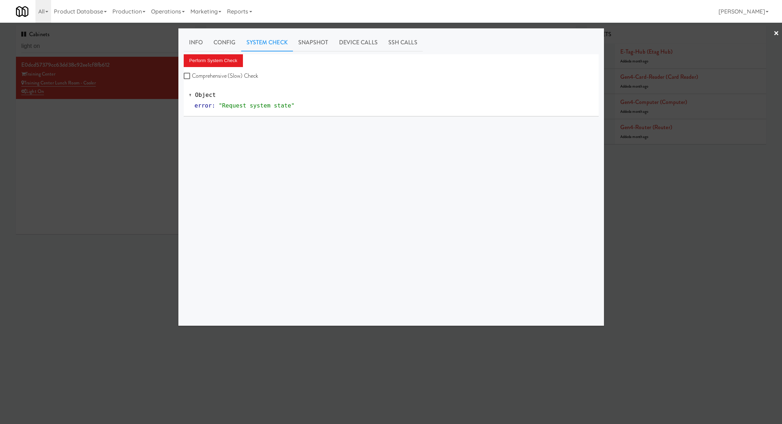
click at [136, 81] on div at bounding box center [391, 212] width 782 height 424
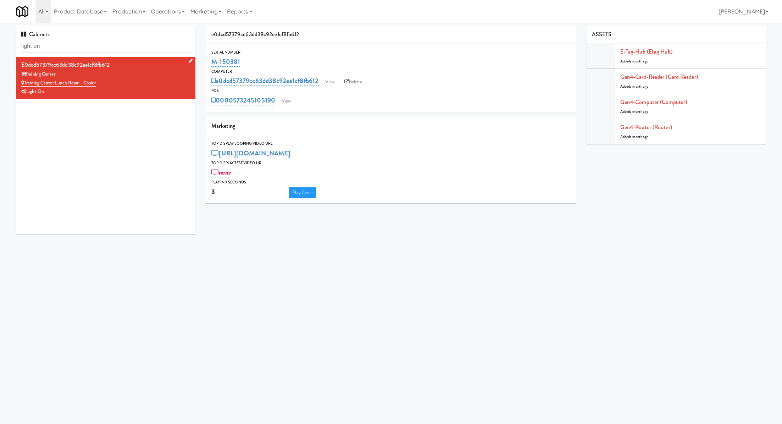
drag, startPoint x: 122, startPoint y: 82, endPoint x: 26, endPoint y: 83, distance: 96.1
click at [26, 83] on div "Training Center Lunch Room - Cooler" at bounding box center [105, 83] width 169 height 9
copy link "Training Center Lunch Room - Cooler"
click at [287, 99] on link "View" at bounding box center [286, 101] width 16 height 11
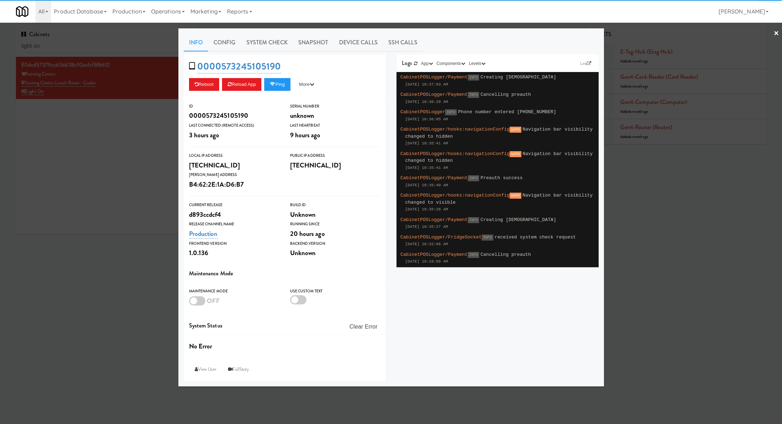
click at [313, 51] on div "Info Config System Check Snapshot Device Calls SSH Calls 0000573245105190 Reboo…" at bounding box center [391, 207] width 415 height 347
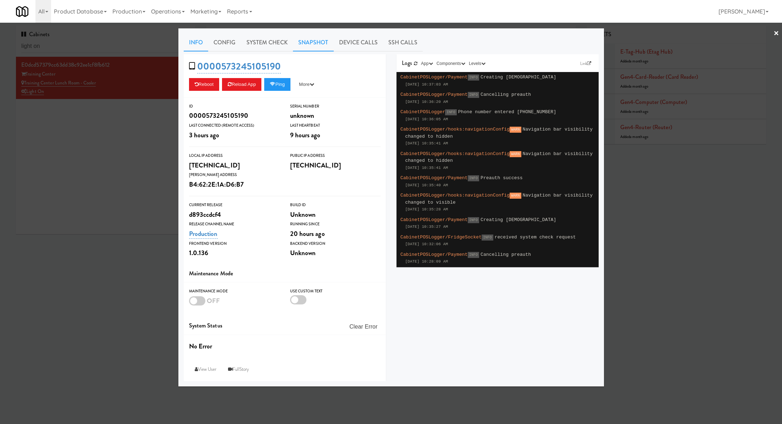
click at [312, 45] on link "Snapshot" at bounding box center [313, 43] width 41 height 18
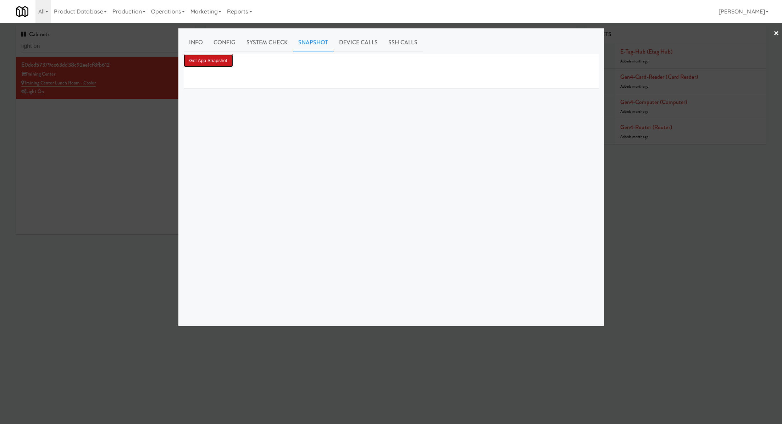
click at [228, 61] on button "Get App Snapshot" at bounding box center [208, 60] width 49 height 13
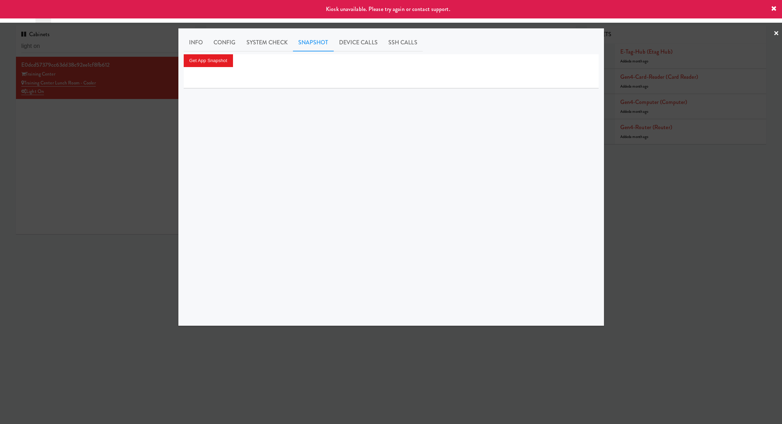
click at [166, 120] on div at bounding box center [391, 212] width 782 height 424
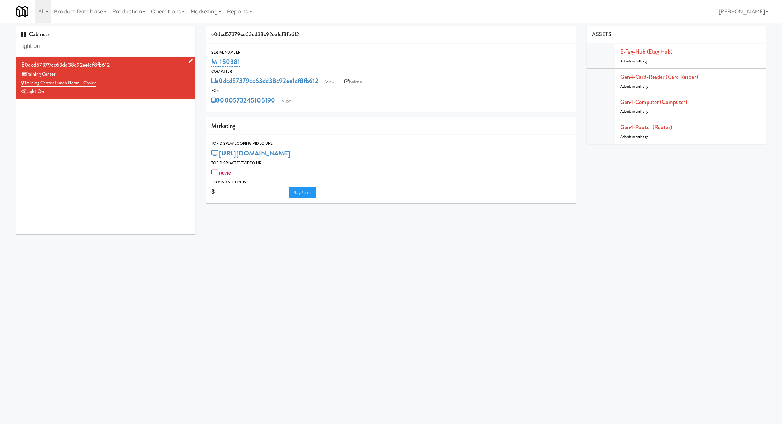
drag, startPoint x: 109, startPoint y: 82, endPoint x: 26, endPoint y: 83, distance: 83.3
click at [26, 83] on div "Training Center Lunch Room - Cooler" at bounding box center [105, 83] width 169 height 9
copy link "Training Center Lunch Room - Cooler"
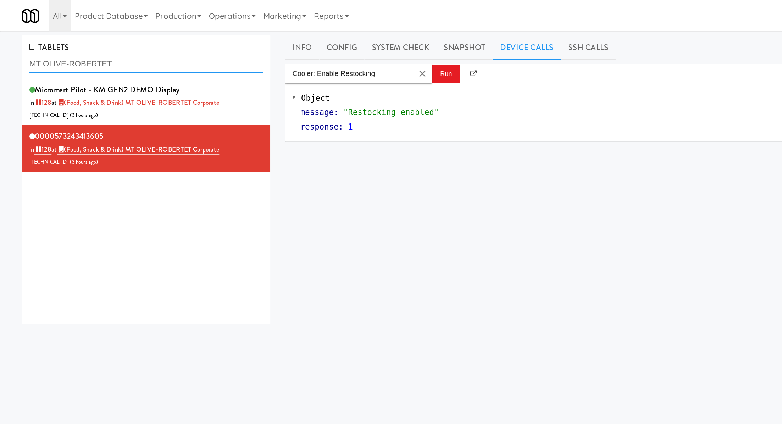
drag, startPoint x: 0, startPoint y: 0, endPoint x: 56, endPoint y: 46, distance: 72.6
click at [56, 46] on input "MT OLIVE-ROBERTET" at bounding box center [105, 46] width 169 height 13
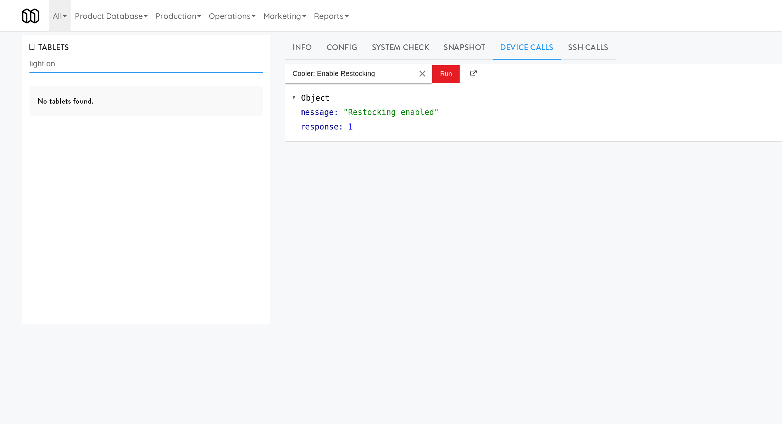
type input "light on"
